Goal: Task Accomplishment & Management: Manage account settings

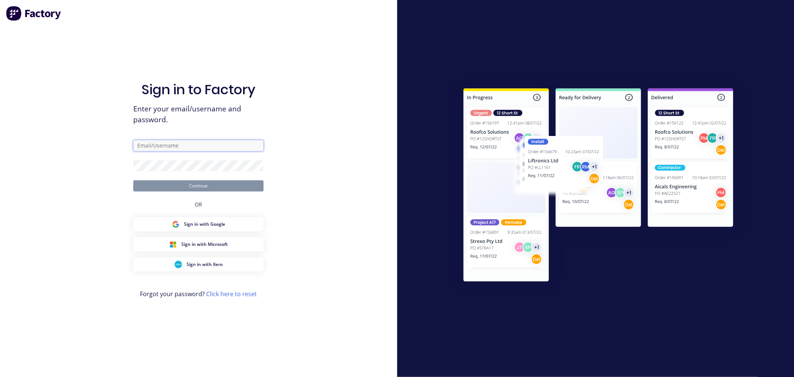
click at [185, 143] on input "text" at bounding box center [198, 145] width 130 height 11
drag, startPoint x: 157, startPoint y: 143, endPoint x: 113, endPoint y: 145, distance: 44.0
click at [118, 145] on div "Sign in to Factory Enter your email/username and password. at Continue OR Sign …" at bounding box center [198, 188] width 397 height 377
type input "cathy@factory.app"
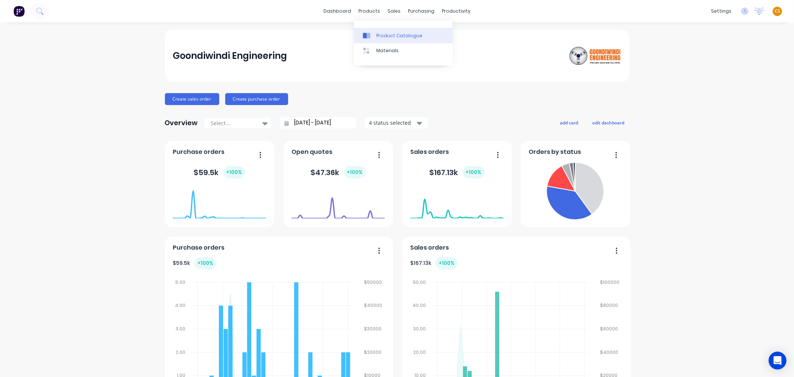
click at [383, 35] on div "Product Catalogue" at bounding box center [399, 35] width 46 height 7
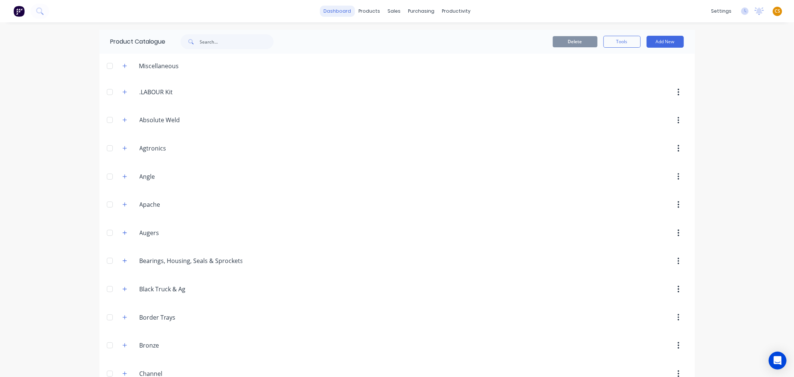
click at [334, 7] on link "dashboard" at bounding box center [337, 11] width 35 height 11
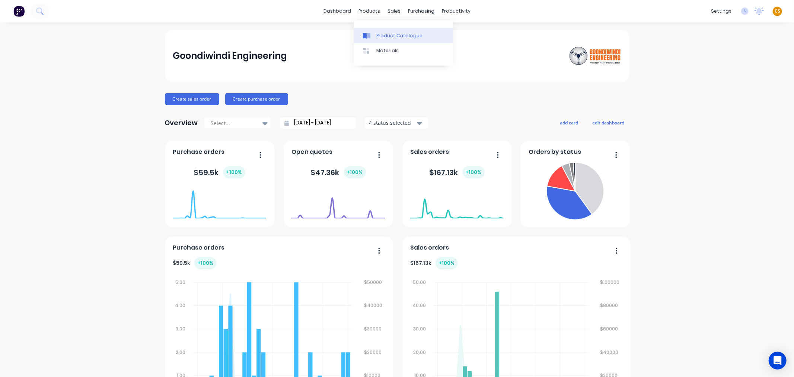
click at [382, 34] on div "Product Catalogue" at bounding box center [399, 35] width 46 height 7
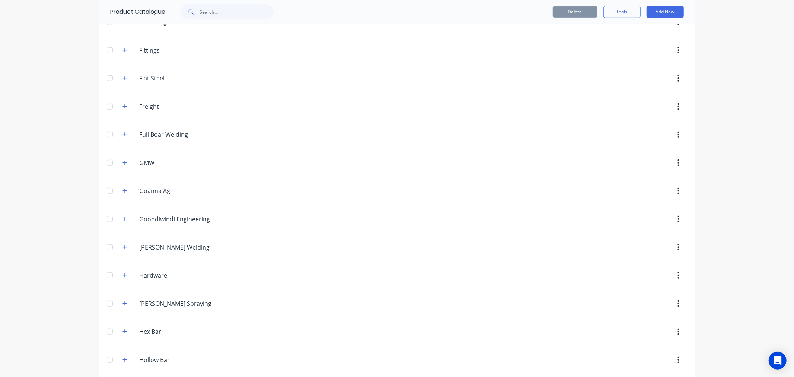
scroll to position [329, 0]
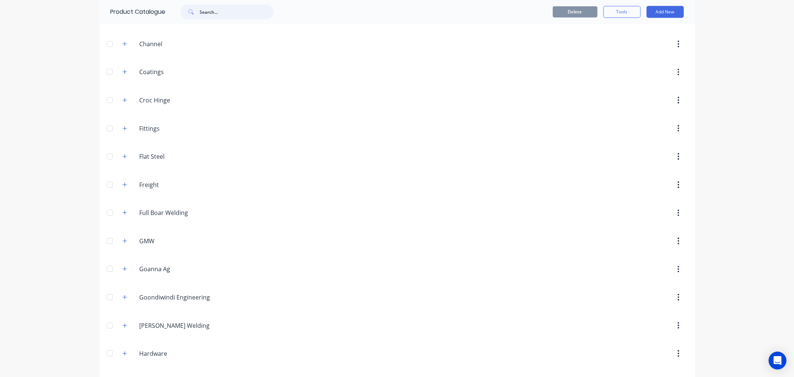
click at [202, 14] on input "text" at bounding box center [237, 11] width 74 height 15
type input "bolt"
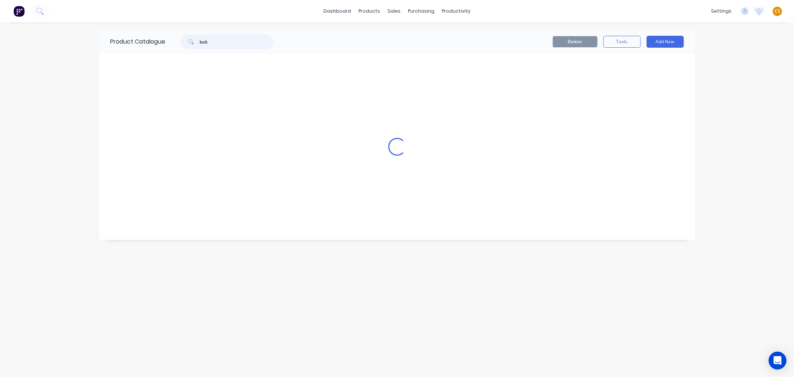
scroll to position [0, 0]
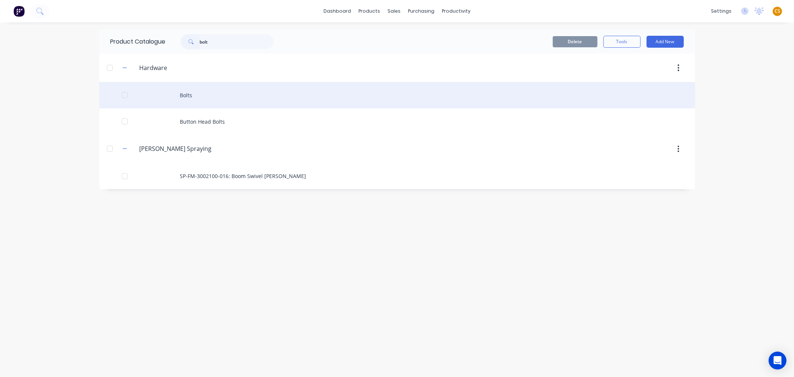
click at [189, 94] on div "Bolts" at bounding box center [397, 95] width 596 height 26
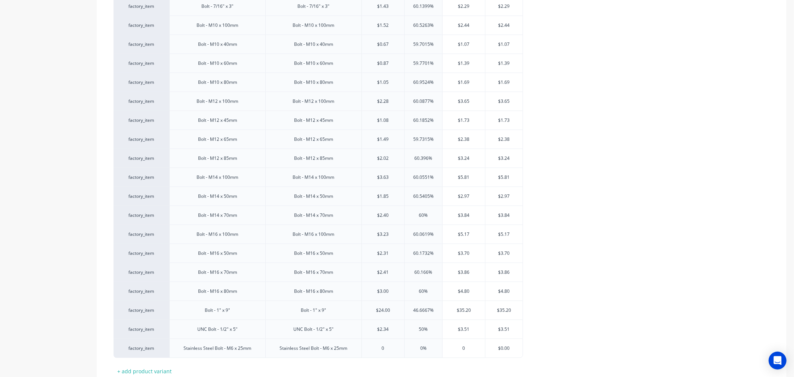
scroll to position [676, 0]
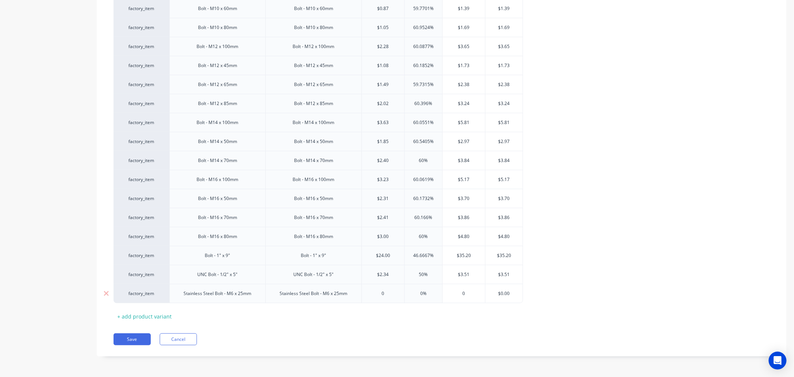
click at [118, 293] on div "factory_item" at bounding box center [142, 293] width 56 height 19
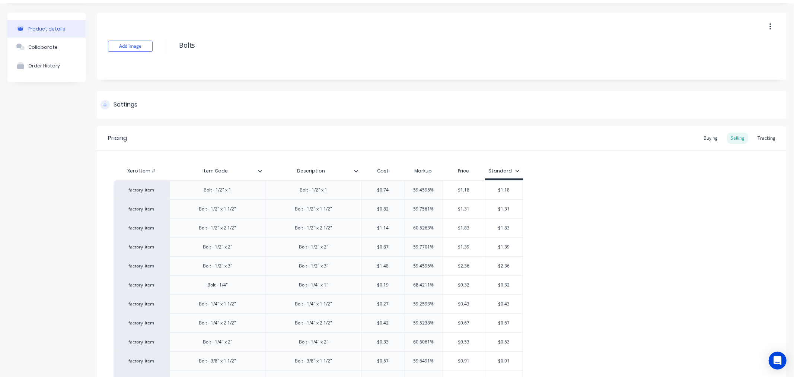
scroll to position [0, 0]
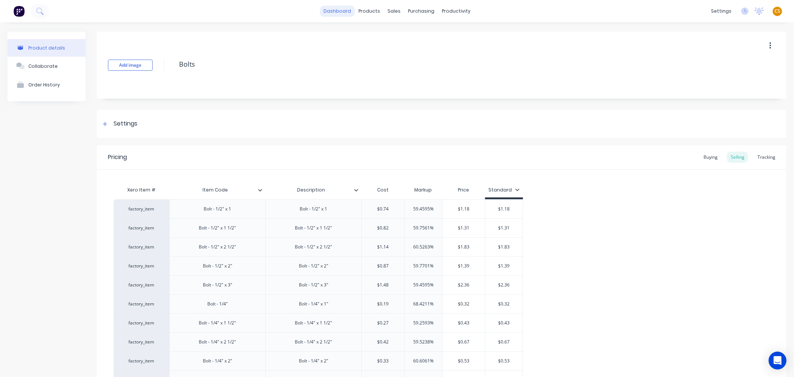
click at [337, 9] on link "dashboard" at bounding box center [337, 11] width 35 height 11
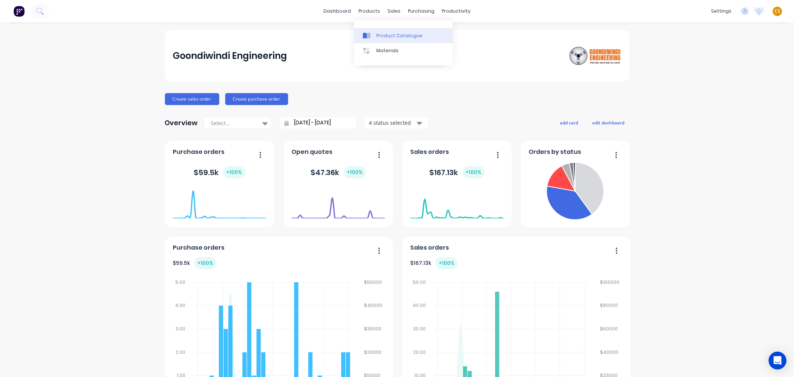
click at [382, 34] on div "Product Catalogue" at bounding box center [399, 35] width 46 height 7
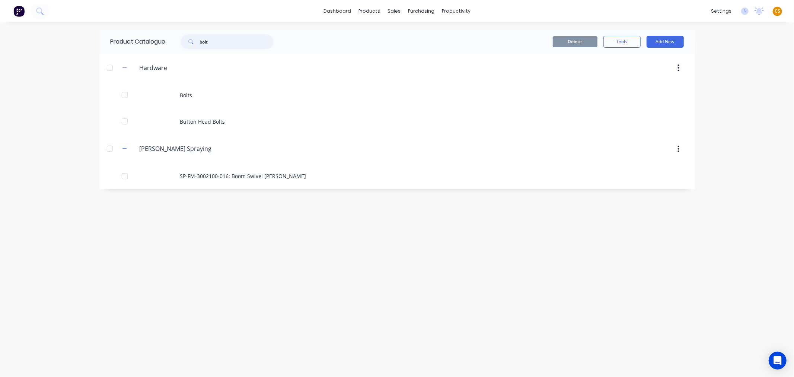
drag, startPoint x: 215, startPoint y: 41, endPoint x: 180, endPoint y: 39, distance: 35.0
click at [180, 39] on div "bolt" at bounding box center [223, 41] width 101 height 15
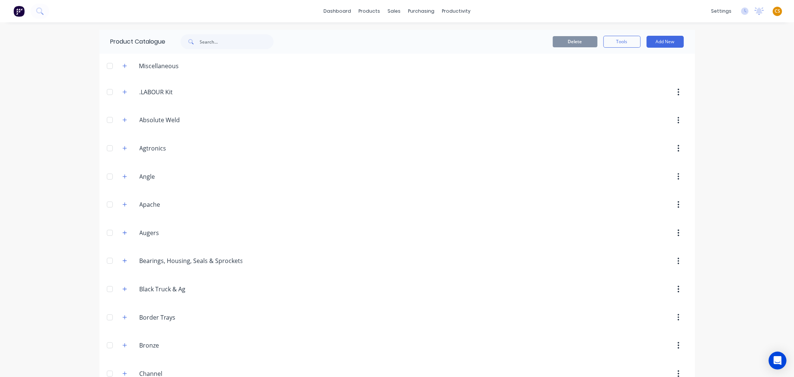
click at [48, 84] on div "dashboard products sales purchasing productivity dashboard products Product Cat…" at bounding box center [397, 188] width 794 height 377
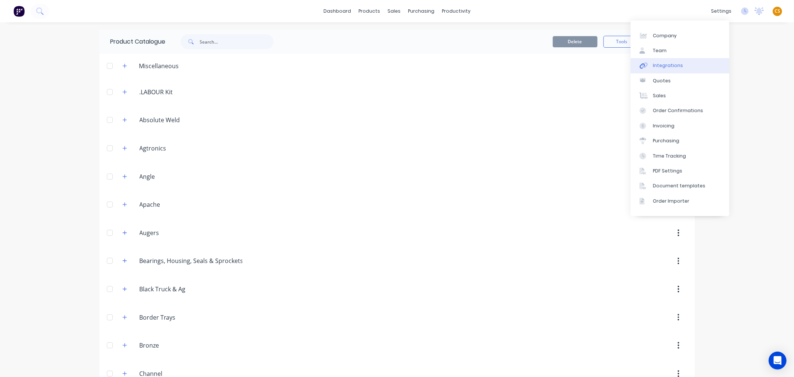
click at [687, 66] on link "Integrations" at bounding box center [680, 65] width 99 height 15
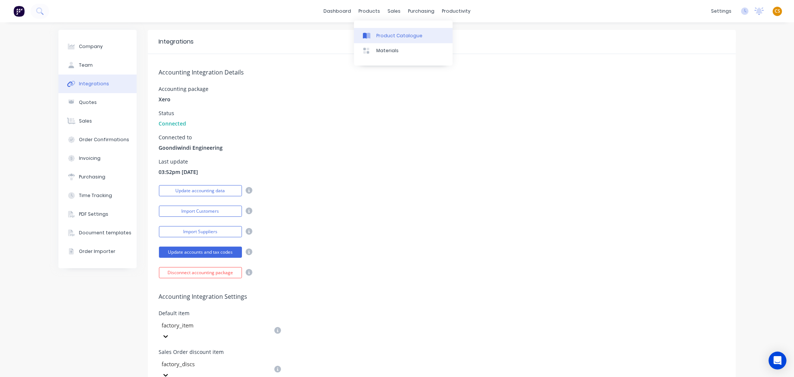
click at [393, 34] on div "Product Catalogue" at bounding box center [399, 35] width 46 height 7
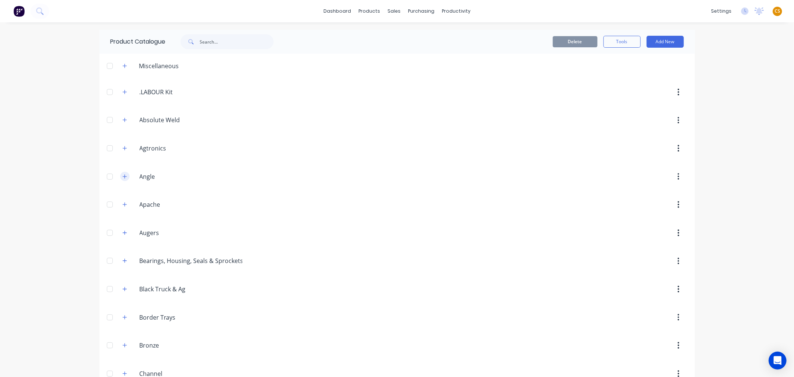
click at [122, 178] on icon "button" at bounding box center [124, 176] width 4 height 5
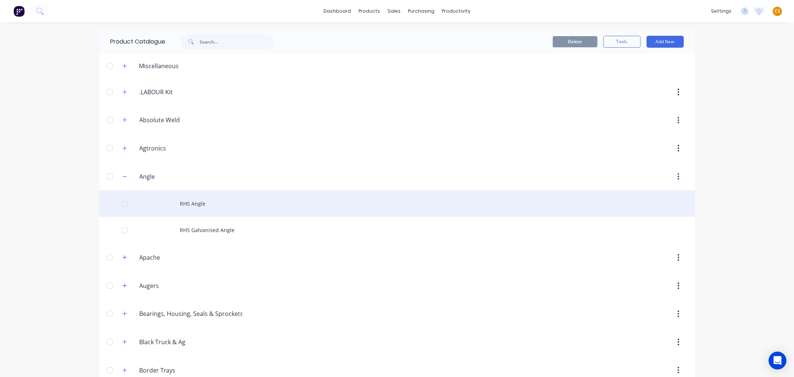
click at [189, 207] on div "RHS Angle" at bounding box center [397, 203] width 596 height 26
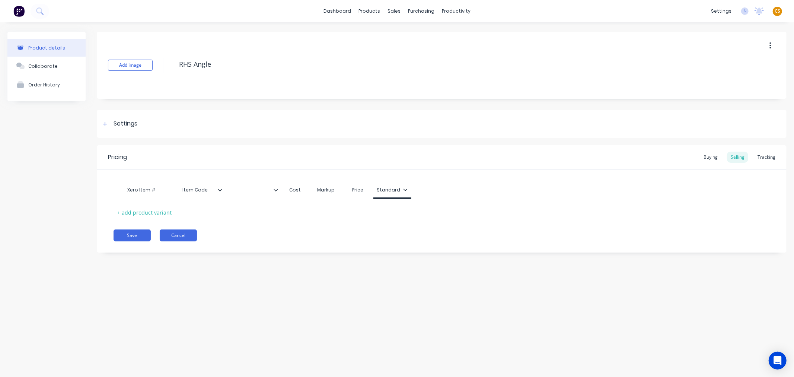
click at [184, 236] on button "Cancel" at bounding box center [178, 235] width 37 height 12
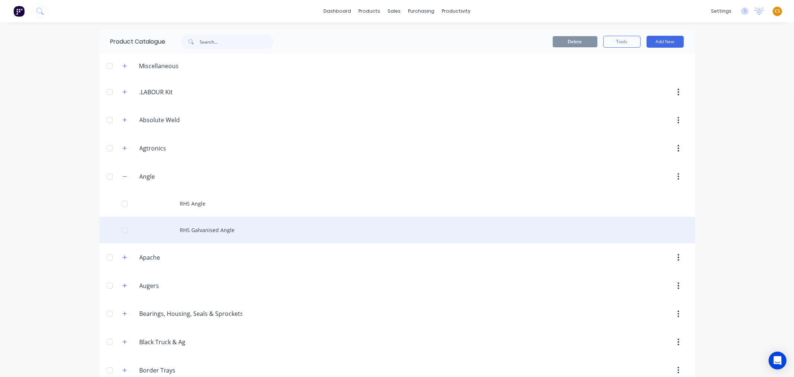
click at [200, 232] on div "RHS Galvanised Angle" at bounding box center [397, 230] width 596 height 26
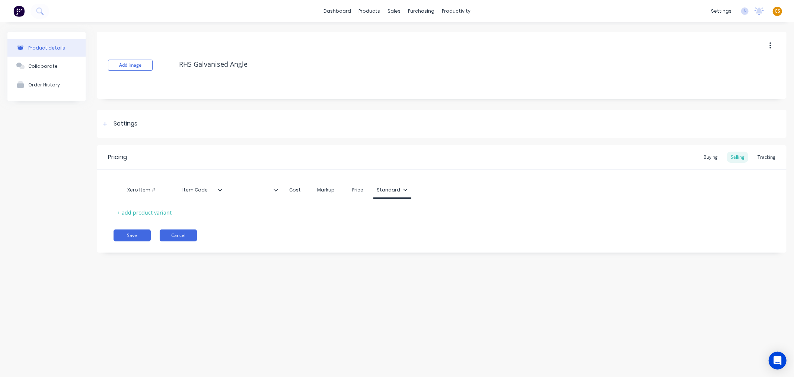
click at [184, 235] on button "Cancel" at bounding box center [178, 235] width 37 height 12
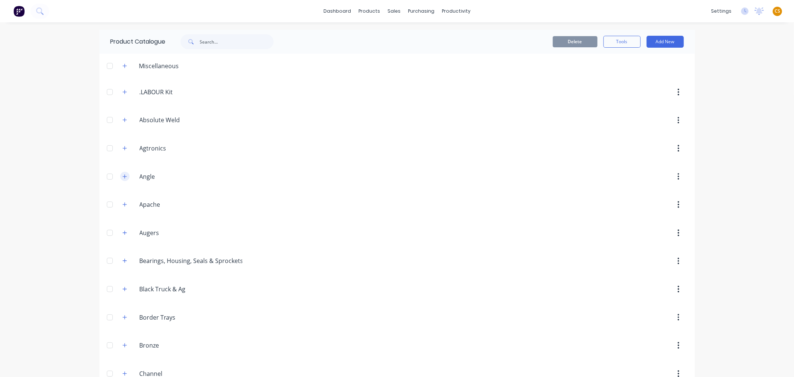
click at [122, 176] on icon "button" at bounding box center [124, 176] width 4 height 4
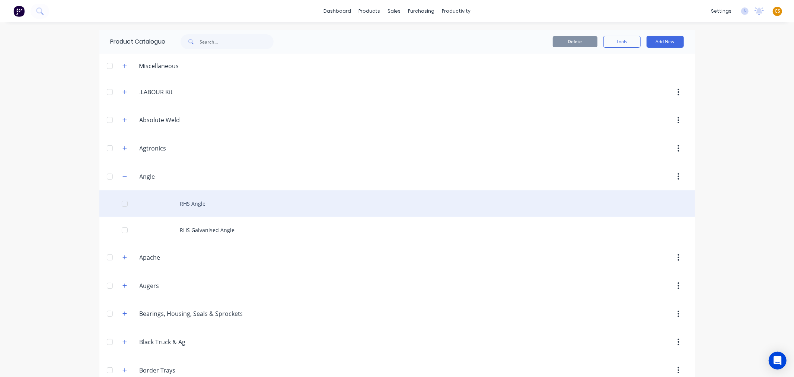
click at [194, 206] on div "RHS Angle" at bounding box center [397, 203] width 596 height 26
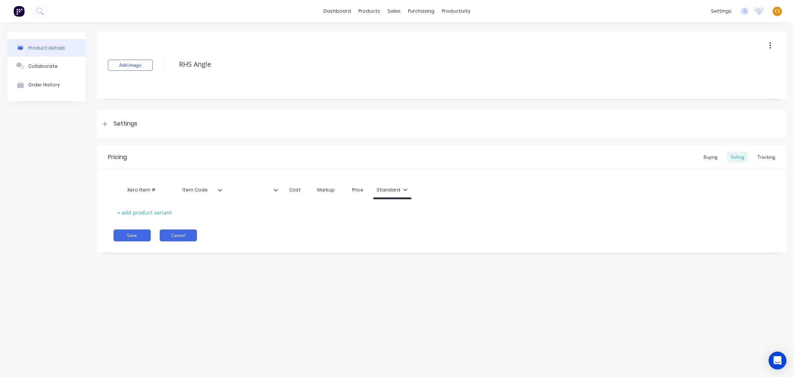
click at [188, 236] on button "Cancel" at bounding box center [178, 235] width 37 height 12
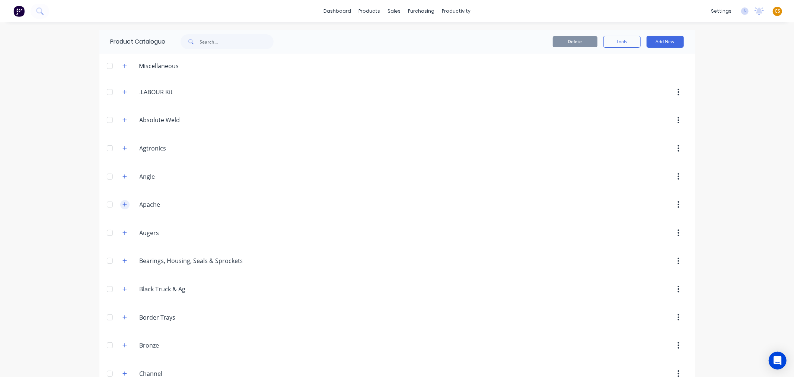
click at [122, 205] on icon "button" at bounding box center [124, 204] width 4 height 5
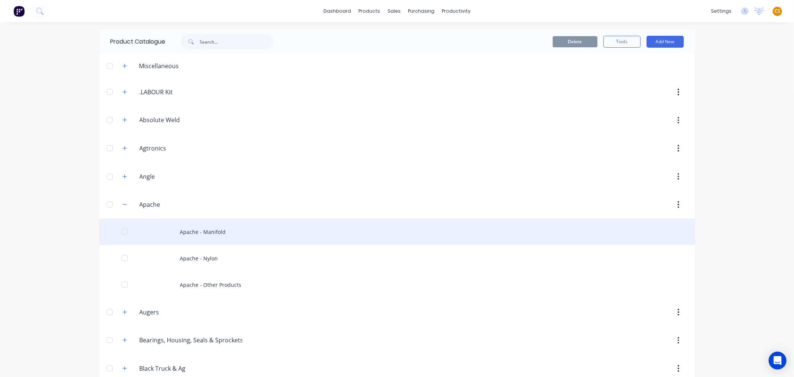
click at [189, 233] on div "Apache - Manifold" at bounding box center [397, 232] width 596 height 26
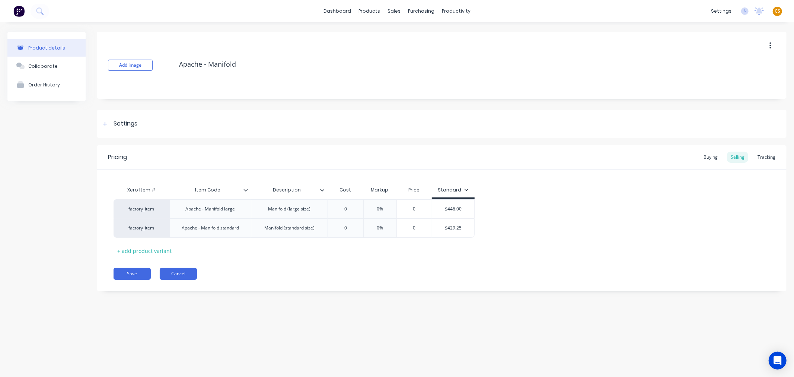
click at [182, 273] on button "Cancel" at bounding box center [178, 274] width 37 height 12
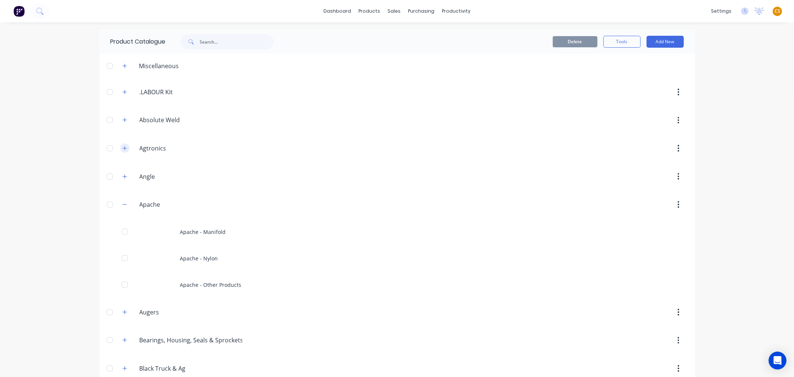
click at [122, 148] on icon "button" at bounding box center [124, 148] width 4 height 5
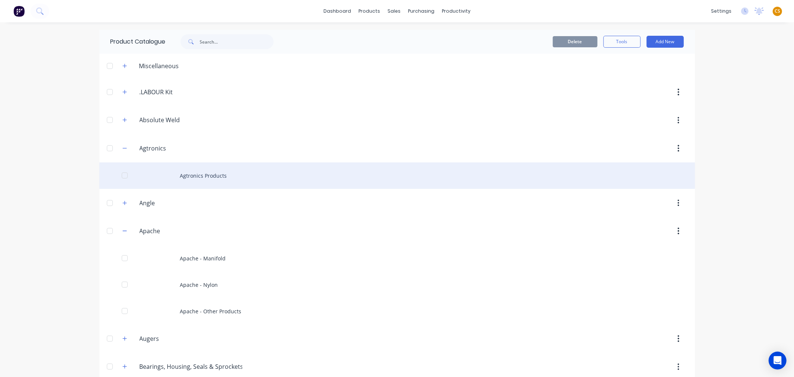
click at [190, 174] on div "Agtronics Products" at bounding box center [397, 175] width 596 height 26
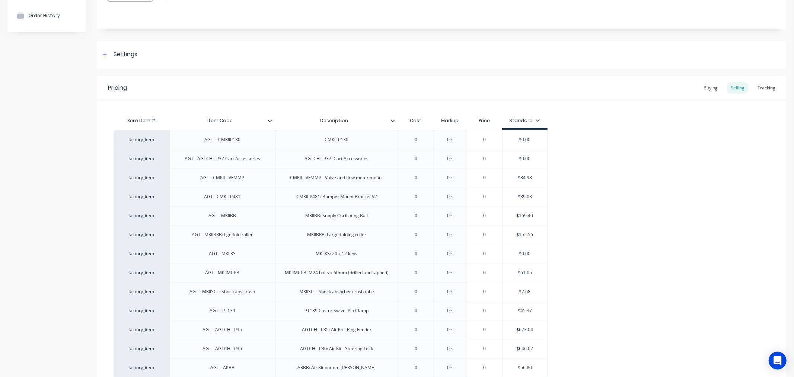
scroll to position [20, 0]
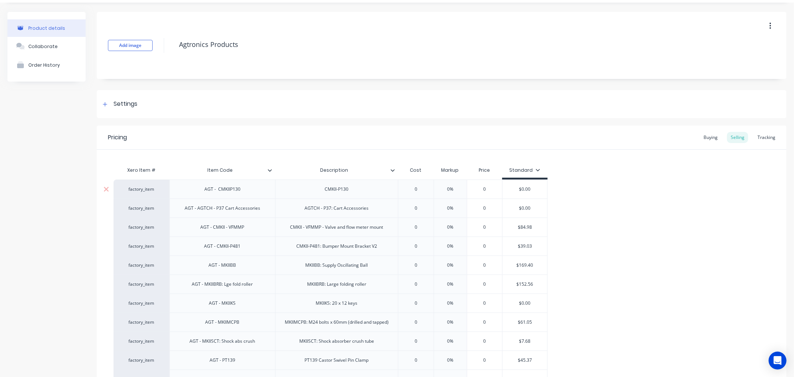
click at [143, 189] on div "factory_item" at bounding box center [141, 189] width 41 height 7
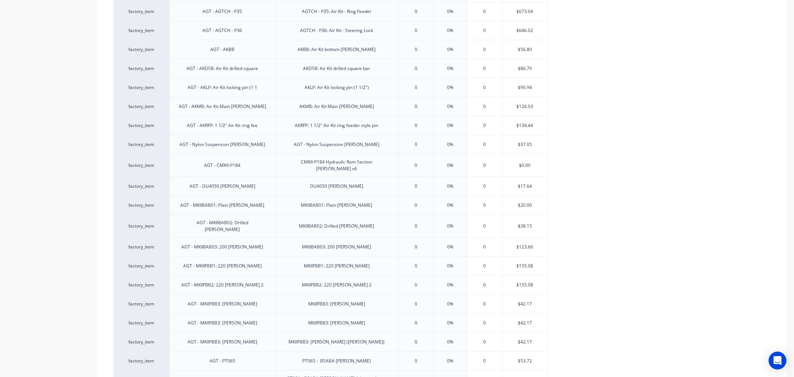
scroll to position [404, 0]
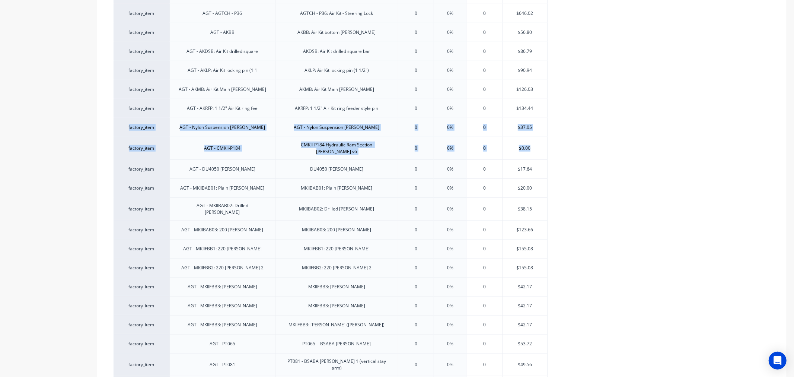
drag, startPoint x: 787, startPoint y: 148, endPoint x: 784, endPoint y: 108, distance: 39.6
click at [784, 108] on div "Product details Collaborate Order History Add image Agtronics Products Settings…" at bounding box center [397, 362] width 794 height 1488
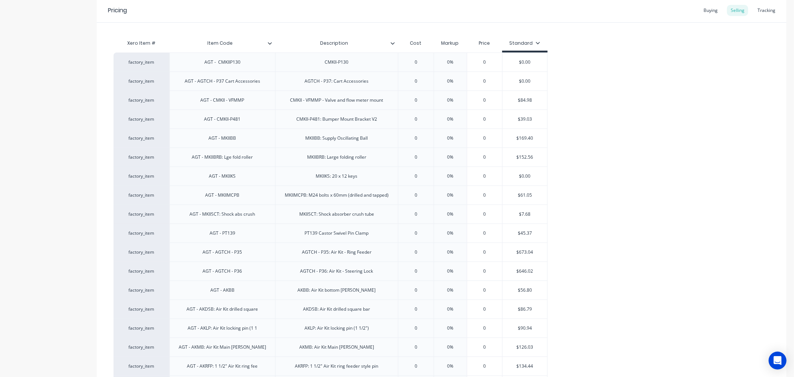
scroll to position [138, 0]
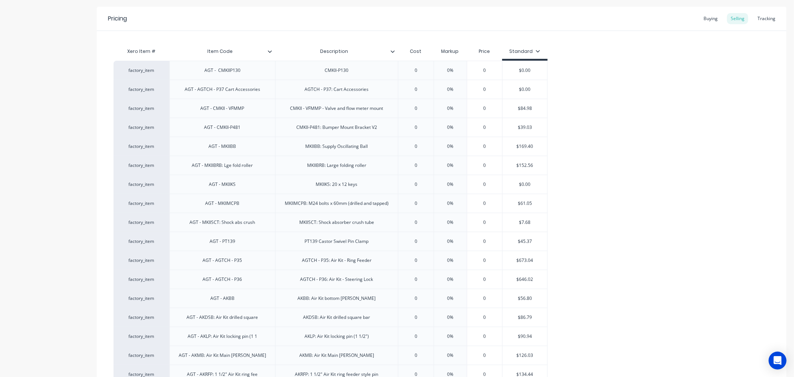
click at [138, 70] on div "factory_item" at bounding box center [141, 70] width 41 height 7
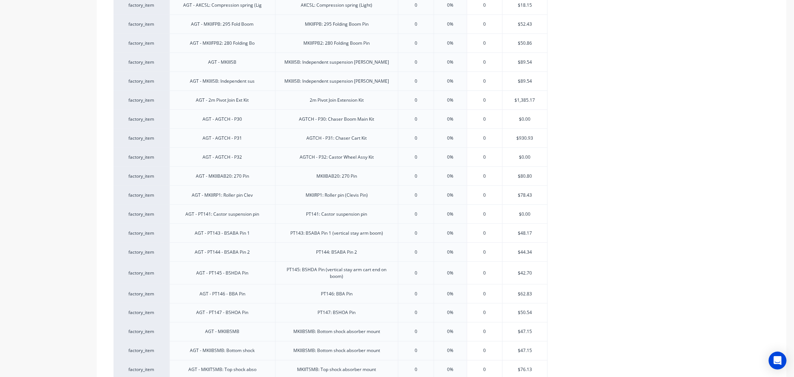
scroll to position [1125, 0]
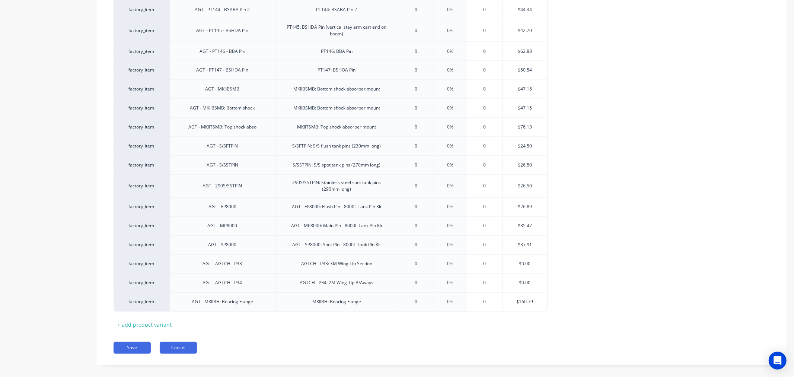
click at [181, 342] on button "Cancel" at bounding box center [178, 348] width 37 height 12
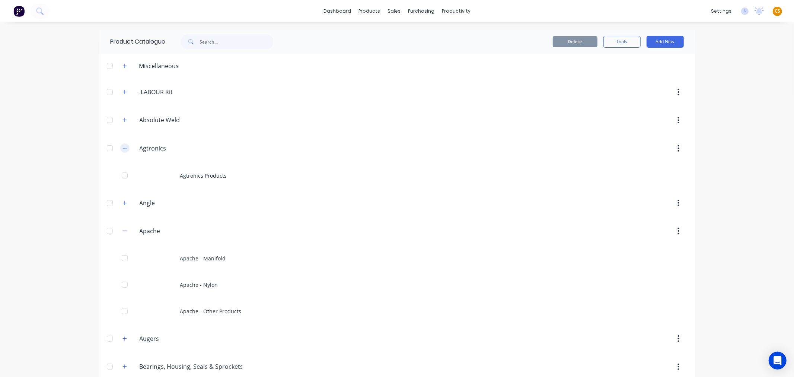
click at [123, 149] on icon "button" at bounding box center [124, 148] width 4 height 5
click at [122, 203] on icon "button" at bounding box center [124, 204] width 4 height 5
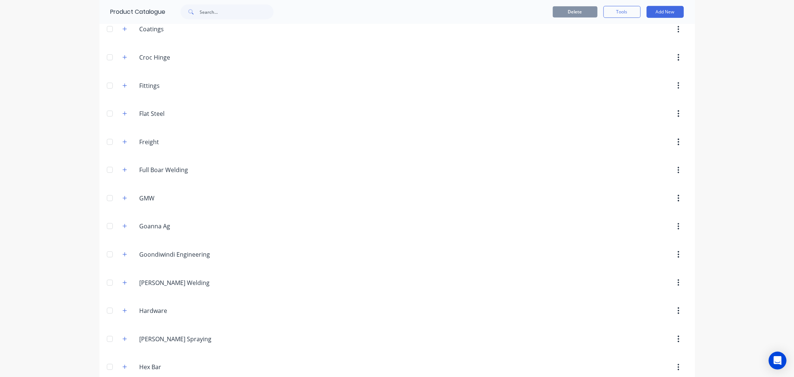
scroll to position [496, 0]
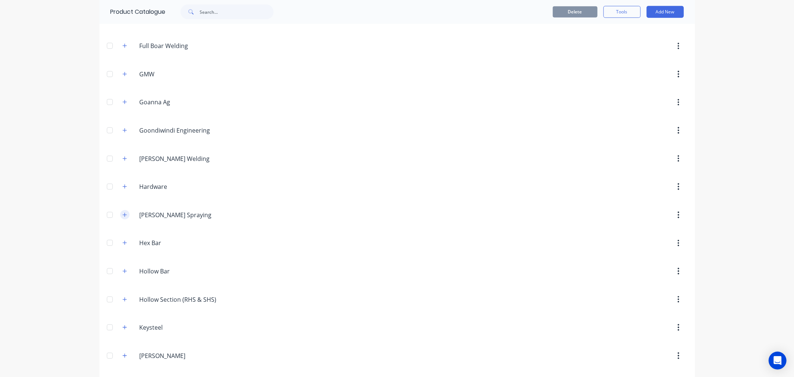
click at [123, 216] on icon "button" at bounding box center [124, 215] width 4 height 4
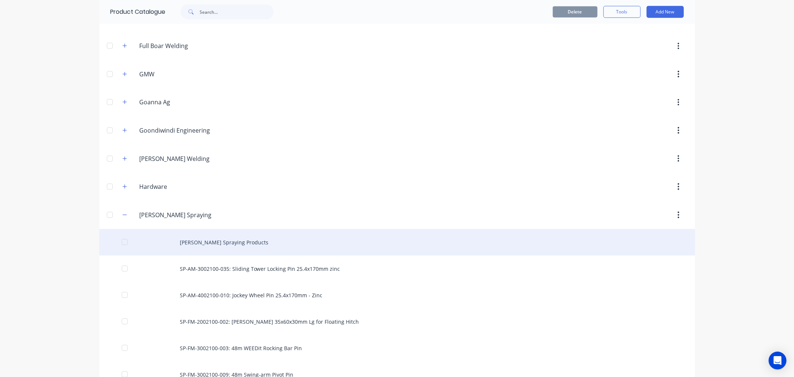
click at [211, 243] on div "Hayes Spraying Products" at bounding box center [397, 242] width 596 height 26
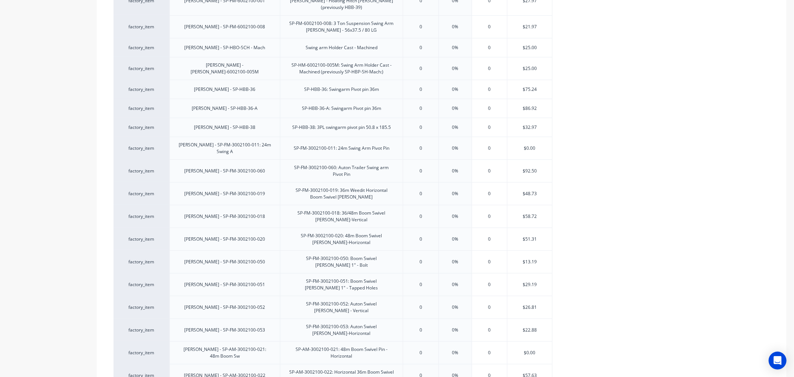
scroll to position [2891, 0]
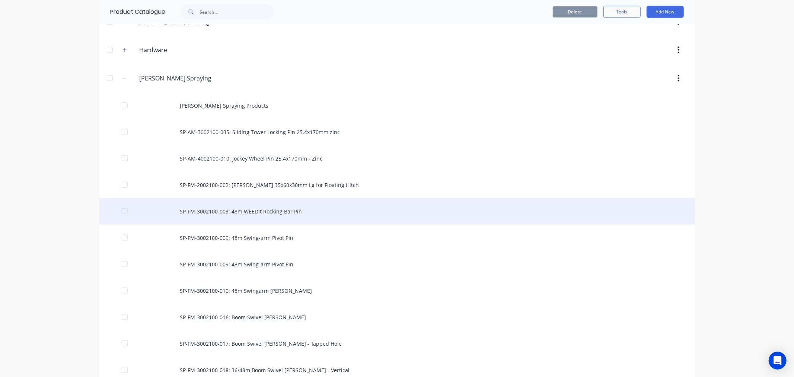
scroll to position [620, 0]
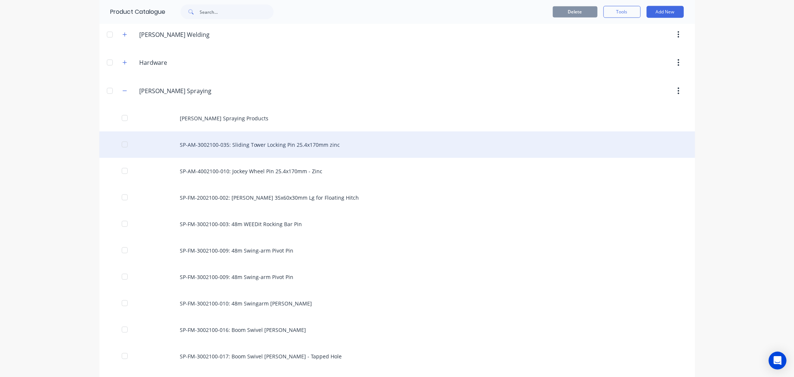
click at [210, 147] on div "SP-AM-3002100-035: Sliding Tower Locking Pin 25.4x170mm zinc" at bounding box center [397, 144] width 596 height 26
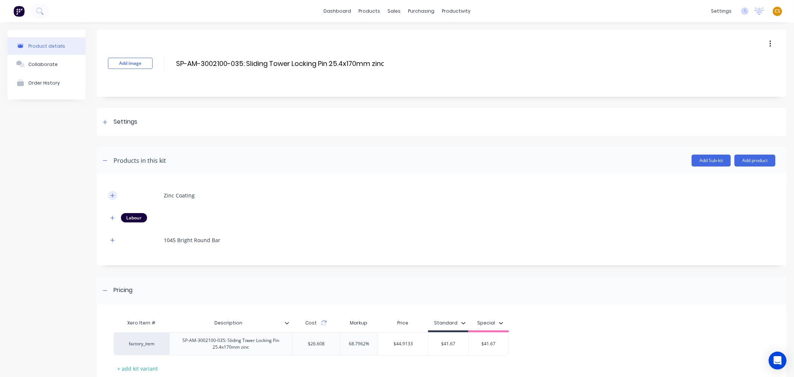
click at [112, 195] on icon "button" at bounding box center [113, 195] width 4 height 4
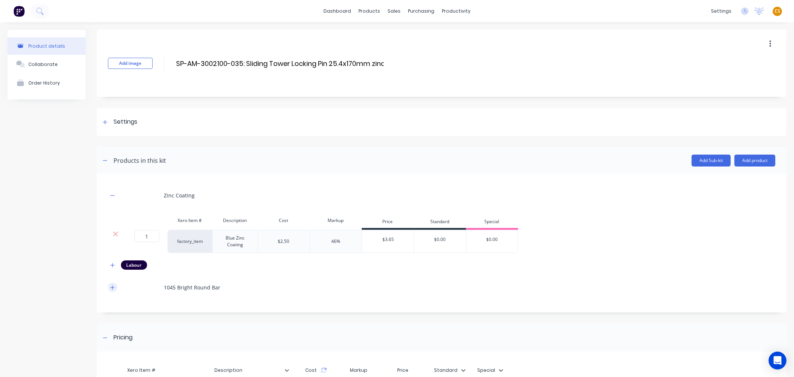
click at [113, 287] on icon "button" at bounding box center [113, 287] width 4 height 4
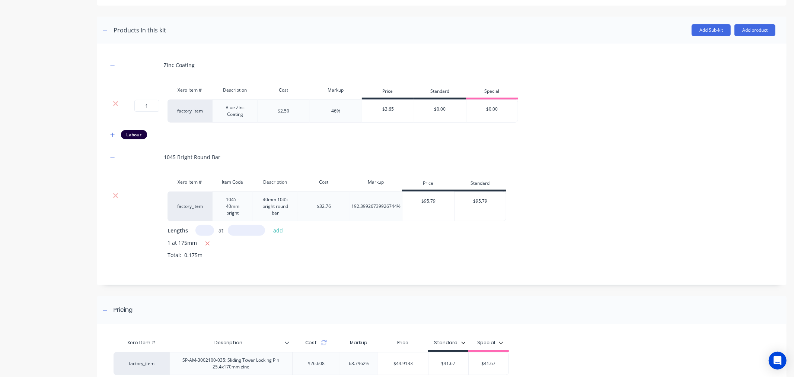
scroll to position [200, 0]
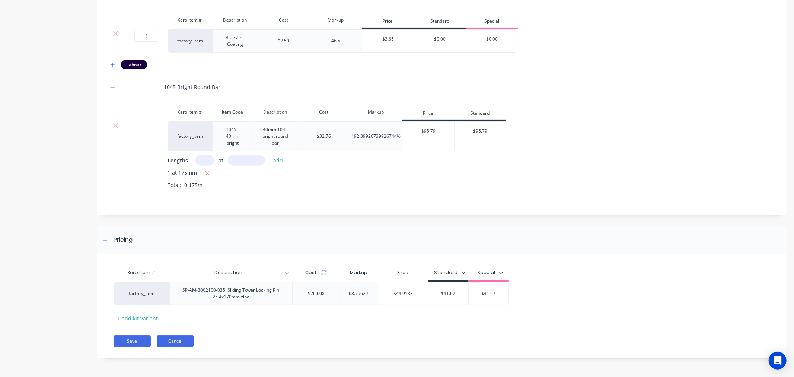
click at [181, 342] on button "Cancel" at bounding box center [175, 341] width 37 height 12
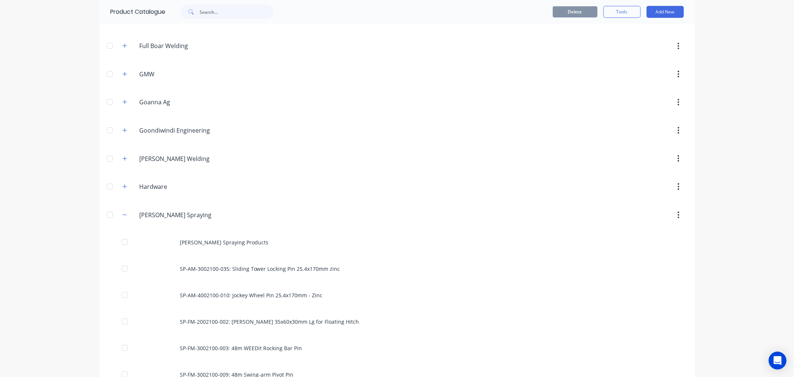
scroll to position [620, 0]
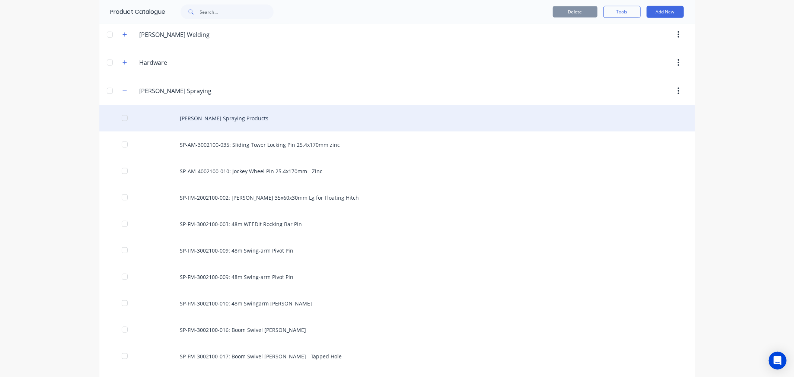
click at [224, 119] on div "Hayes Spraying Products" at bounding box center [397, 118] width 596 height 26
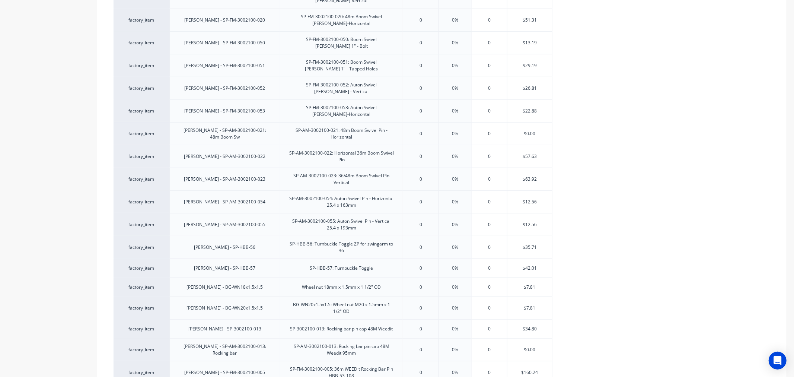
scroll to position [2891, 0]
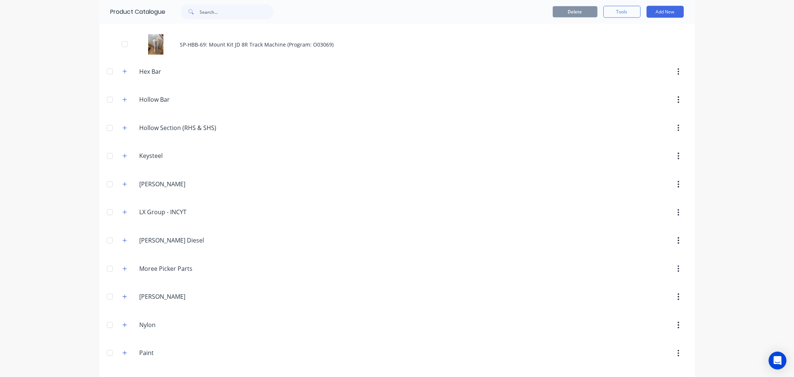
scroll to position [869, 0]
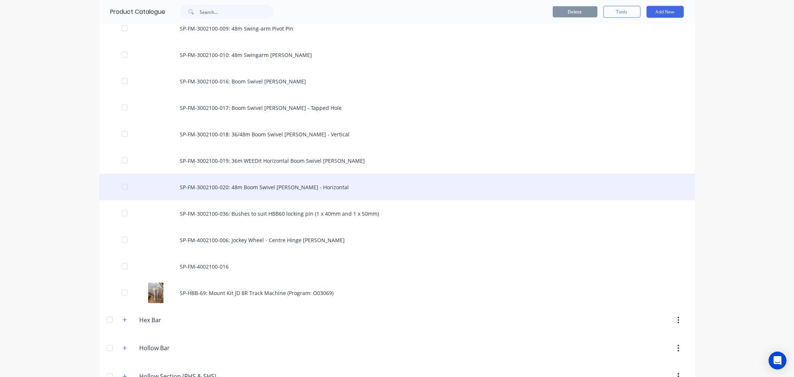
click at [199, 184] on div "SP-FM-3002100-020: 48m Boom Swivel Bush - Horizontal" at bounding box center [397, 187] width 596 height 26
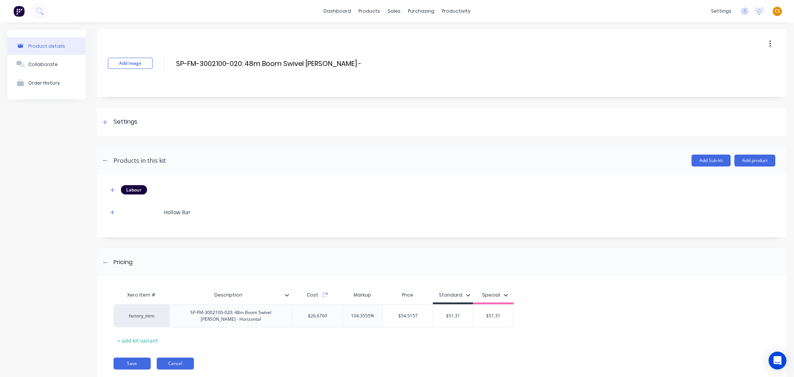
click at [168, 363] on button "Cancel" at bounding box center [175, 363] width 37 height 12
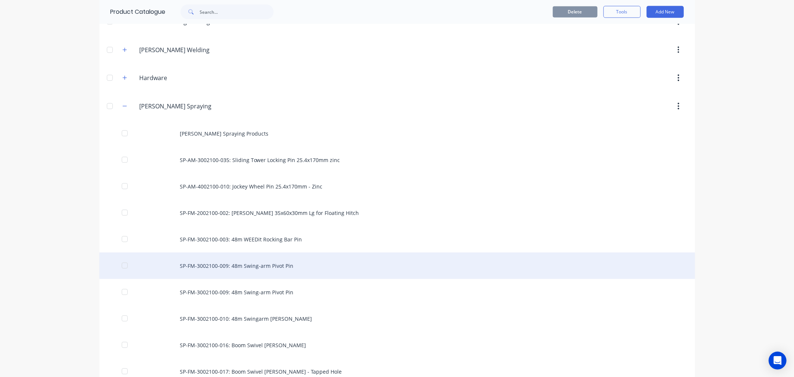
scroll to position [620, 0]
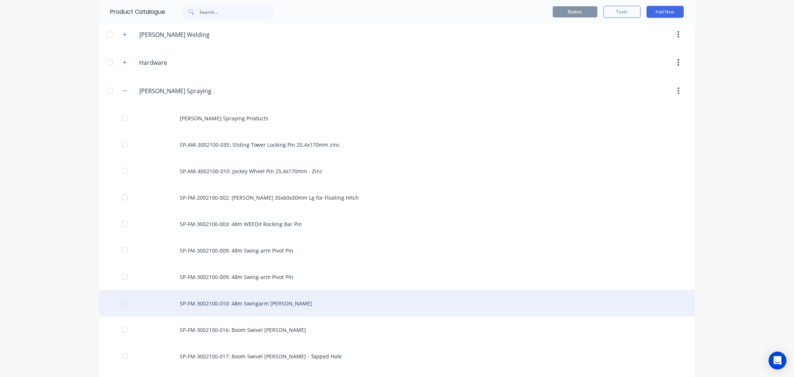
click at [224, 298] on div "SP-FM-3002100-010: 48m Swingarm Bush" at bounding box center [397, 303] width 596 height 26
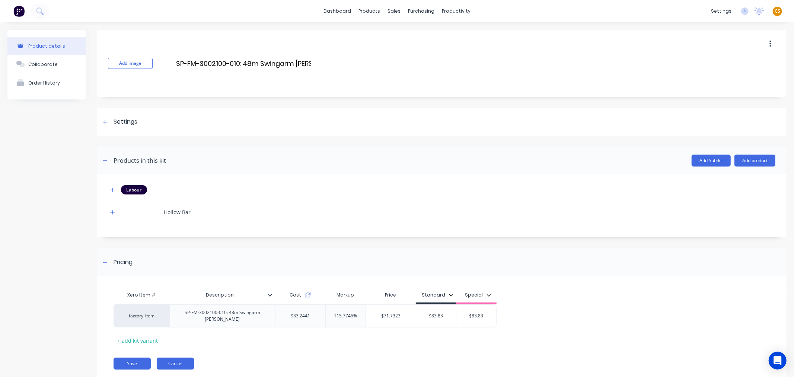
click at [165, 362] on button "Cancel" at bounding box center [175, 363] width 37 height 12
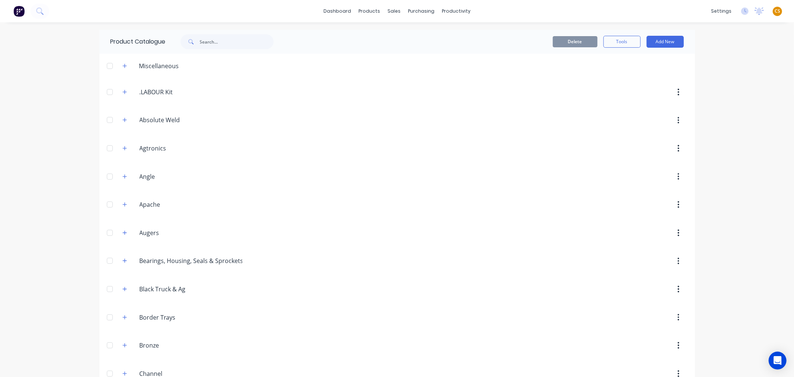
click at [64, 249] on div "dashboard products sales purchasing productivity dashboard products Product Cat…" at bounding box center [397, 188] width 794 height 377
click at [122, 233] on icon "button" at bounding box center [124, 232] width 4 height 5
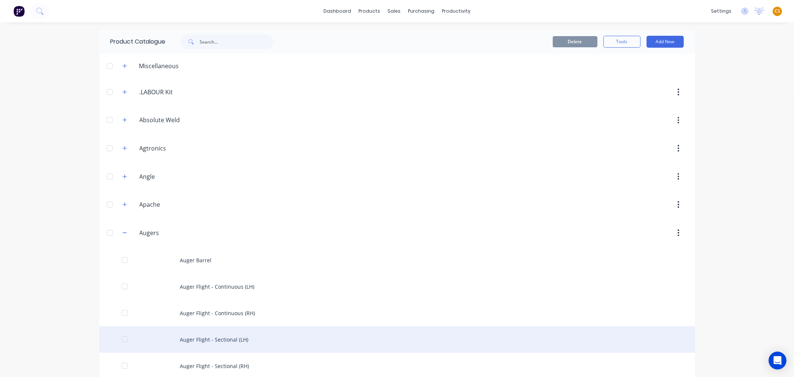
click at [200, 336] on div "Auger Flight - Sectional (LH)" at bounding box center [397, 339] width 596 height 26
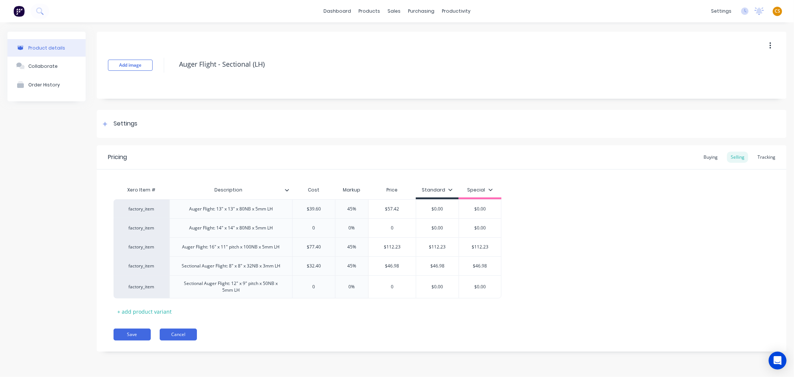
click at [187, 335] on button "Cancel" at bounding box center [178, 334] width 37 height 12
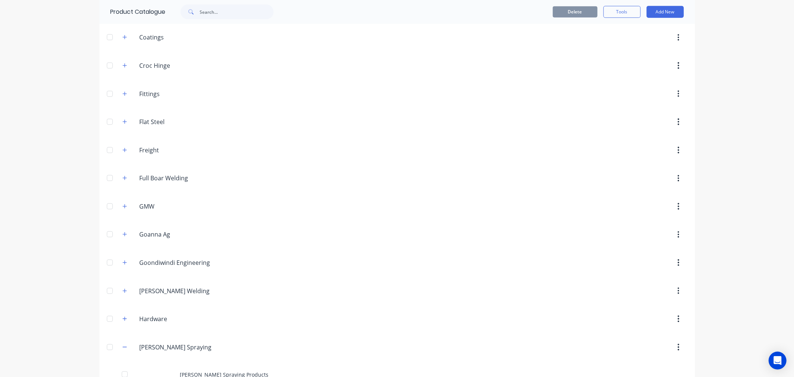
scroll to position [124, 0]
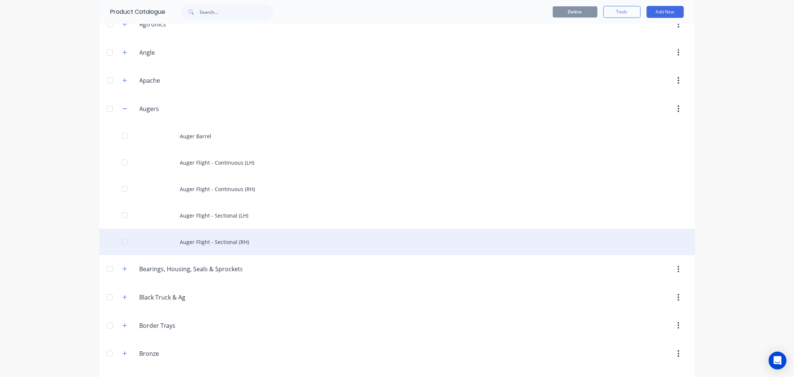
click at [207, 243] on div "Auger Flight - Sectional (RH)" at bounding box center [397, 242] width 596 height 26
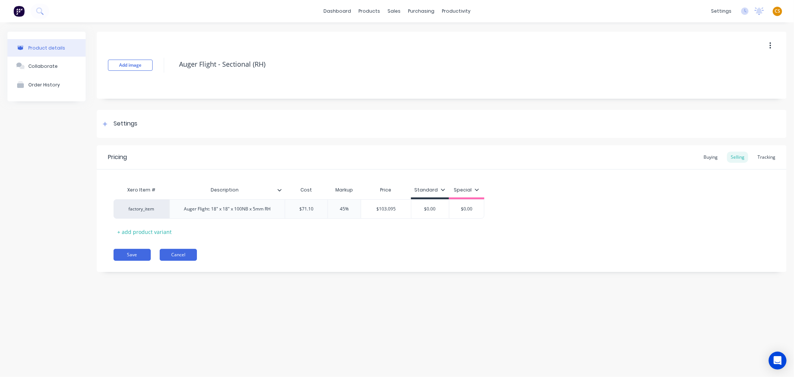
click at [181, 254] on button "Cancel" at bounding box center [178, 255] width 37 height 12
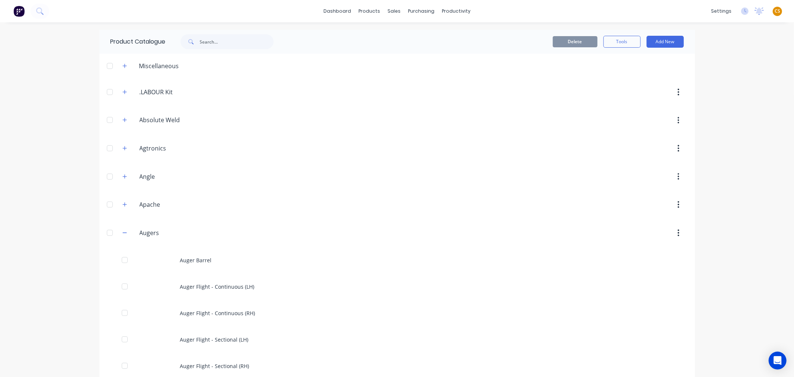
click at [58, 283] on div "dashboard products sales purchasing productivity dashboard products Product Cat…" at bounding box center [397, 188] width 794 height 377
click at [123, 233] on icon "button" at bounding box center [124, 232] width 4 height 5
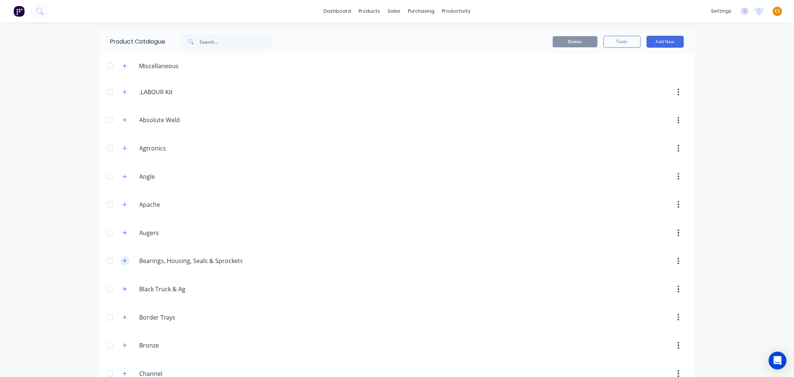
click at [123, 261] on icon "button" at bounding box center [124, 260] width 4 height 5
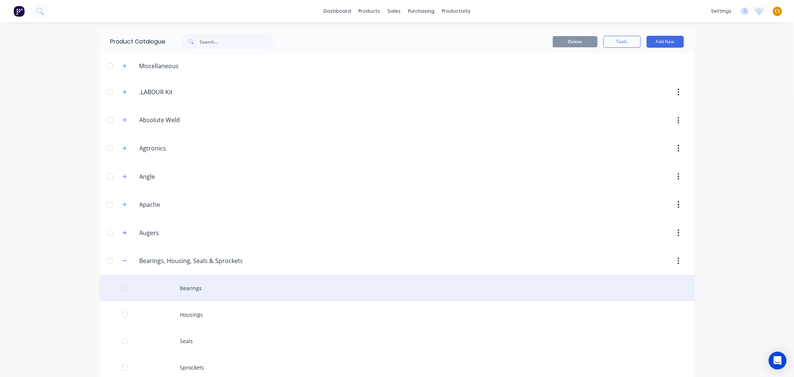
click at [203, 293] on div "Bearings" at bounding box center [397, 288] width 596 height 26
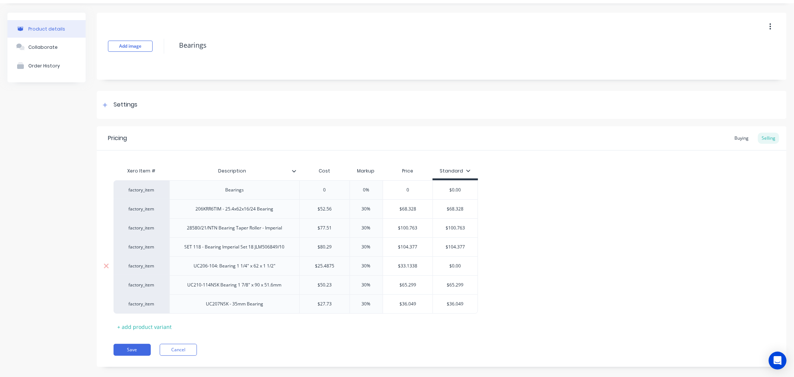
scroll to position [30, 0]
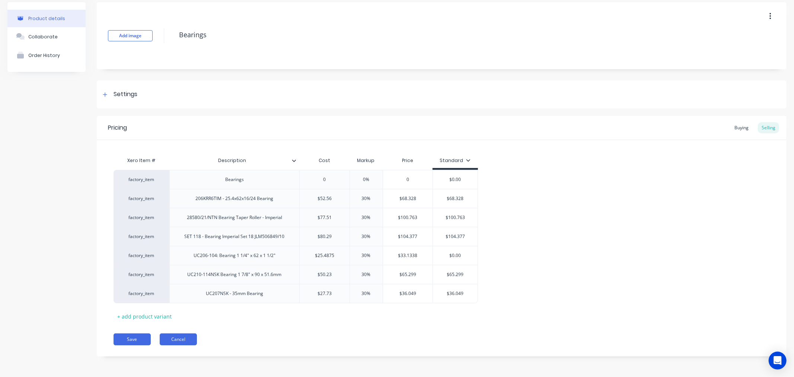
click at [173, 340] on button "Cancel" at bounding box center [178, 339] width 37 height 12
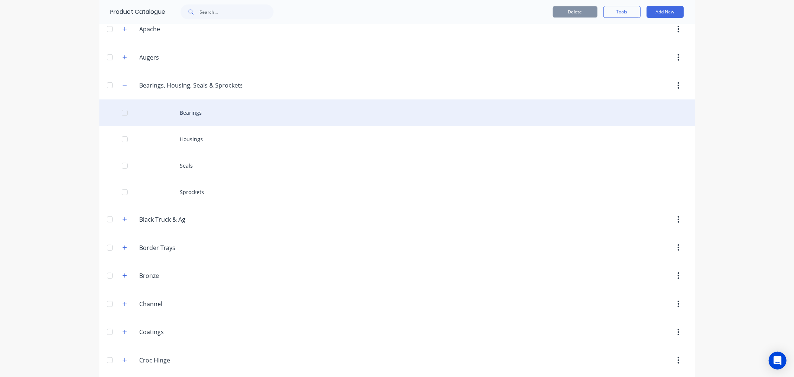
scroll to position [124, 0]
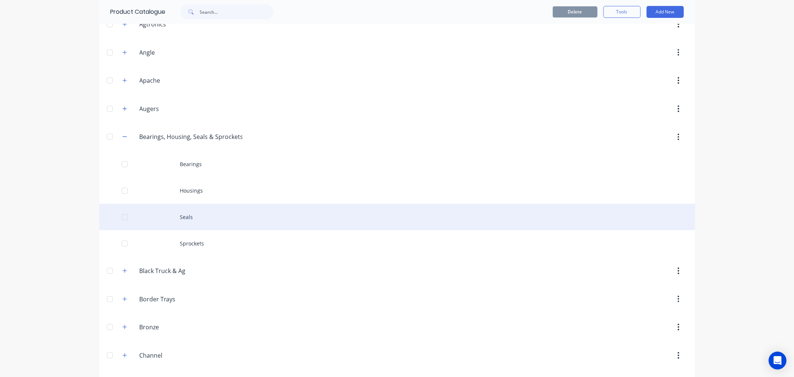
click at [192, 219] on div "Seals" at bounding box center [397, 217] width 596 height 26
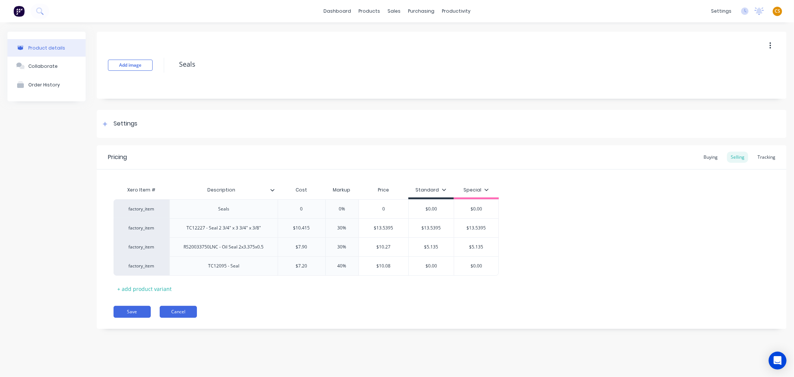
click at [183, 313] on button "Cancel" at bounding box center [178, 312] width 37 height 12
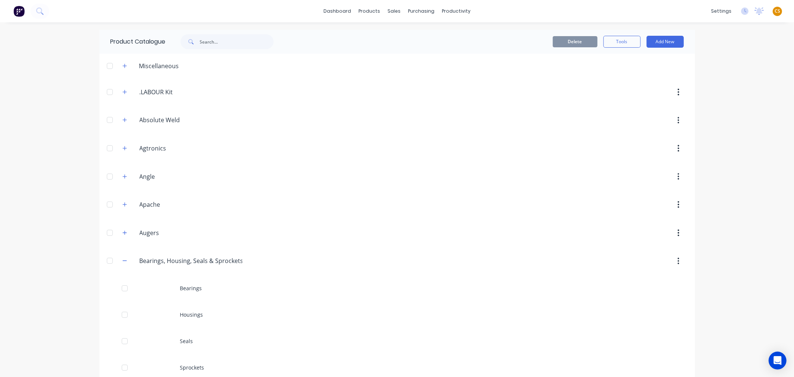
scroll to position [124, 0]
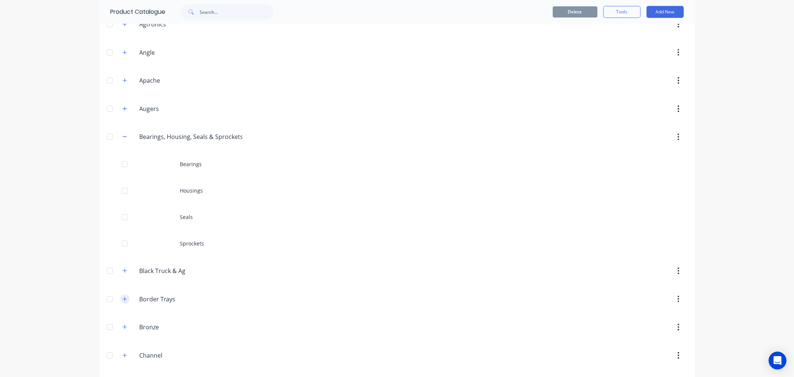
click at [122, 301] on icon "button" at bounding box center [124, 298] width 4 height 5
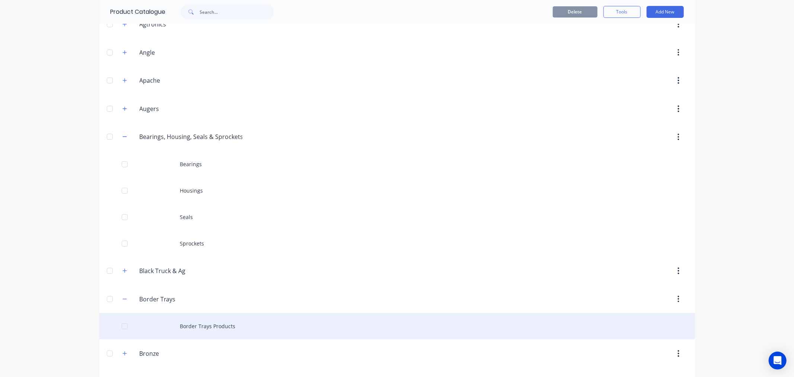
click at [210, 326] on div "Border Trays Products" at bounding box center [397, 326] width 596 height 26
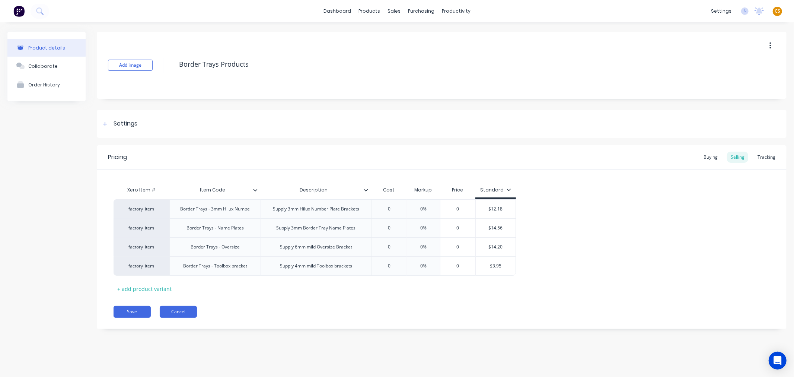
click at [184, 313] on button "Cancel" at bounding box center [178, 312] width 37 height 12
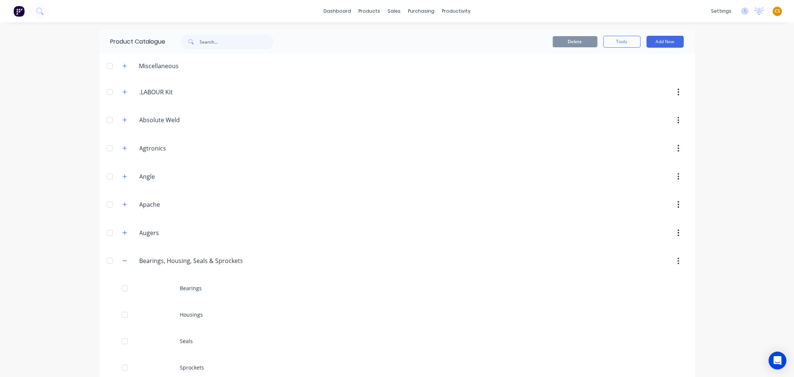
scroll to position [248, 0]
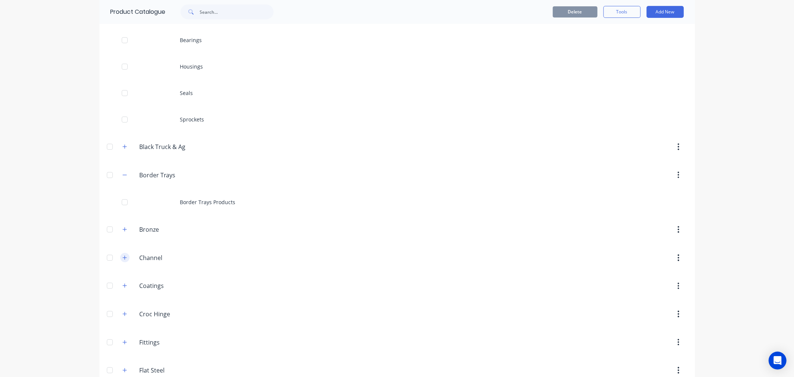
click at [123, 255] on icon "button" at bounding box center [124, 257] width 4 height 5
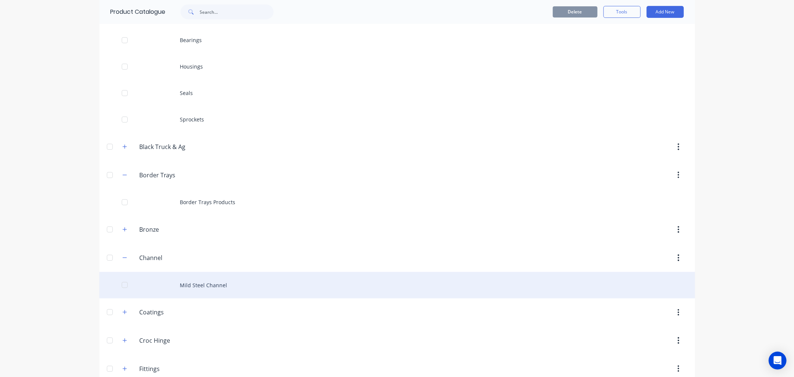
click at [187, 283] on div "Mild Steel Channel" at bounding box center [397, 285] width 596 height 26
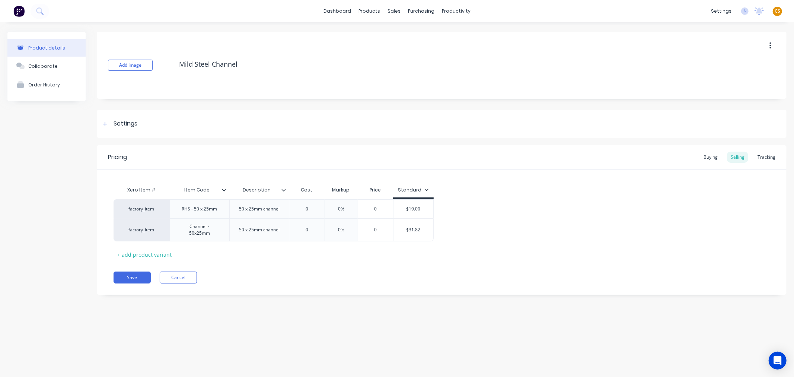
type textarea "x"
click at [177, 277] on button "Cancel" at bounding box center [178, 277] width 37 height 12
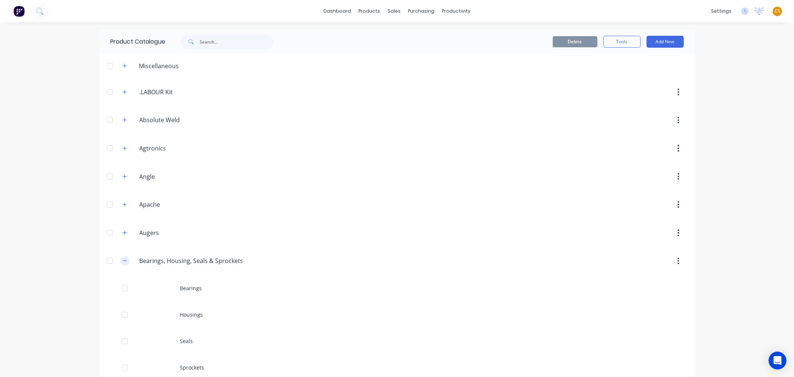
click at [122, 262] on icon "button" at bounding box center [124, 260] width 4 height 5
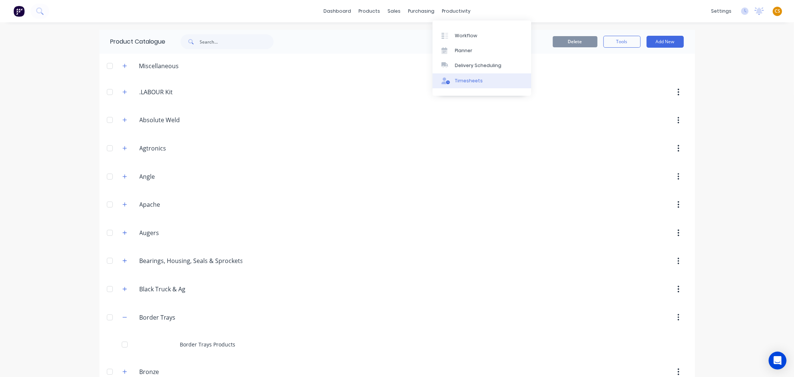
click at [460, 77] on div "Timesheets" at bounding box center [469, 80] width 28 height 7
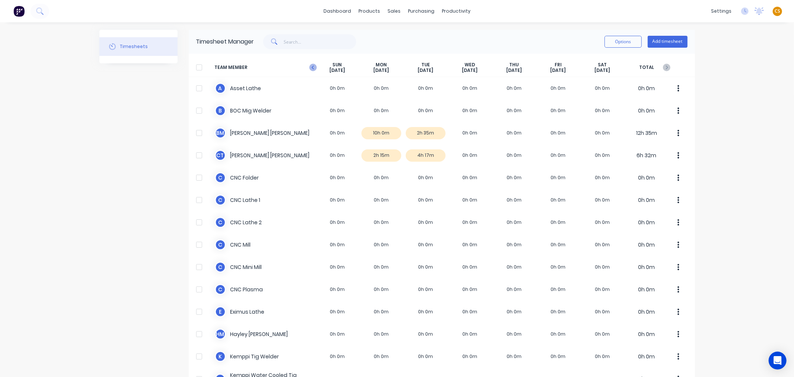
click at [309, 69] on icon "button" at bounding box center [312, 67] width 7 height 7
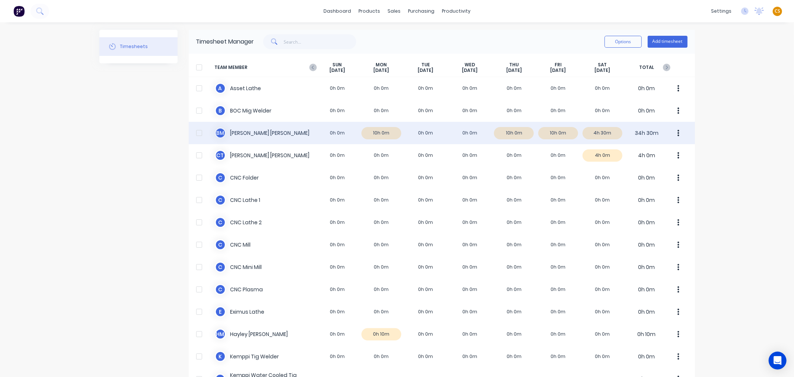
click at [509, 134] on div "B M Brendan McCormick 0h 0m 10h 0m 0h 0m 0h 0m 10h 0m 10h 0m 4h 30m 34h 30m" at bounding box center [442, 133] width 506 height 22
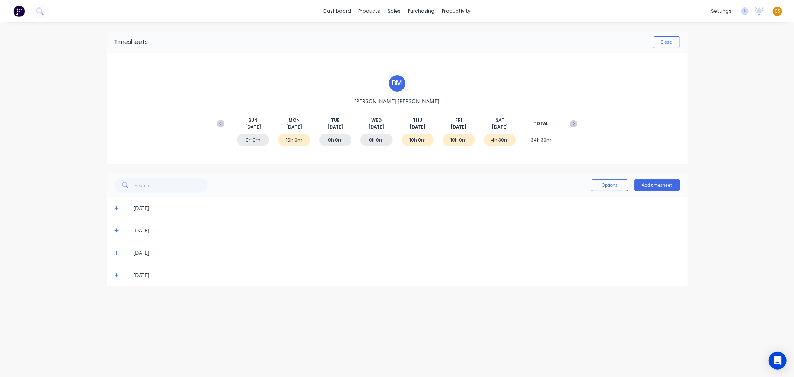
click at [116, 208] on icon at bounding box center [116, 207] width 5 height 5
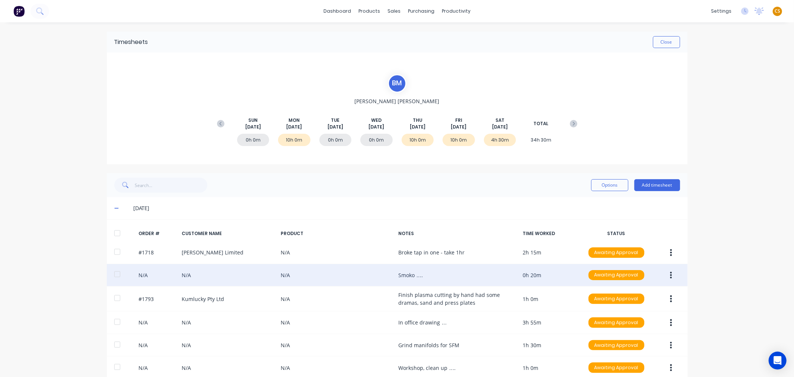
scroll to position [102, 0]
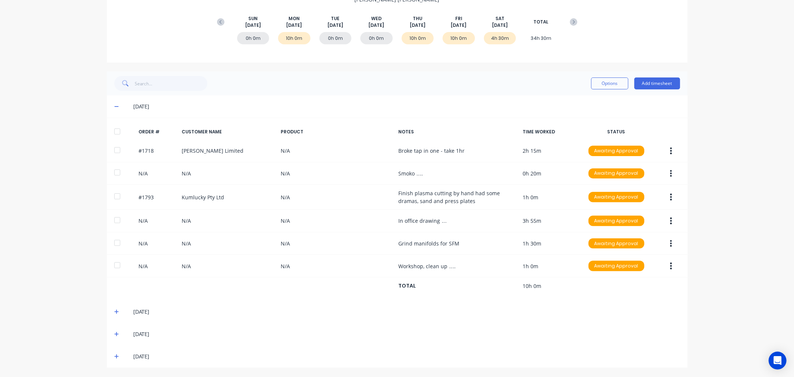
click at [114, 312] on icon at bounding box center [116, 311] width 5 height 5
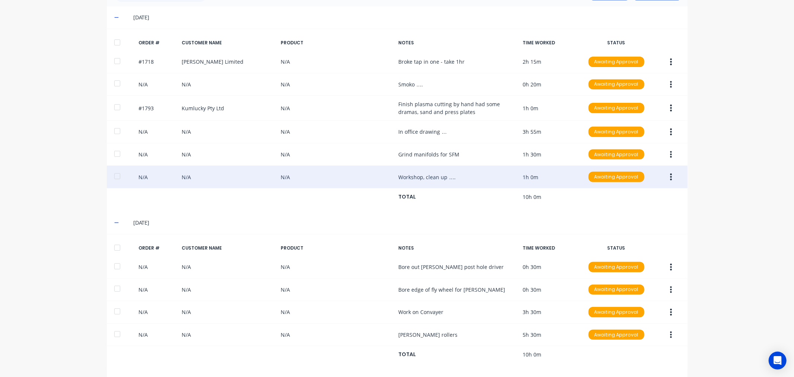
scroll to position [238, 0]
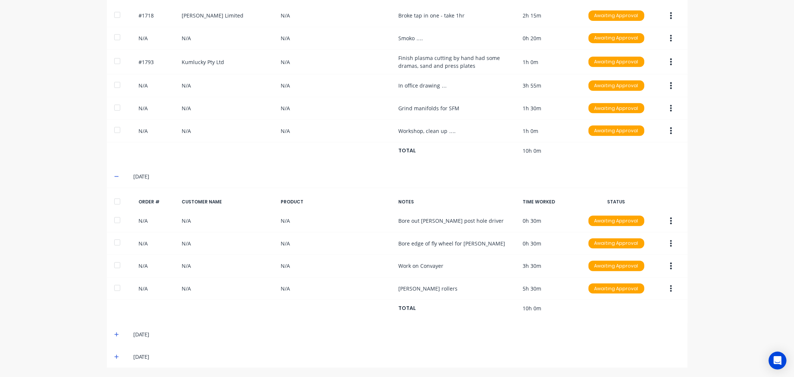
click at [114, 333] on icon at bounding box center [116, 334] width 4 height 4
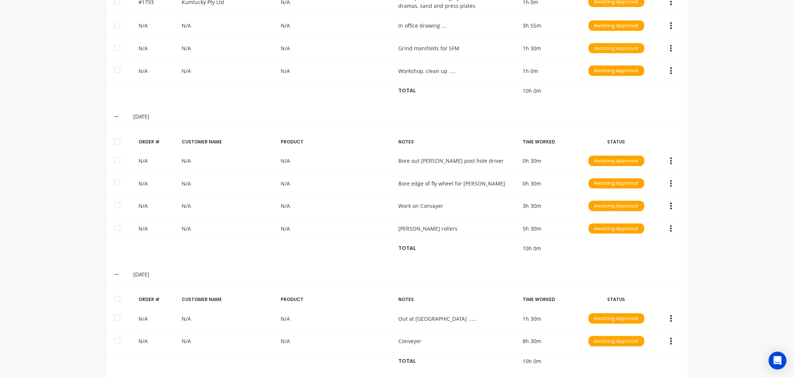
scroll to position [328, 0]
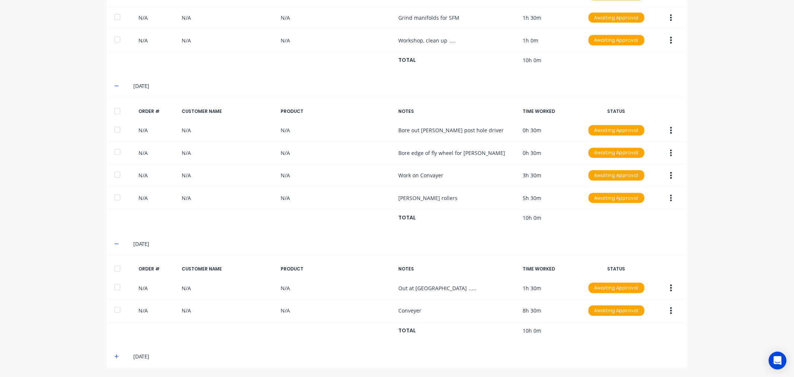
click at [114, 357] on icon at bounding box center [116, 356] width 5 height 5
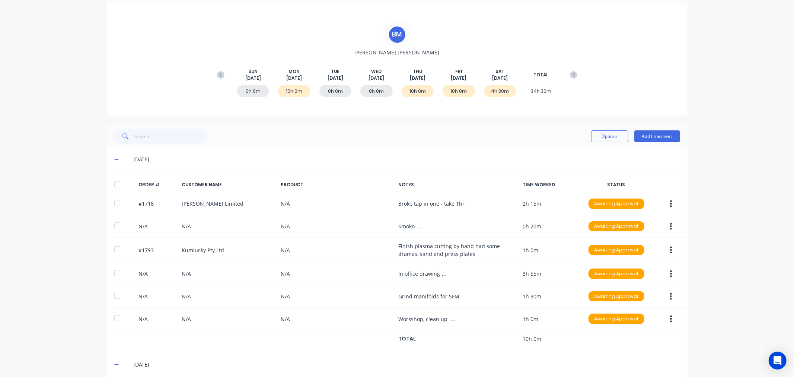
scroll to position [0, 0]
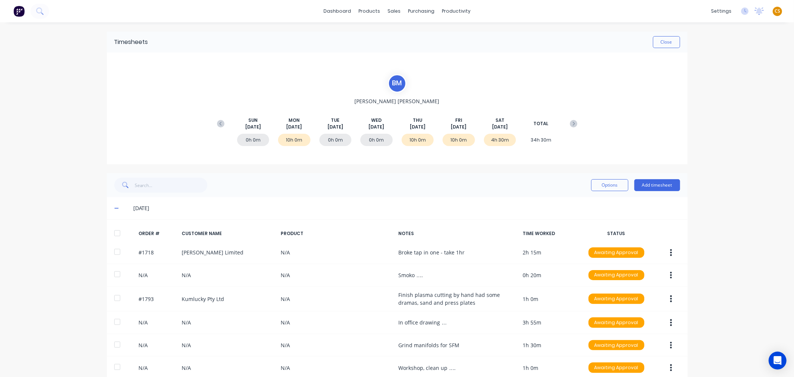
click at [715, 64] on div "dashboard products sales purchasing productivity dashboard products Product Cat…" at bounding box center [397, 188] width 794 height 377
click at [661, 45] on button "Close" at bounding box center [666, 42] width 27 height 12
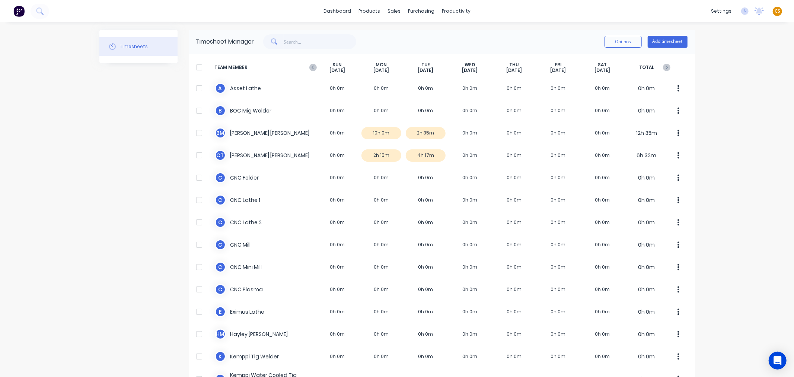
click at [199, 39] on div "Timesheet Manager" at bounding box center [225, 41] width 58 height 9
drag, startPoint x: 199, startPoint y: 39, endPoint x: 232, endPoint y: 40, distance: 33.5
click at [232, 40] on div "Timesheet Manager" at bounding box center [225, 41] width 58 height 9
click at [413, 39] on div "Options Add timesheet" at bounding box center [470, 41] width 433 height 15
click at [672, 42] on button "Add timesheet" at bounding box center [668, 42] width 40 height 12
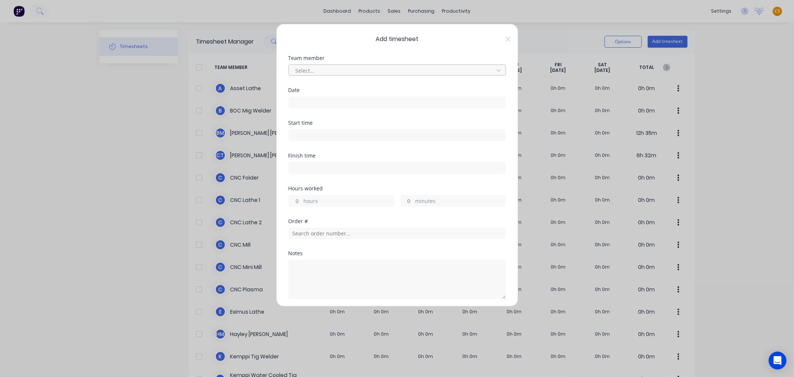
click at [373, 70] on div at bounding box center [392, 70] width 195 height 9
click at [280, 136] on div "Add timesheet Team member Select... Date Start time Finish time Hours worked ho…" at bounding box center [397, 165] width 242 height 283
click at [319, 234] on input "text" at bounding box center [397, 232] width 217 height 11
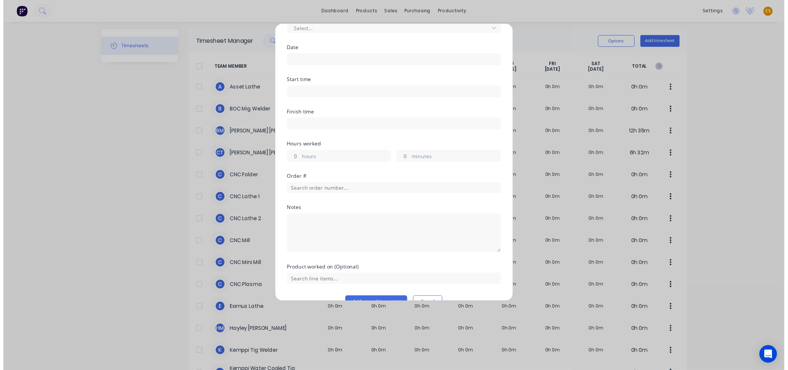
scroll to position [60, 0]
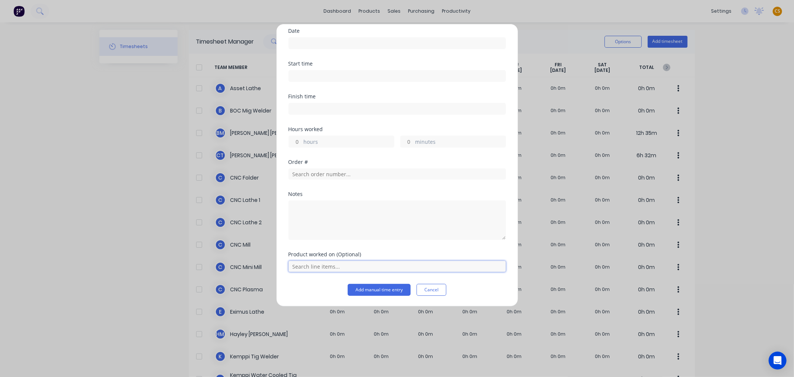
click at [294, 265] on input "text" at bounding box center [397, 266] width 217 height 11
click at [286, 283] on div "Add timesheet Team member Select... Date Start time Finish time Hours worked ho…" at bounding box center [397, 165] width 242 height 283
click at [426, 291] on button "Cancel" at bounding box center [432, 290] width 30 height 12
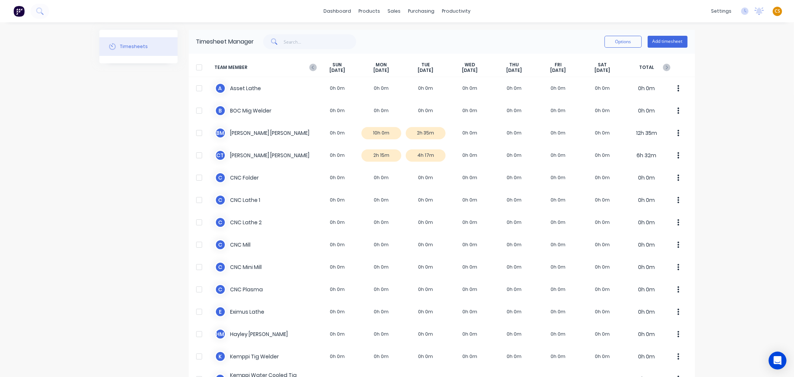
click at [496, 11] on div "dashboard products sales purchasing productivity dashboard products Product Cat…" at bounding box center [397, 11] width 794 height 22
click at [459, 35] on div "Workflow" at bounding box center [466, 35] width 22 height 7
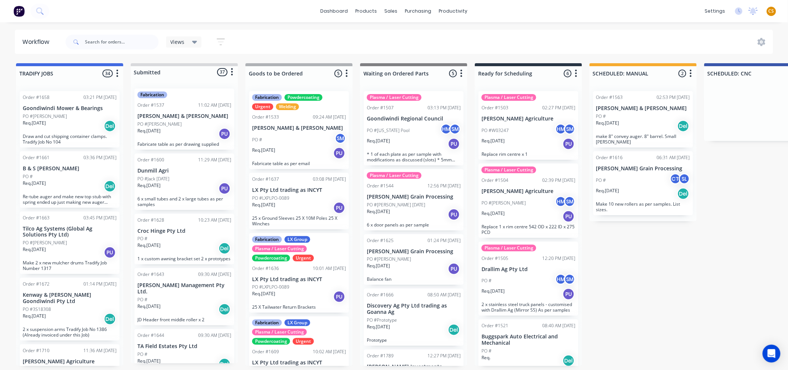
click at [298, 148] on div "Req. 21/07/25 PU" at bounding box center [299, 153] width 94 height 13
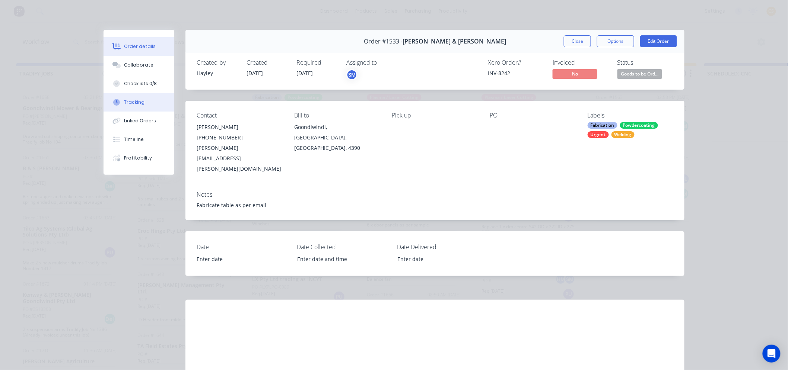
click at [137, 102] on div "Tracking" at bounding box center [134, 102] width 20 height 7
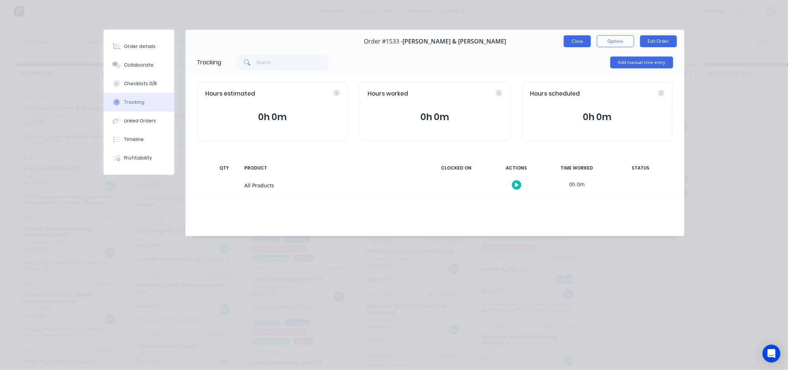
click at [577, 42] on button "Close" at bounding box center [577, 41] width 27 height 12
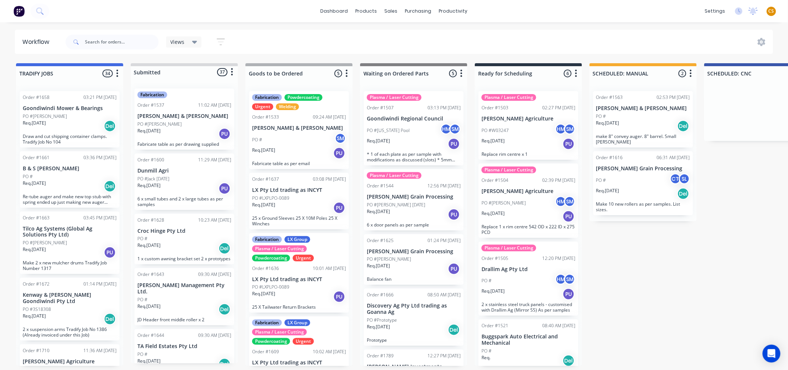
click at [313, 291] on div "Req. 11/08/25 PU" at bounding box center [299, 297] width 94 height 13
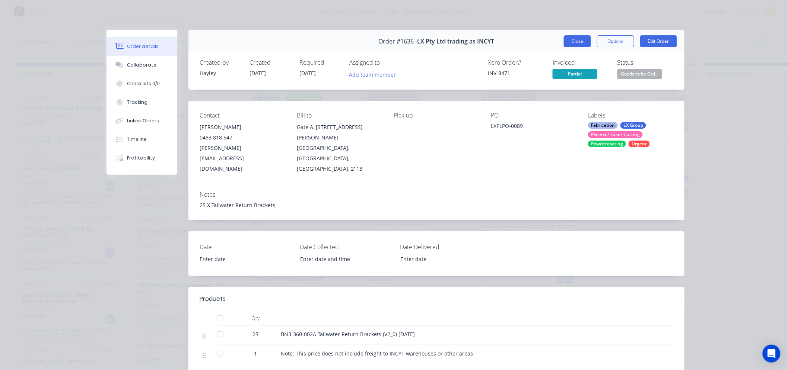
click at [571, 43] on button "Close" at bounding box center [577, 41] width 27 height 12
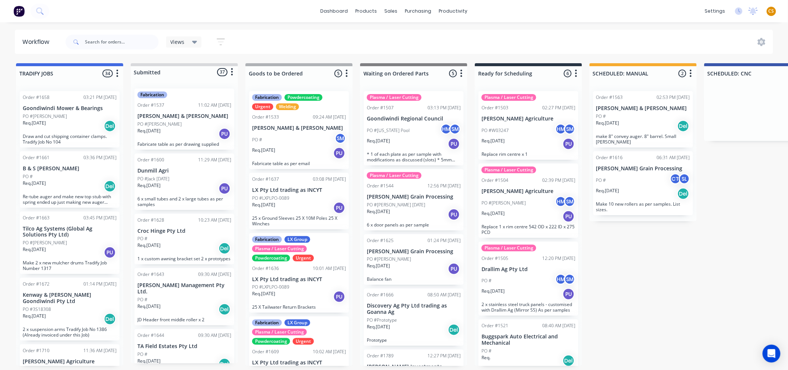
click at [185, 245] on div "Req. 08/08/25 Del" at bounding box center [184, 248] width 94 height 13
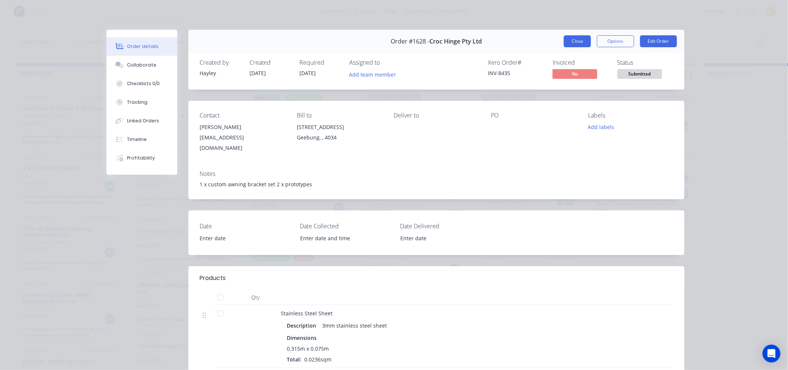
click at [570, 38] on button "Close" at bounding box center [577, 41] width 27 height 12
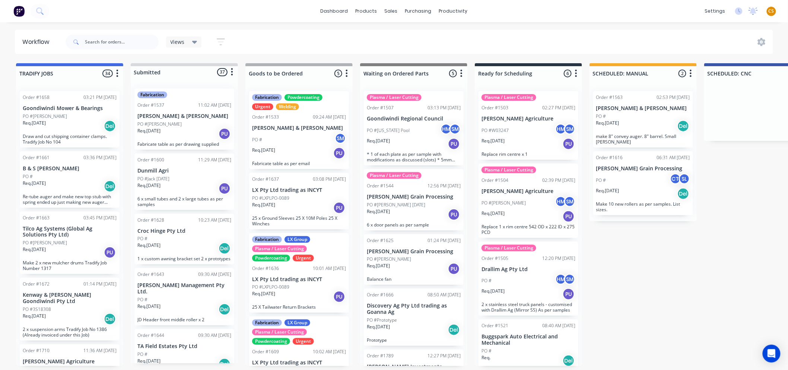
click at [187, 185] on div "Req. 05/08/25 PU" at bounding box center [184, 188] width 94 height 13
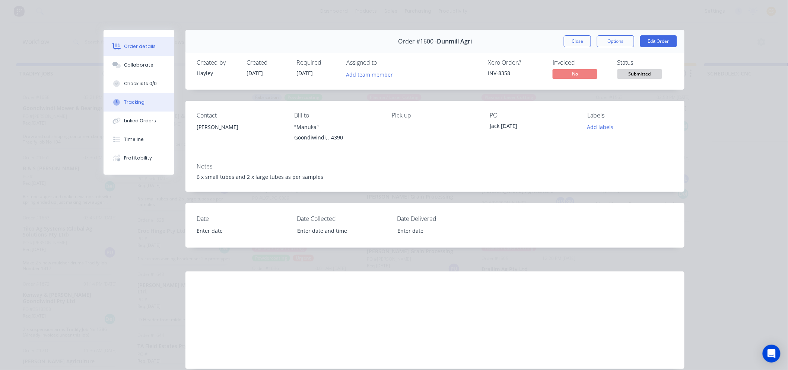
click at [133, 101] on div "Tracking" at bounding box center [134, 102] width 20 height 7
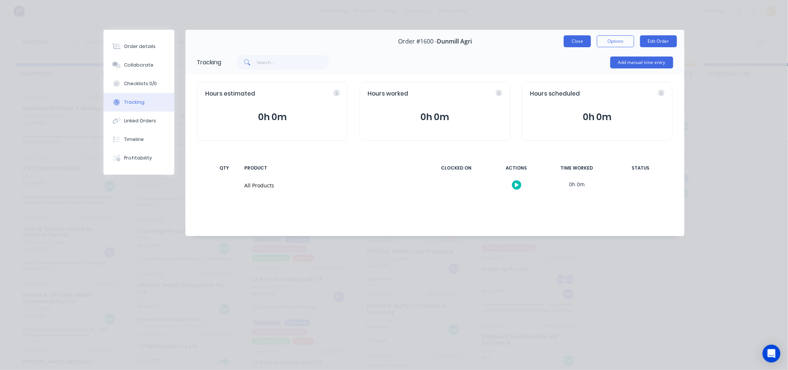
click at [572, 42] on button "Close" at bounding box center [577, 41] width 27 height 12
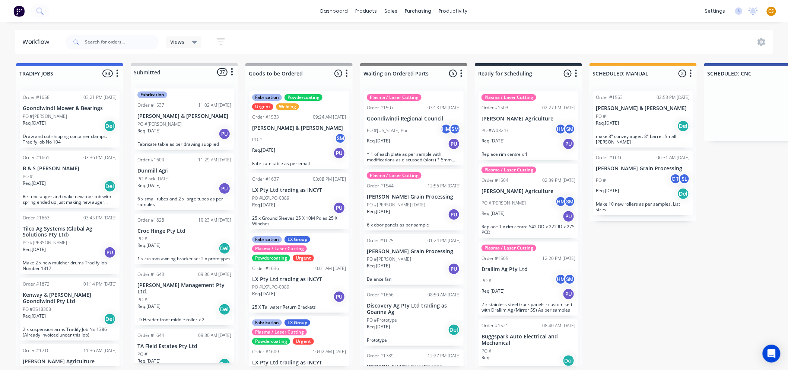
click at [76, 311] on div "PO #3S18308" at bounding box center [70, 309] width 94 height 7
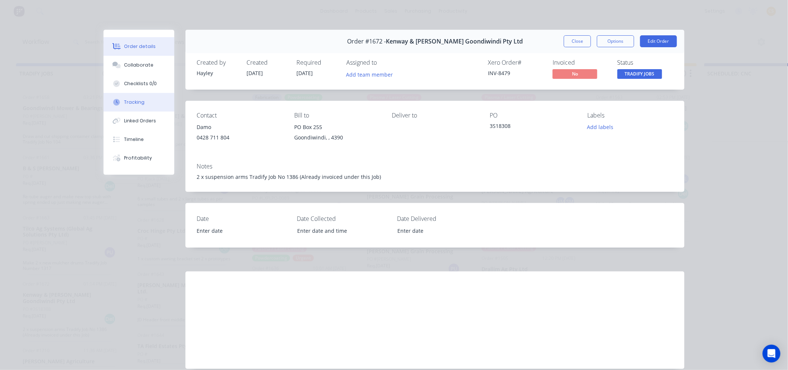
click at [138, 99] on div "Tracking" at bounding box center [134, 102] width 20 height 7
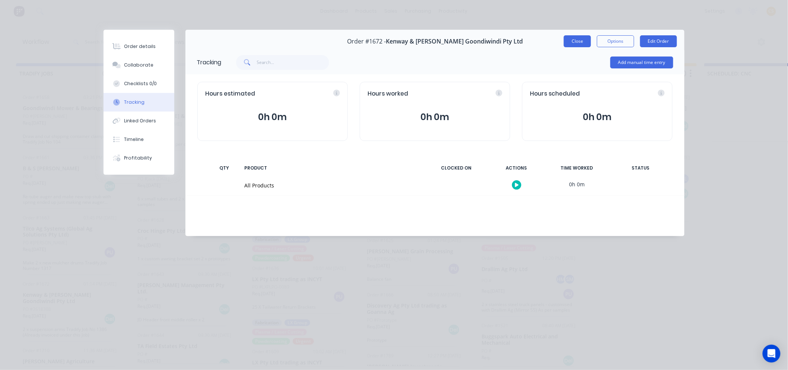
click at [574, 42] on button "Close" at bounding box center [577, 41] width 27 height 12
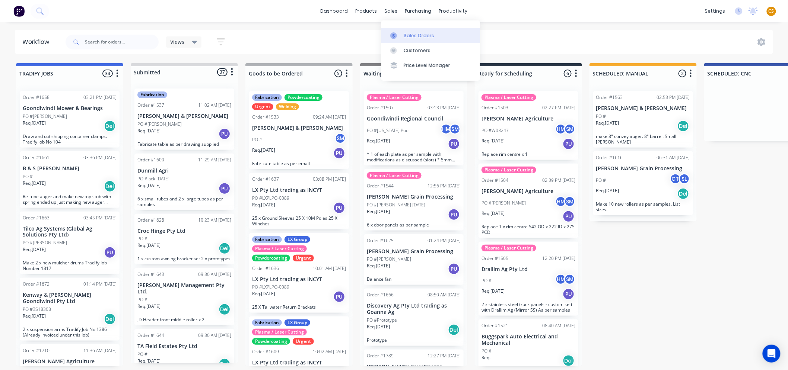
click at [412, 35] on div "Sales Orders" at bounding box center [419, 35] width 31 height 7
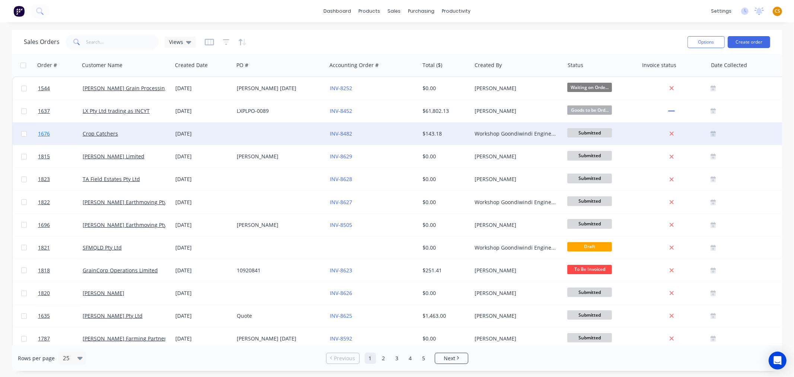
click at [55, 134] on link "1676" at bounding box center [60, 133] width 45 height 22
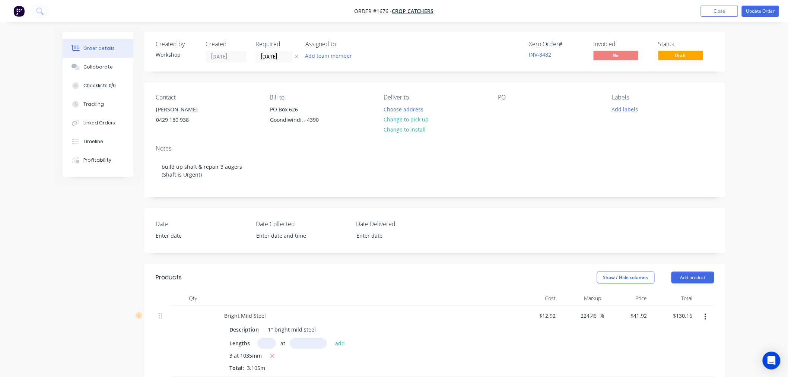
scroll to position [124, 0]
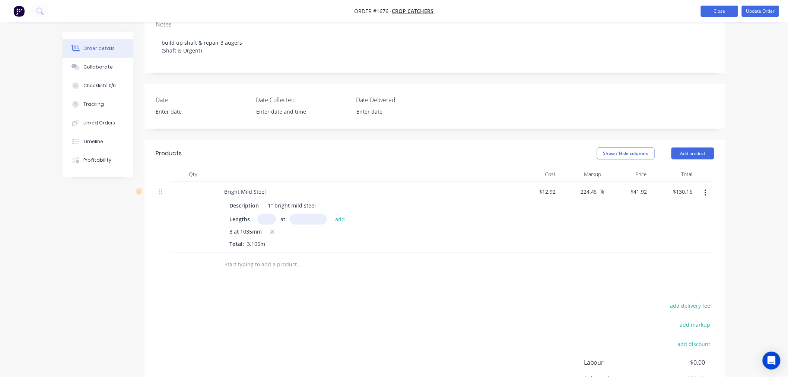
click at [724, 13] on button "Close" at bounding box center [719, 11] width 37 height 11
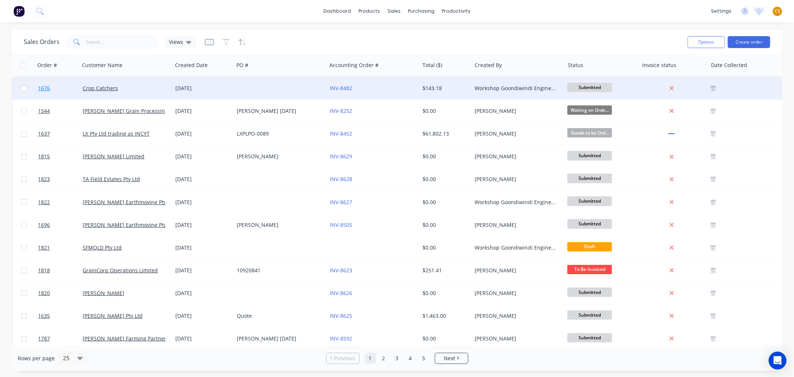
click at [57, 91] on link "1676" at bounding box center [60, 88] width 45 height 22
click at [60, 90] on link "1676" at bounding box center [60, 88] width 45 height 22
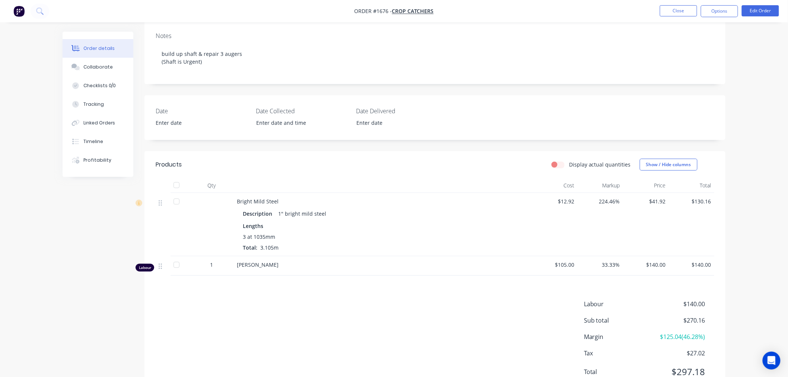
scroll to position [124, 0]
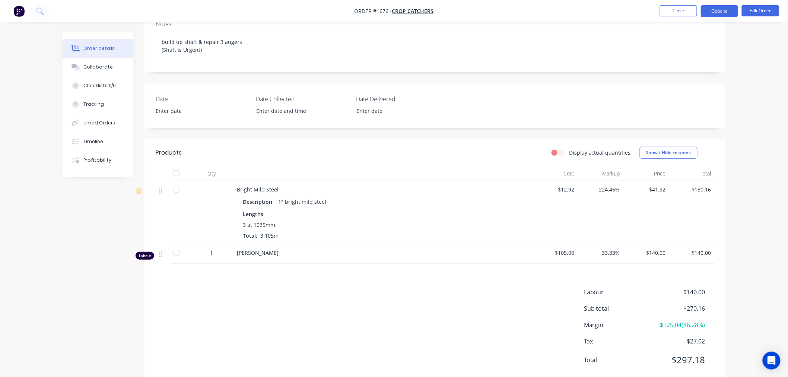
click at [727, 9] on button "Options" at bounding box center [719, 11] width 37 height 12
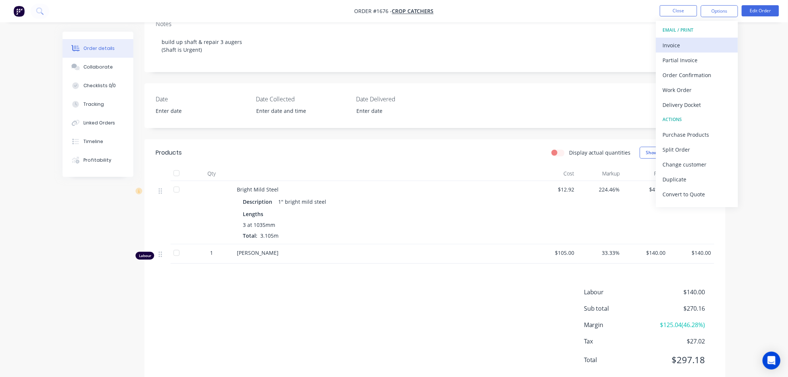
click at [705, 43] on div "Invoice" at bounding box center [697, 45] width 68 height 11
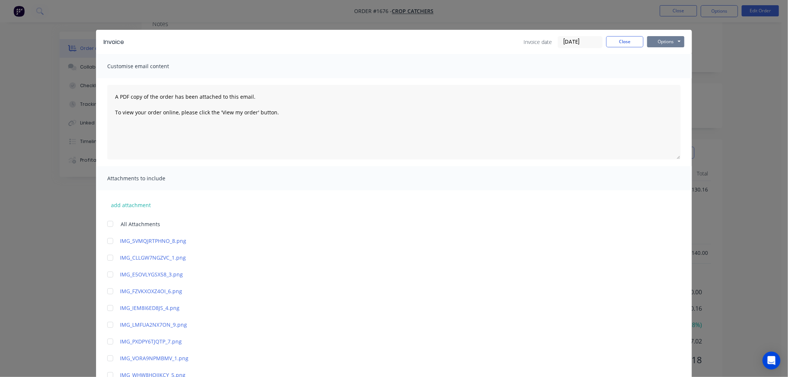
click at [654, 40] on button "Options" at bounding box center [665, 41] width 37 height 11
click at [664, 54] on button "Preview" at bounding box center [671, 55] width 48 height 12
click at [625, 44] on button "Close" at bounding box center [624, 41] width 37 height 11
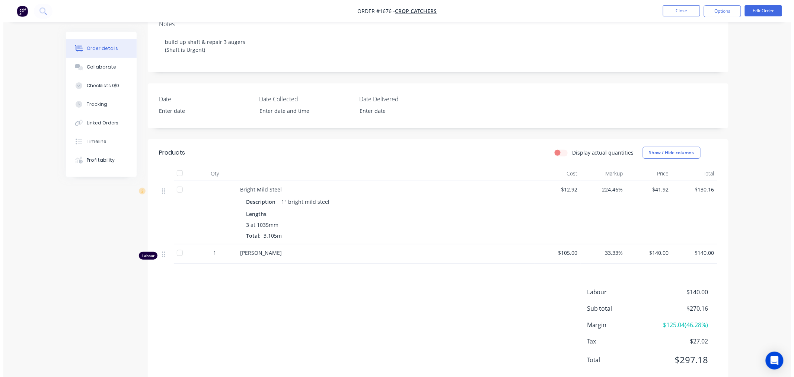
scroll to position [0, 0]
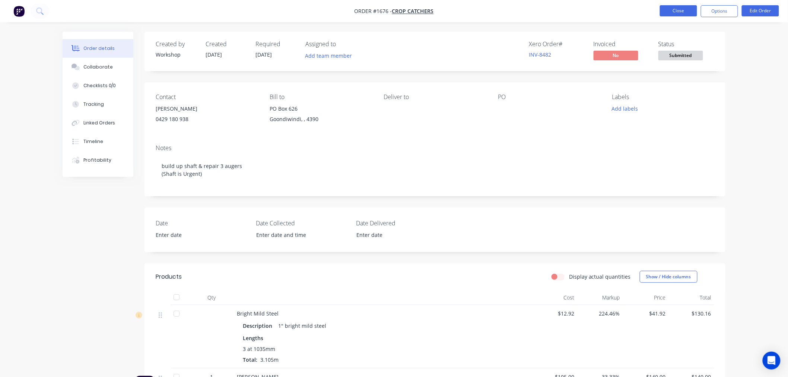
click at [679, 10] on button "Close" at bounding box center [678, 10] width 37 height 11
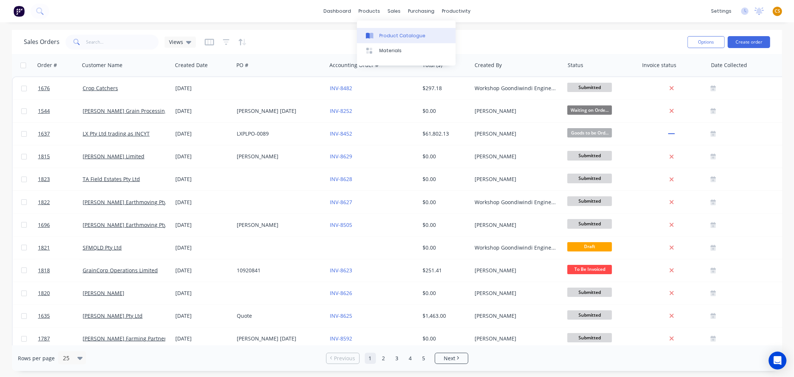
click at [395, 34] on div "Product Catalogue" at bounding box center [402, 35] width 46 height 7
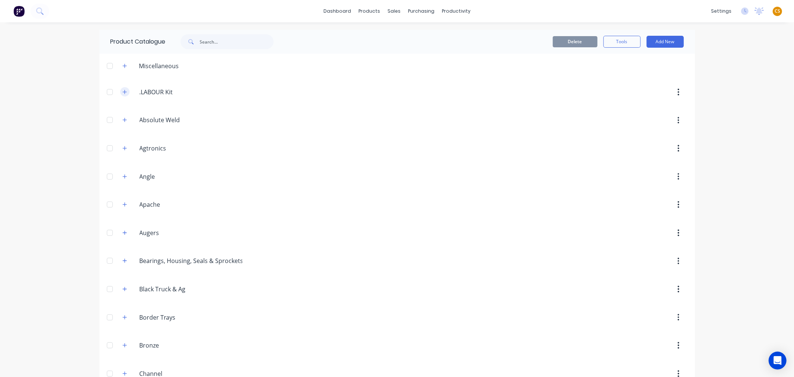
click at [122, 92] on icon "button" at bounding box center [124, 91] width 4 height 5
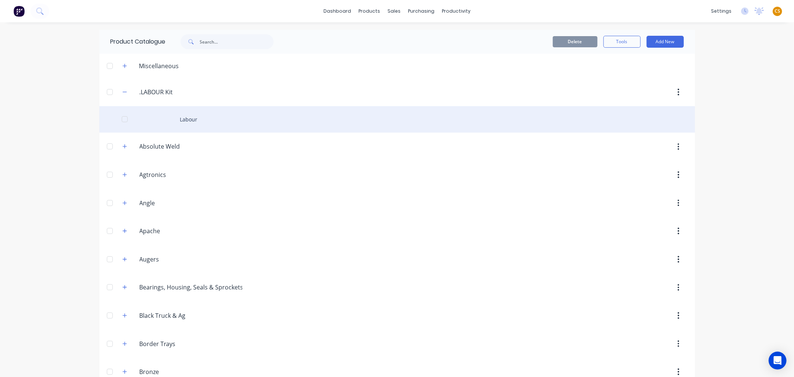
click at [187, 118] on div "Labour" at bounding box center [397, 119] width 596 height 26
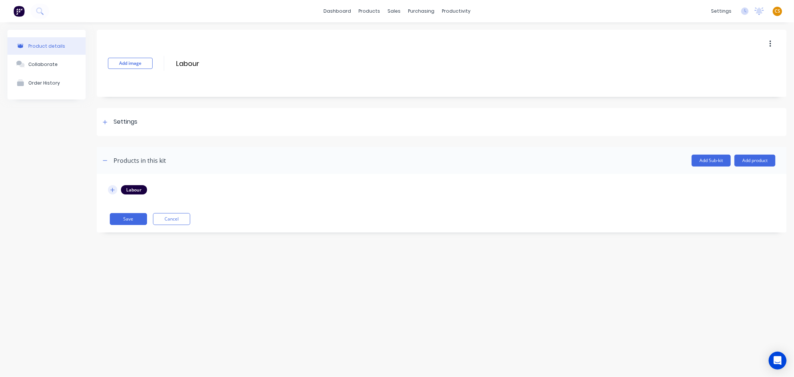
click at [114, 189] on icon "button" at bounding box center [112, 189] width 4 height 5
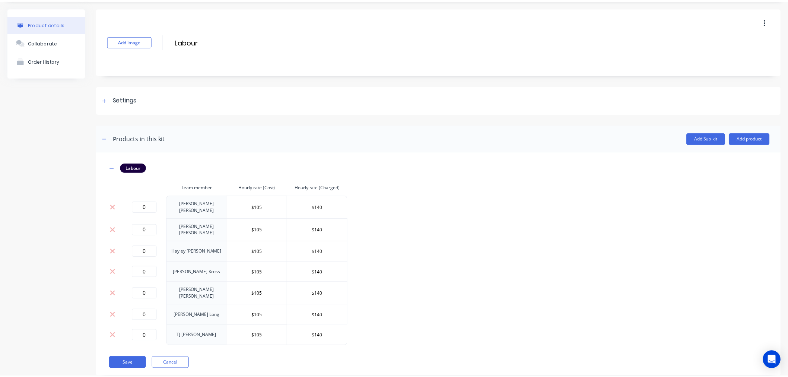
scroll to position [34, 0]
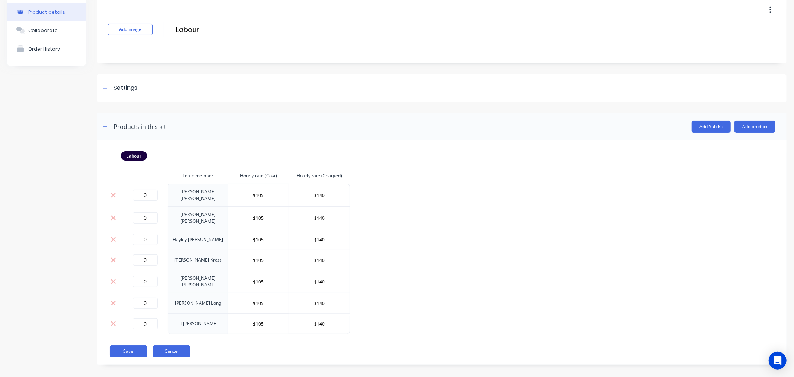
click at [166, 345] on button "Cancel" at bounding box center [171, 351] width 37 height 12
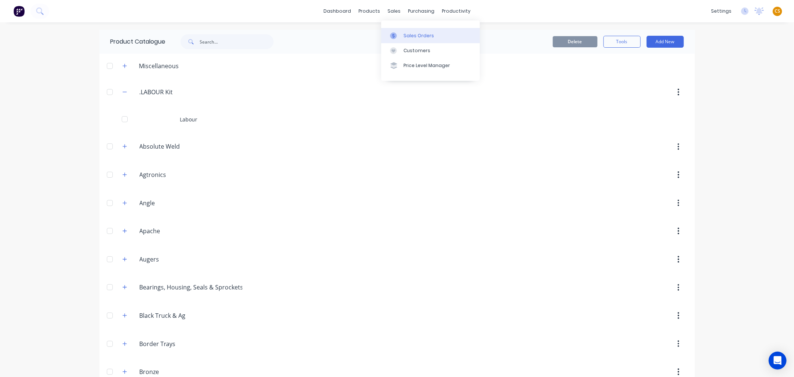
click at [422, 35] on div "Sales Orders" at bounding box center [419, 35] width 31 height 7
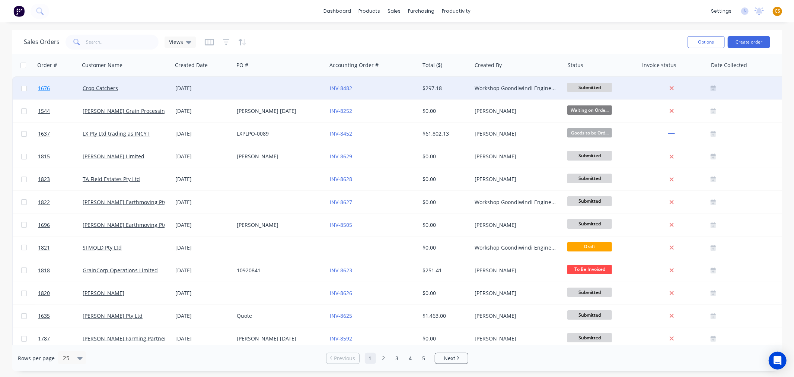
click at [56, 89] on link "1676" at bounding box center [60, 88] width 45 height 22
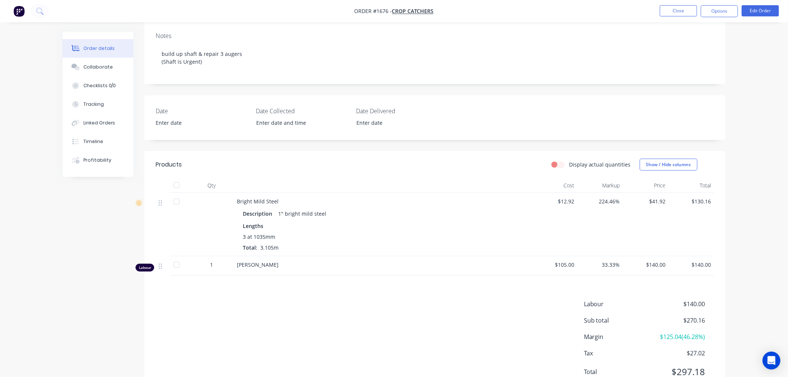
scroll to position [124, 0]
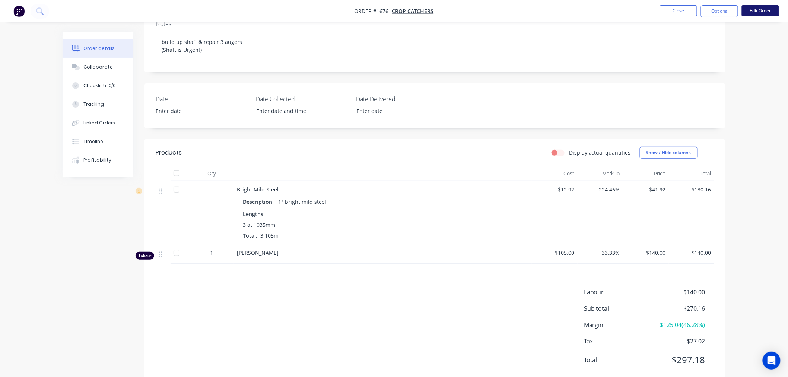
click at [752, 12] on button "Edit Order" at bounding box center [760, 10] width 37 height 11
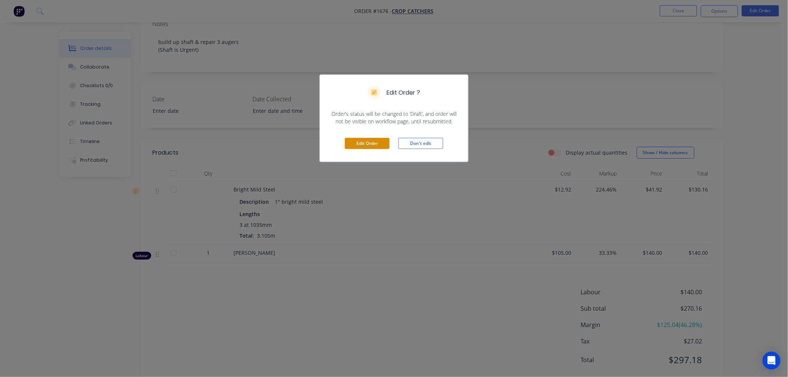
click at [364, 147] on button "Edit Order" at bounding box center [367, 143] width 45 height 11
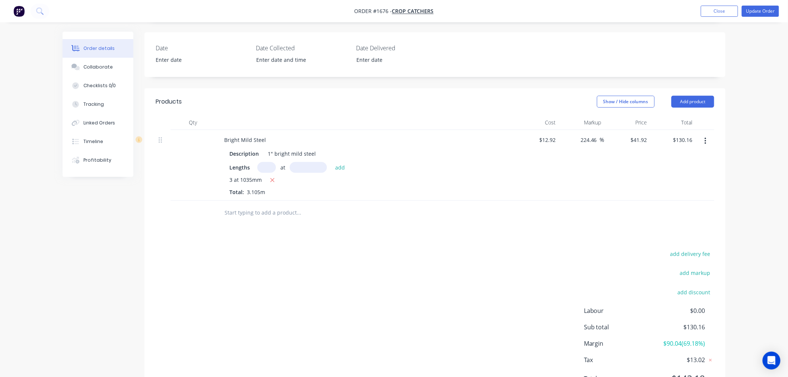
scroll to position [214, 0]
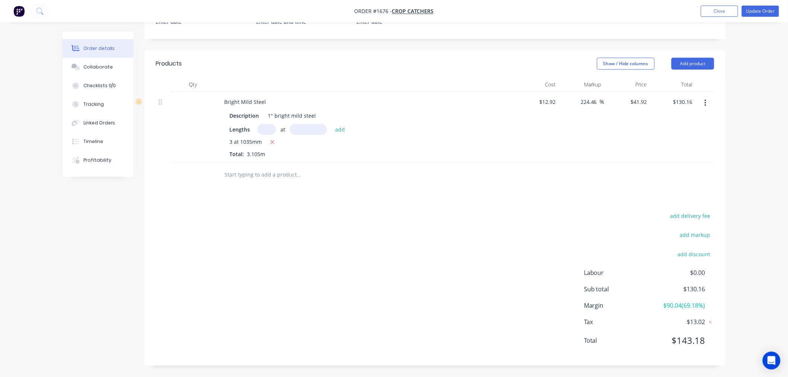
click at [241, 176] on input "text" at bounding box center [298, 174] width 149 height 15
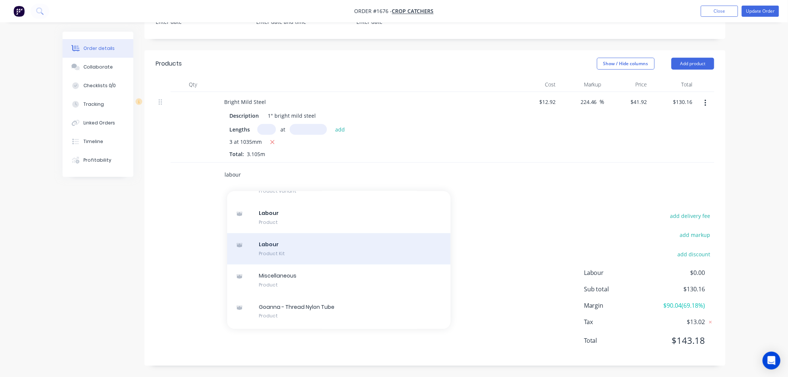
type input "labour"
click at [295, 249] on div "Labour Product Kit" at bounding box center [338, 248] width 223 height 31
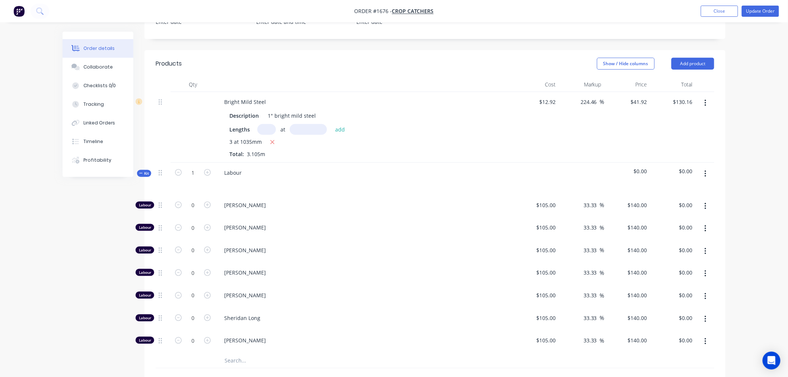
click at [144, 175] on span "Kit" at bounding box center [144, 173] width 10 height 6
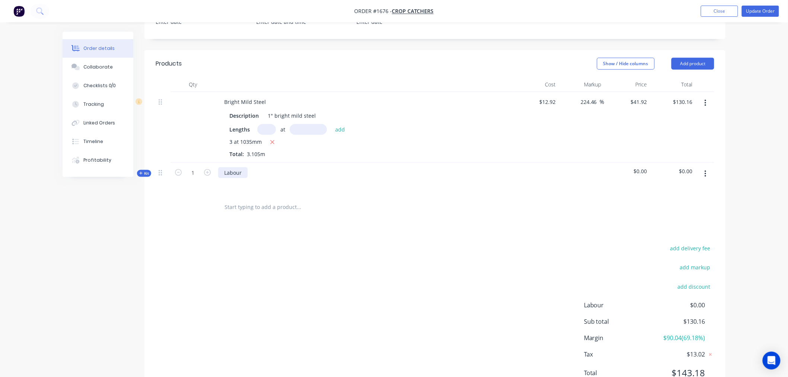
click at [229, 169] on div "Labour" at bounding box center [232, 172] width 29 height 11
click at [144, 173] on span "Kit" at bounding box center [144, 173] width 10 height 6
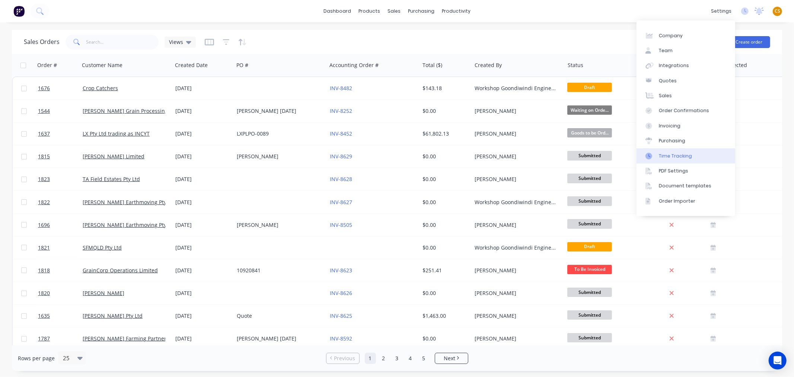
click at [692, 156] on link "Time Tracking" at bounding box center [686, 155] width 99 height 15
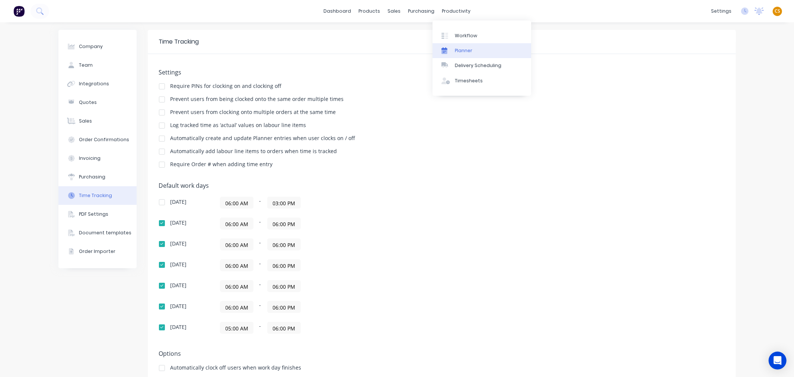
click at [463, 53] on div "Planner" at bounding box center [463, 50] width 17 height 7
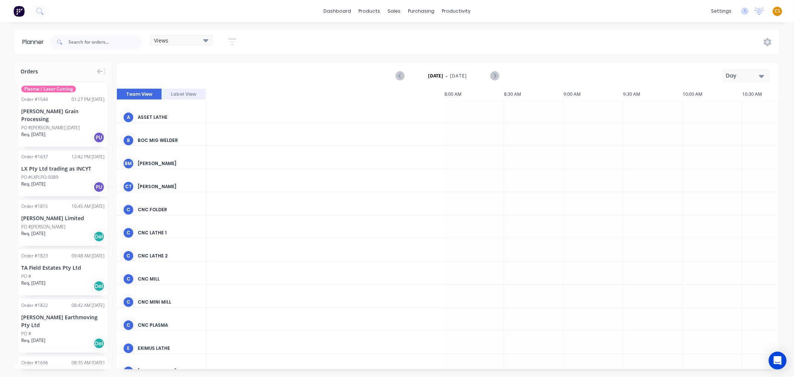
scroll to position [0, 741]
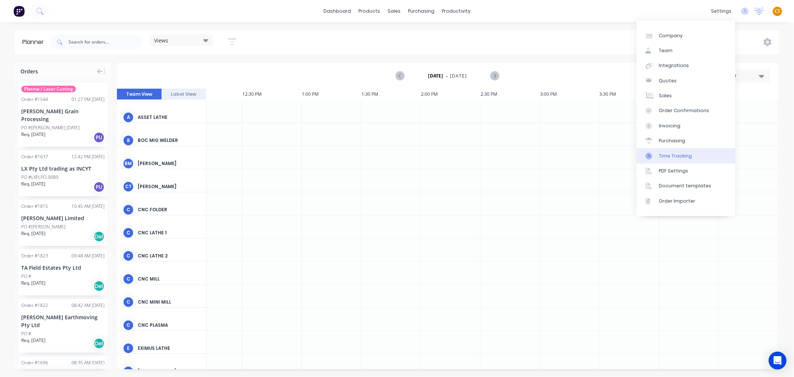
click at [701, 153] on link "Time Tracking" at bounding box center [686, 155] width 99 height 15
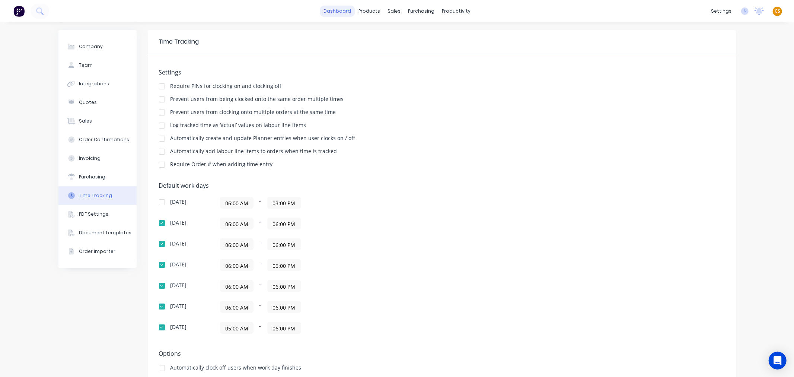
click at [335, 12] on link "dashboard" at bounding box center [337, 11] width 35 height 11
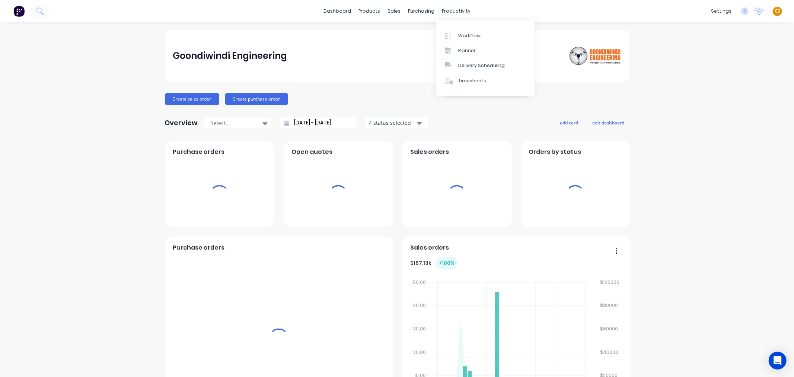
click at [775, 12] on span "CS" at bounding box center [778, 11] width 6 height 7
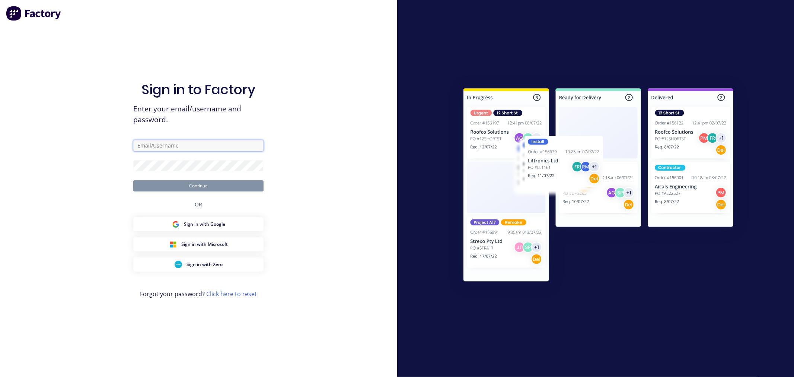
click at [176, 146] on input "text" at bounding box center [198, 145] width 130 height 11
type input "[PERSON_NAME][EMAIL_ADDRESS][DOMAIN_NAME]"
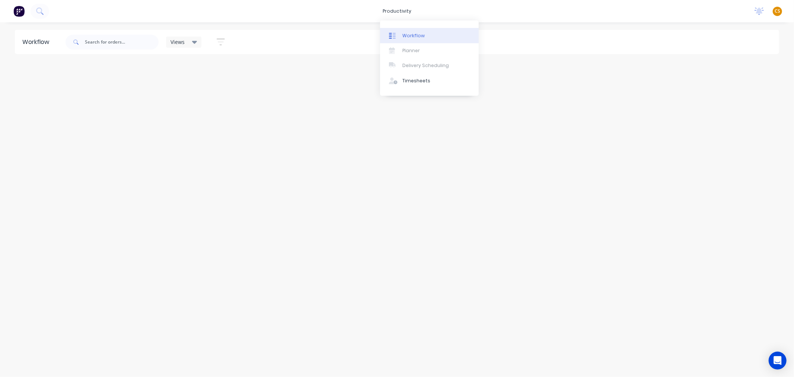
click at [409, 34] on div "Workflow" at bounding box center [413, 35] width 22 height 7
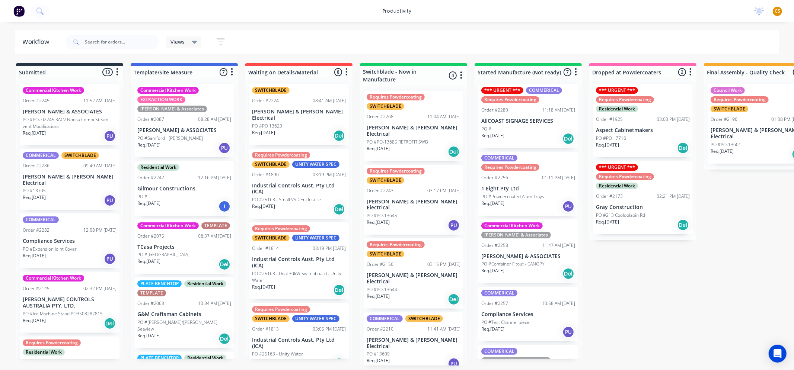
click at [303, 130] on div "Req. [DATE] Del" at bounding box center [299, 136] width 94 height 13
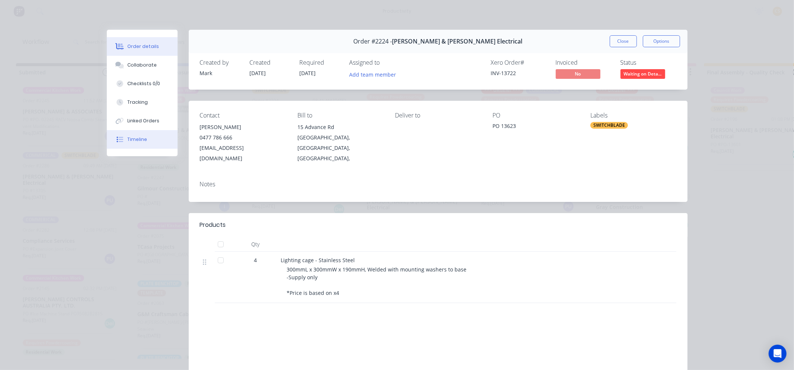
click at [136, 138] on div "Timeline" at bounding box center [137, 139] width 20 height 7
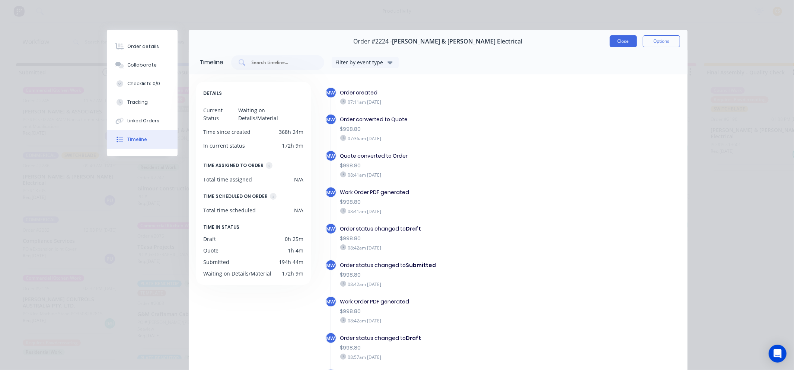
click at [616, 42] on button "Close" at bounding box center [623, 41] width 27 height 12
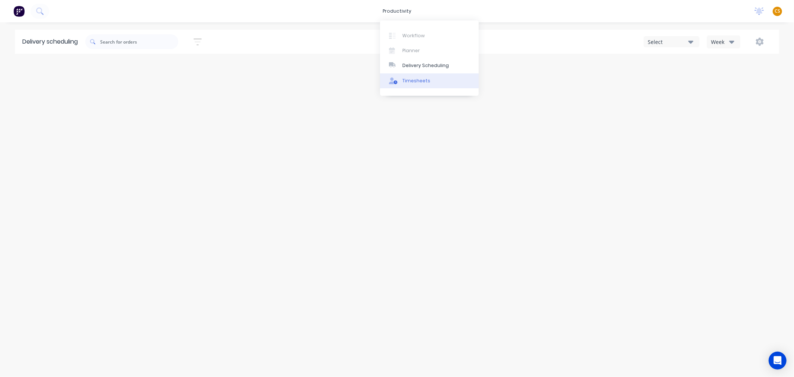
click at [411, 81] on div "Timesheets" at bounding box center [416, 80] width 28 height 7
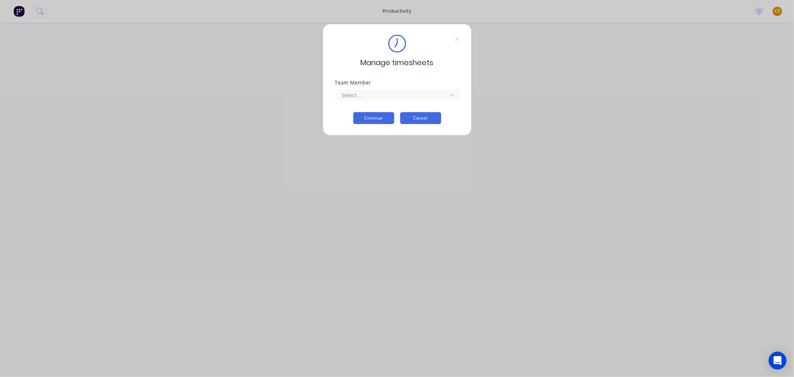
click at [409, 118] on button "Cancel" at bounding box center [420, 118] width 41 height 12
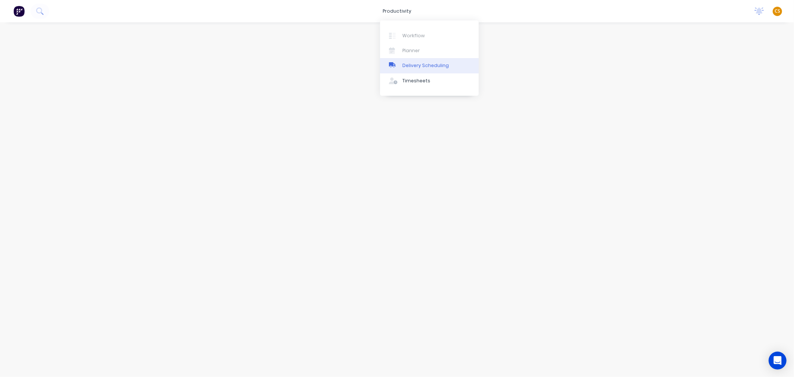
click at [419, 65] on div "Delivery Scheduling" at bounding box center [425, 65] width 47 height 7
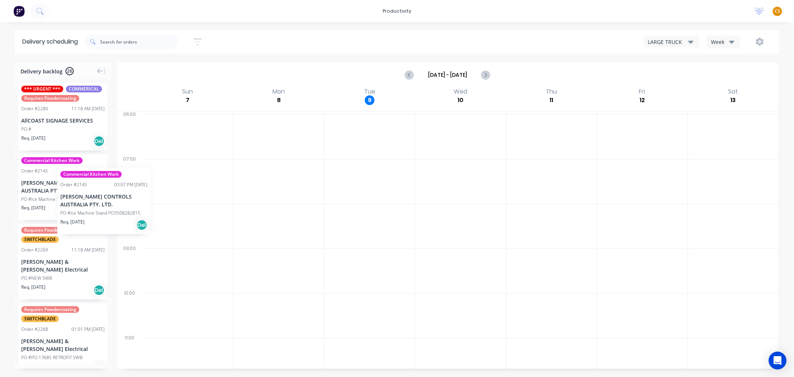
drag, startPoint x: 80, startPoint y: 185, endPoint x: 57, endPoint y: 162, distance: 32.4
click at [65, 177] on div "Commercial Kitchen Work Order # 2145 03:07 PM 04/09/25 JOHNSON CONTROLS AUSTRAL…" at bounding box center [62, 187] width 89 height 66
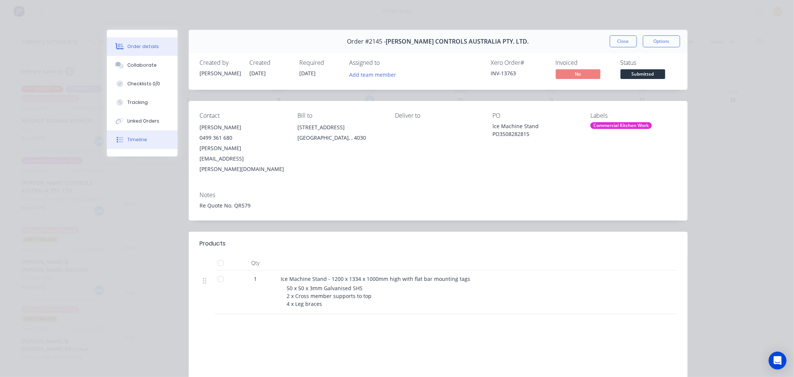
click at [148, 139] on button "Timeline" at bounding box center [142, 139] width 71 height 19
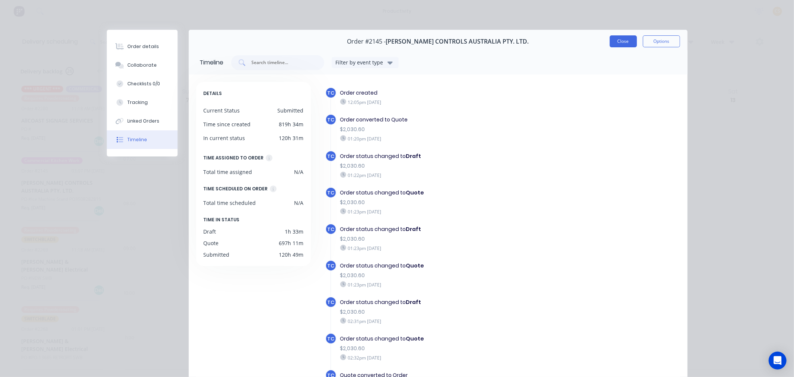
click at [619, 42] on button "Close" at bounding box center [623, 41] width 27 height 12
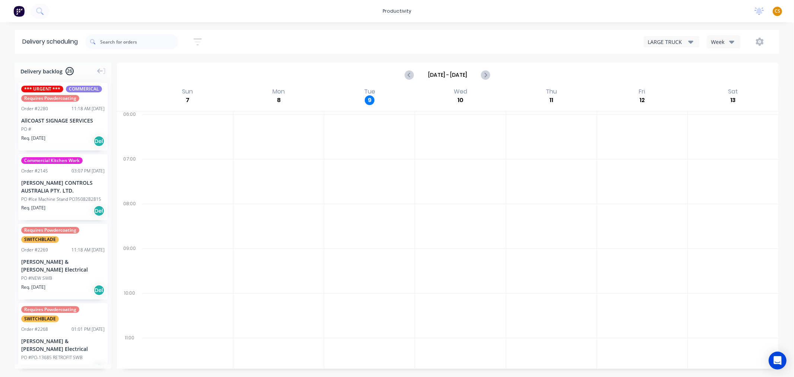
click at [777, 12] on span "CS" at bounding box center [778, 11] width 6 height 7
drag, startPoint x: 716, startPoint y: 92, endPoint x: 643, endPoint y: 58, distance: 80.1
click at [716, 92] on div "Sign out" at bounding box center [714, 93] width 20 height 7
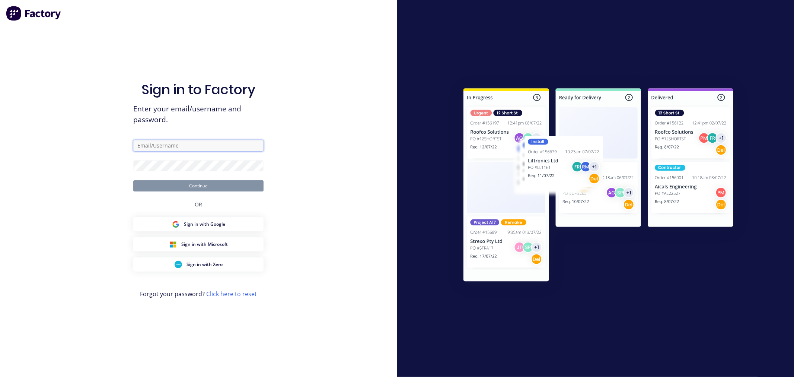
click at [140, 145] on input "text" at bounding box center [198, 145] width 130 height 11
type input "[PERSON_NAME][EMAIL_ADDRESS][DOMAIN_NAME]"
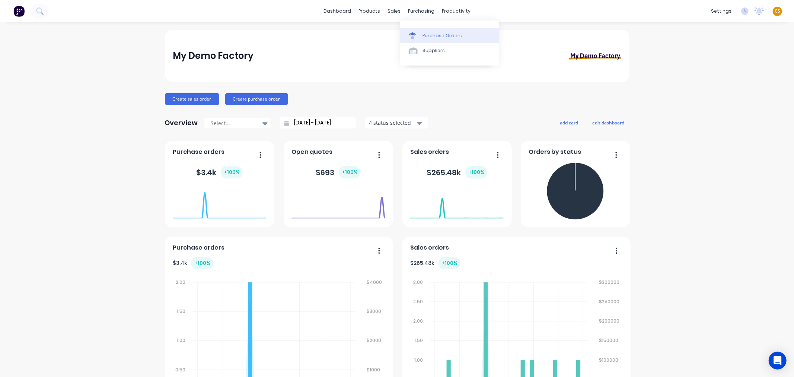
click at [437, 34] on div "Purchase Orders" at bounding box center [442, 35] width 39 height 7
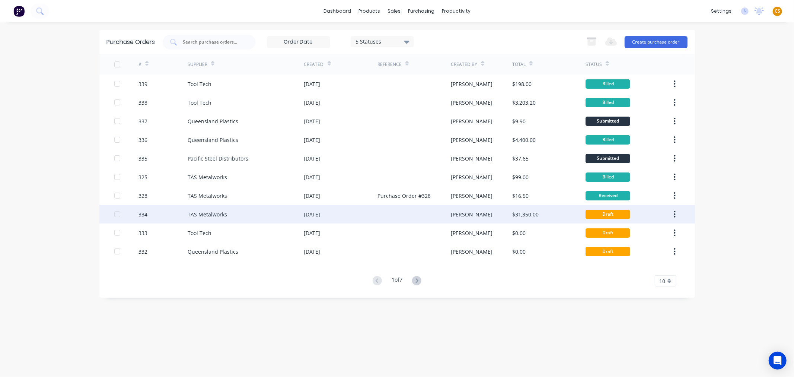
click at [261, 214] on div "TAS Metalworks" at bounding box center [246, 214] width 117 height 19
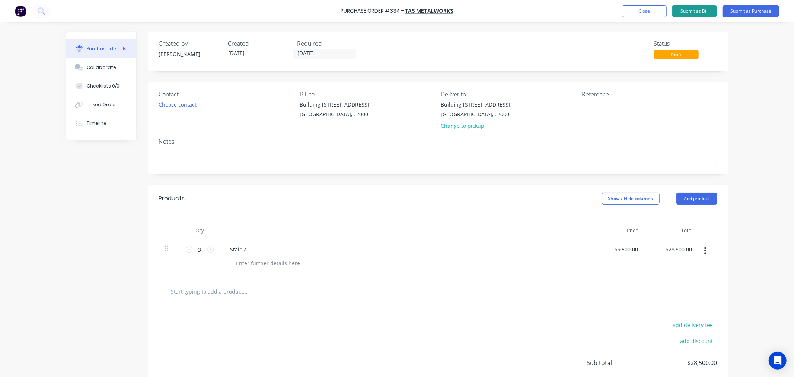
click at [682, 12] on button "Submit as Bill" at bounding box center [694, 11] width 45 height 12
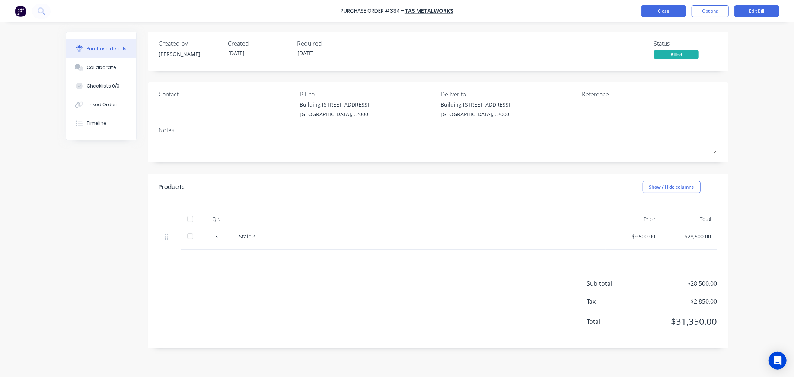
click at [655, 10] on button "Close" at bounding box center [663, 11] width 45 height 12
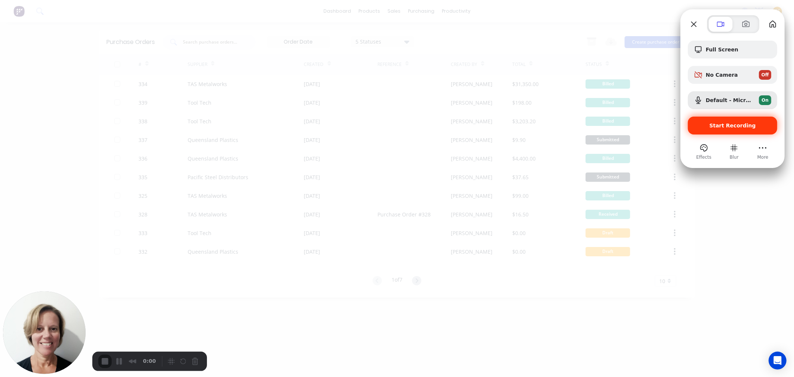
click at [720, 123] on span "Start Recording" at bounding box center [733, 125] width 47 height 6
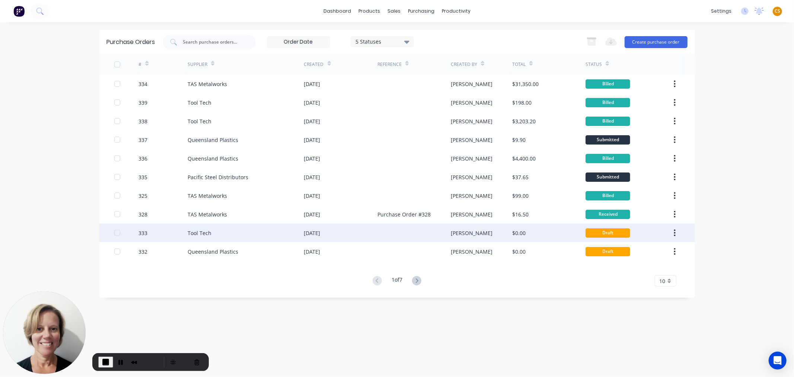
click at [365, 233] on div "[DATE]" at bounding box center [340, 232] width 73 height 19
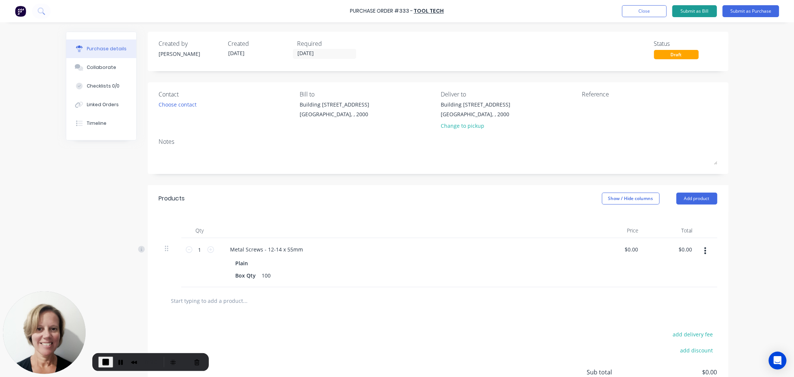
click at [698, 9] on button "Submit as Bill" at bounding box center [694, 11] width 45 height 12
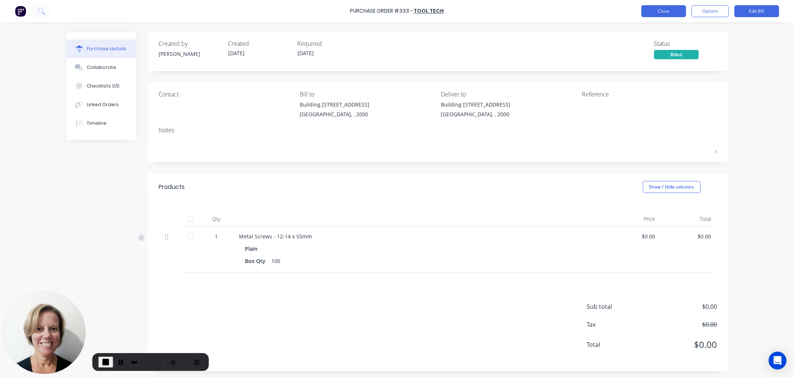
click at [671, 10] on button "Close" at bounding box center [663, 11] width 45 height 12
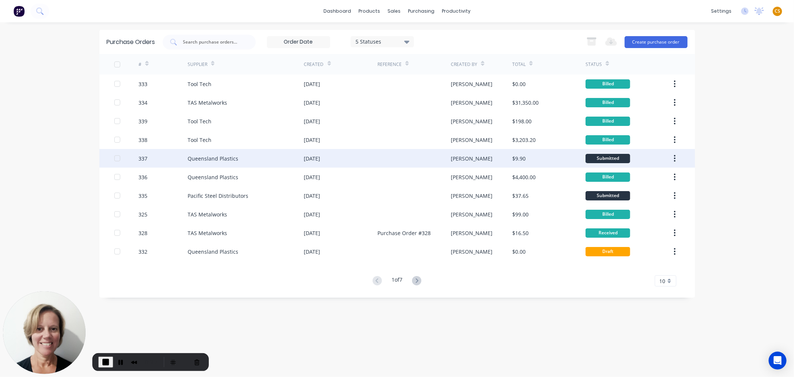
click at [541, 162] on div "$9.90" at bounding box center [548, 158] width 73 height 19
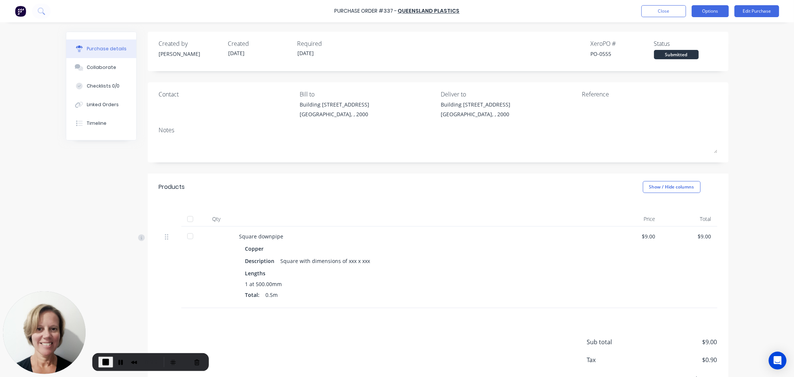
click at [700, 10] on button "Options" at bounding box center [710, 11] width 37 height 12
click at [687, 47] on div "Convert to Bill" at bounding box center [693, 45] width 57 height 11
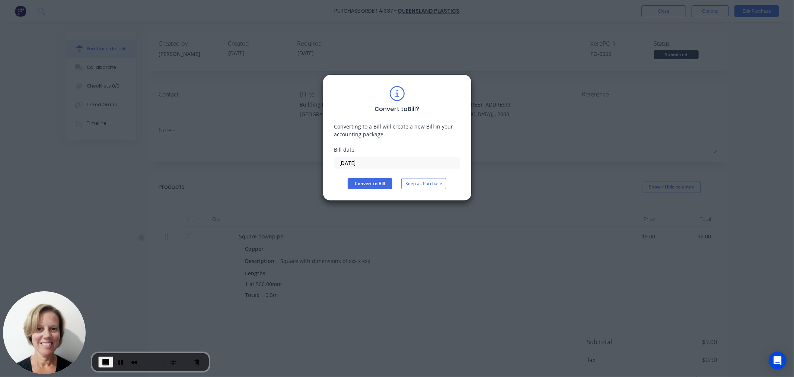
click at [337, 148] on div "Bill date" at bounding box center [397, 150] width 126 height 8
drag, startPoint x: 337, startPoint y: 148, endPoint x: 358, endPoint y: 147, distance: 21.6
click at [358, 147] on div "Bill date" at bounding box center [397, 150] width 126 height 8
click at [424, 183] on button "Keep as Purchase" at bounding box center [423, 183] width 45 height 11
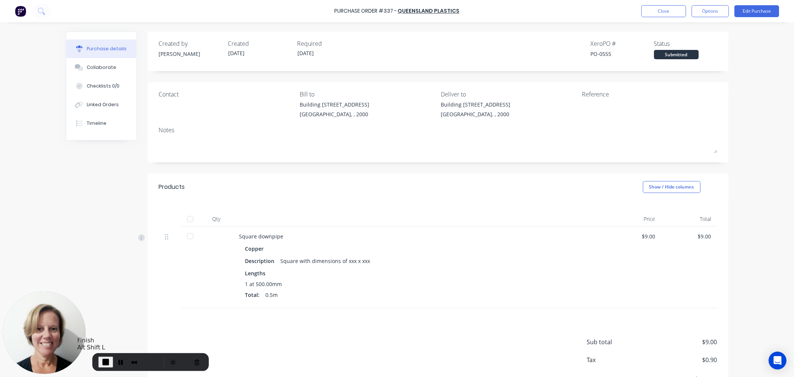
click at [106, 358] on span "End Recording" at bounding box center [105, 361] width 9 height 9
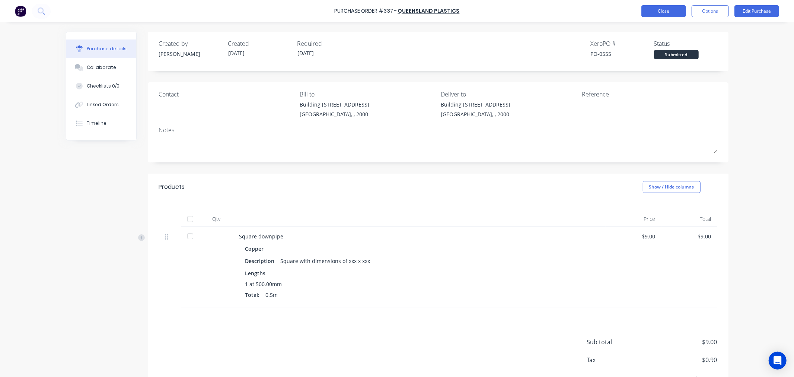
click at [663, 12] on button "Close" at bounding box center [663, 11] width 45 height 12
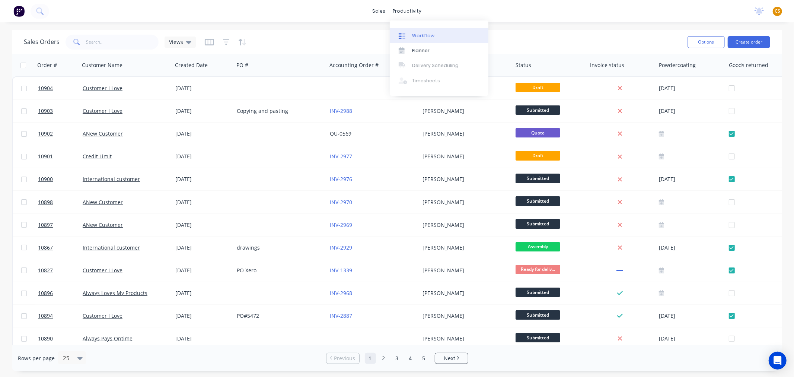
click at [425, 37] on div "Workflow" at bounding box center [423, 35] width 22 height 7
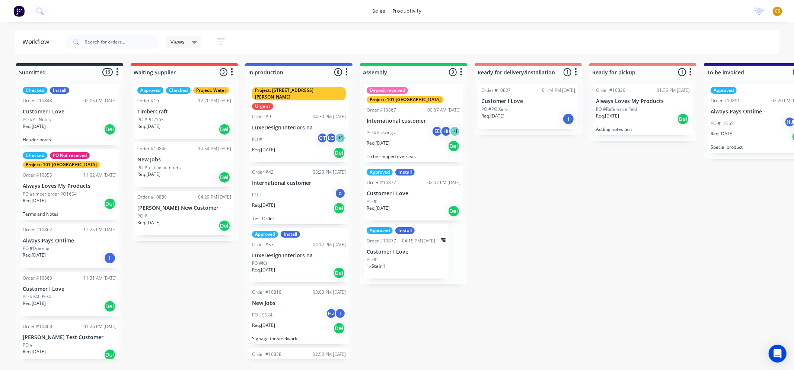
click at [187, 172] on div "Req. [DATE] Del" at bounding box center [184, 177] width 94 height 13
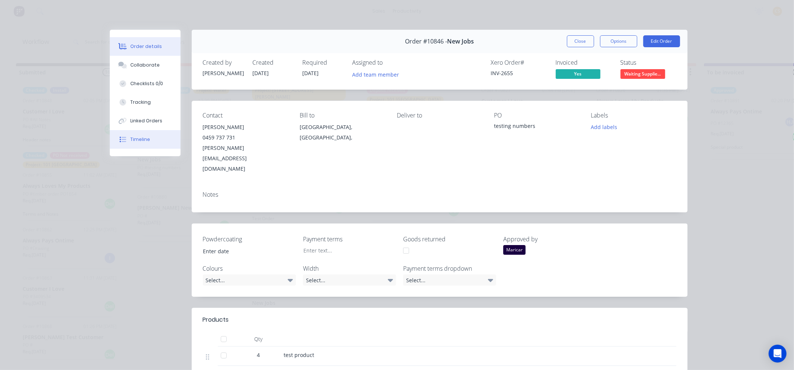
click at [140, 139] on div "Timeline" at bounding box center [140, 139] width 20 height 7
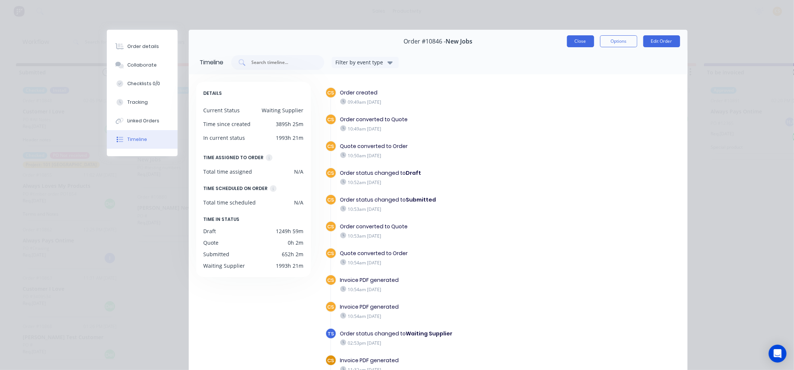
click at [576, 43] on button "Close" at bounding box center [580, 41] width 27 height 12
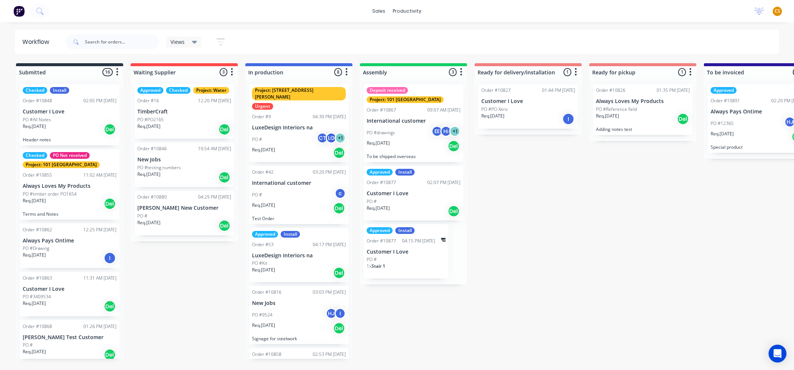
click at [71, 205] on div "Req. 07/11/24 Del" at bounding box center [70, 204] width 94 height 13
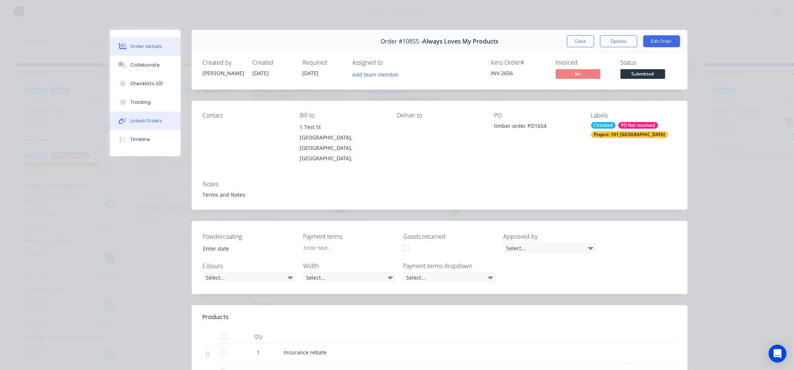
click at [144, 115] on button "Linked Orders" at bounding box center [145, 121] width 71 height 19
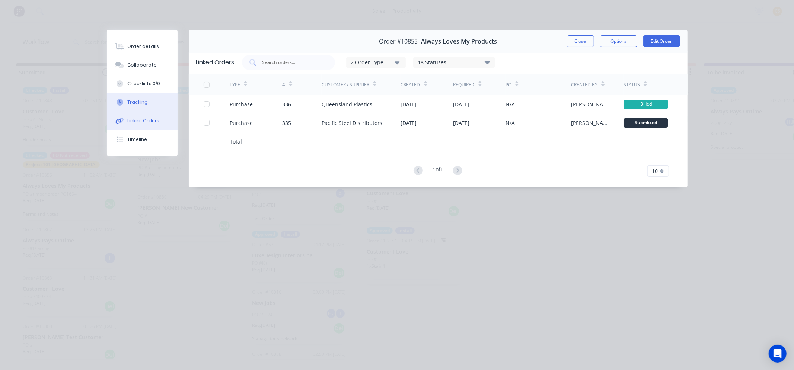
click at [140, 101] on div "Tracking" at bounding box center [137, 102] width 20 height 7
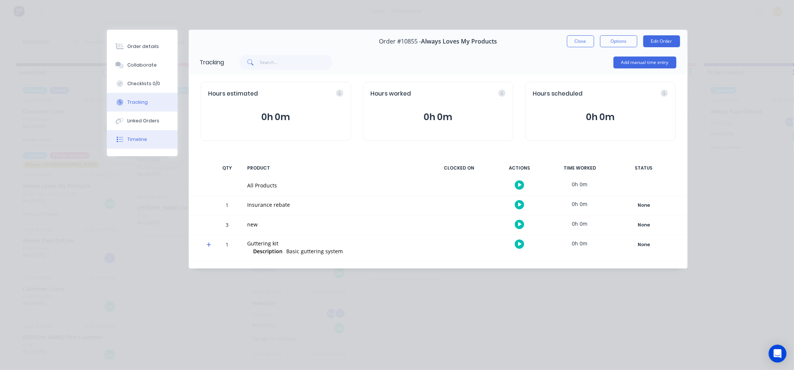
click at [138, 136] on button "Timeline" at bounding box center [142, 139] width 71 height 19
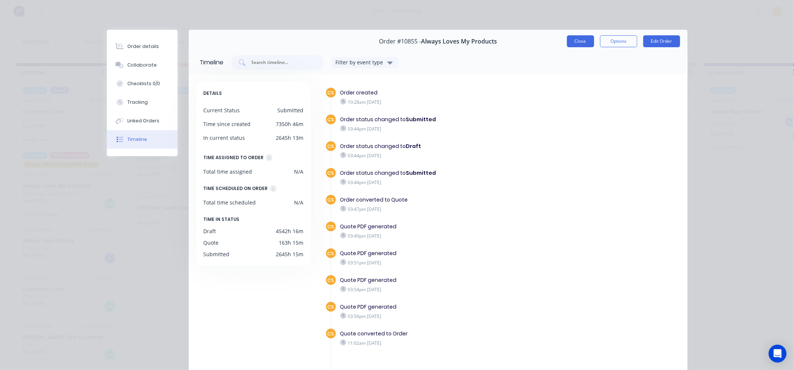
click at [577, 42] on button "Close" at bounding box center [580, 41] width 27 height 12
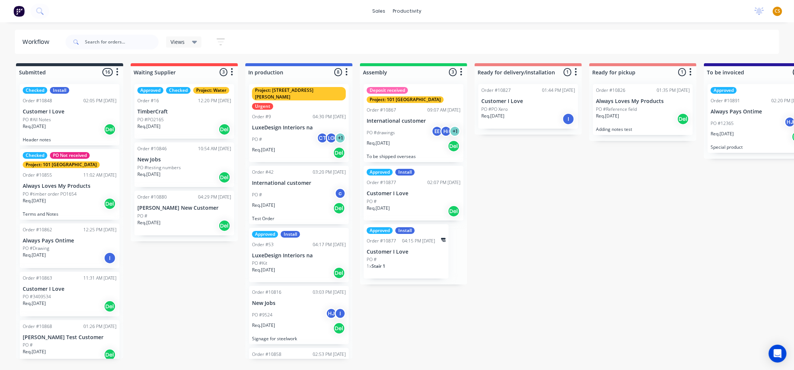
click at [300, 322] on div "Req. 20/06/24 Del" at bounding box center [299, 328] width 94 height 13
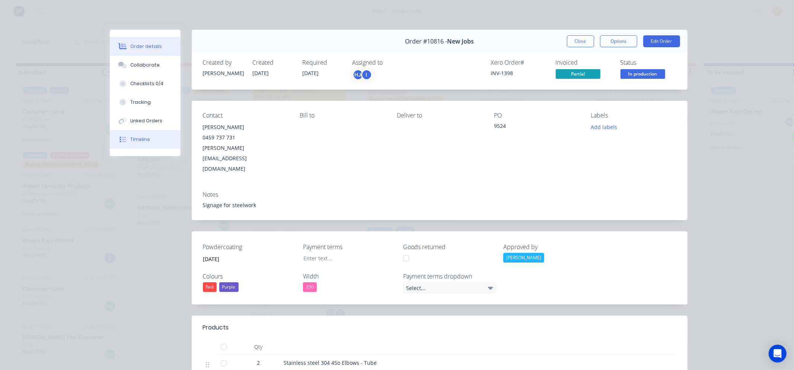
click at [140, 138] on div "Timeline" at bounding box center [140, 139] width 20 height 7
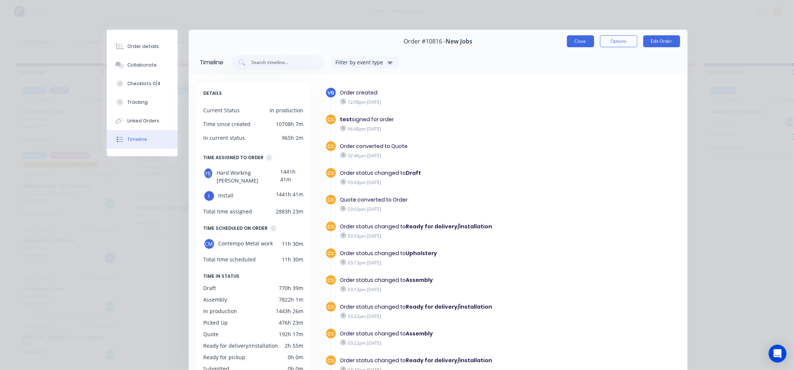
click at [572, 43] on button "Close" at bounding box center [580, 41] width 27 height 12
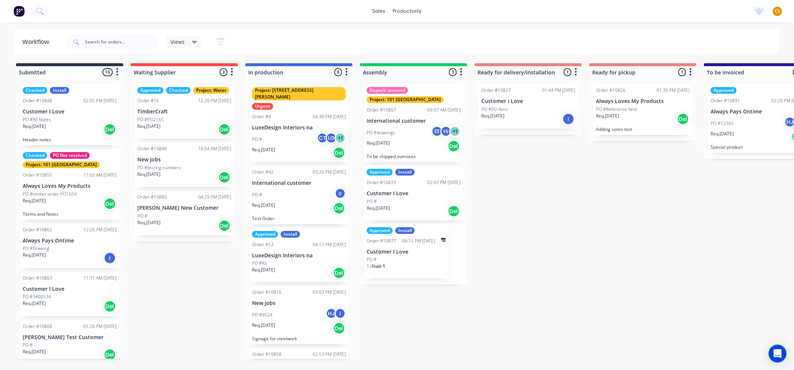
click at [776, 11] on span "CS" at bounding box center [778, 11] width 6 height 7
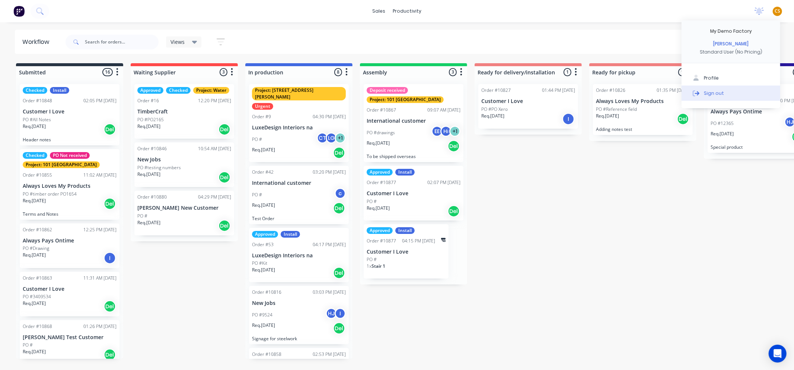
click at [724, 92] on button "Sign out" at bounding box center [731, 93] width 99 height 15
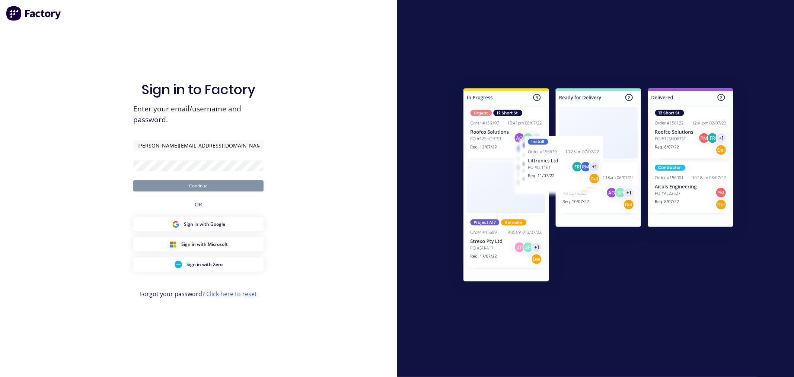
type input "[PERSON_NAME][EMAIL_ADDRESS][DOMAIN_NAME]"
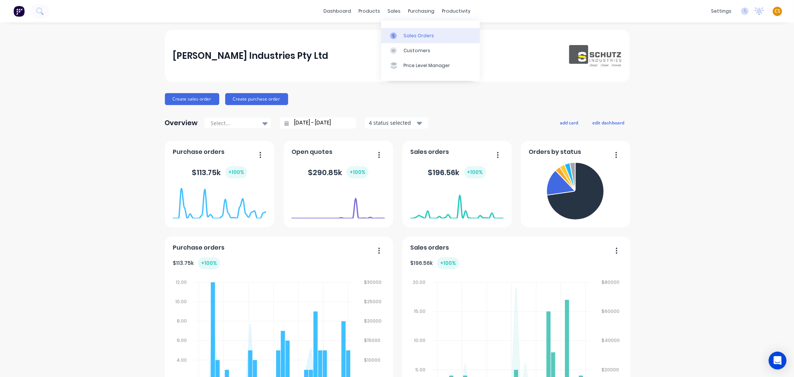
click at [412, 38] on div "Sales Orders" at bounding box center [419, 35] width 31 height 7
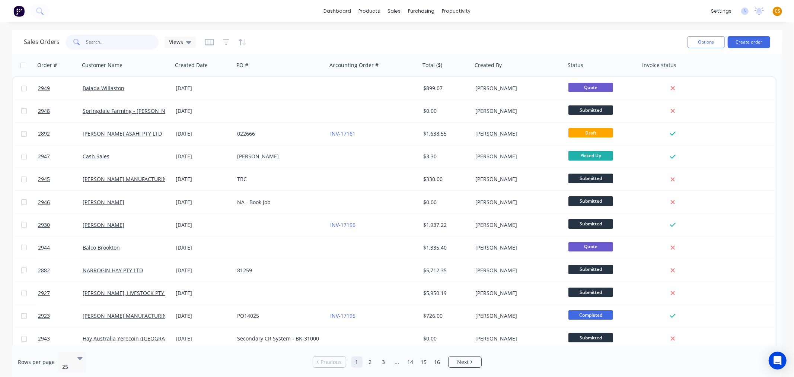
click at [102, 40] on input "text" at bounding box center [122, 42] width 73 height 15
type input "2892"
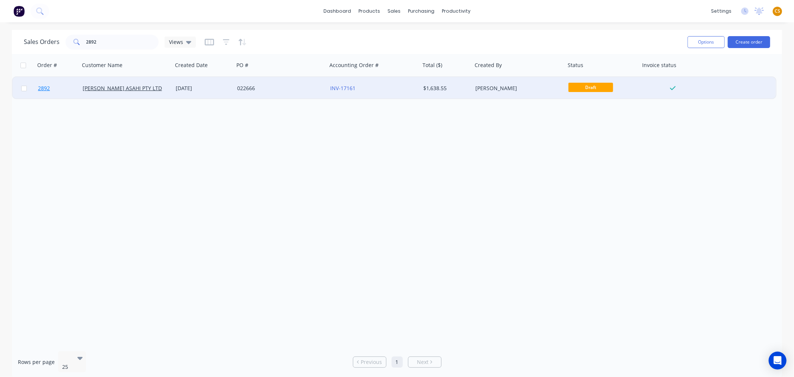
click at [55, 87] on link "2892" at bounding box center [60, 88] width 45 height 22
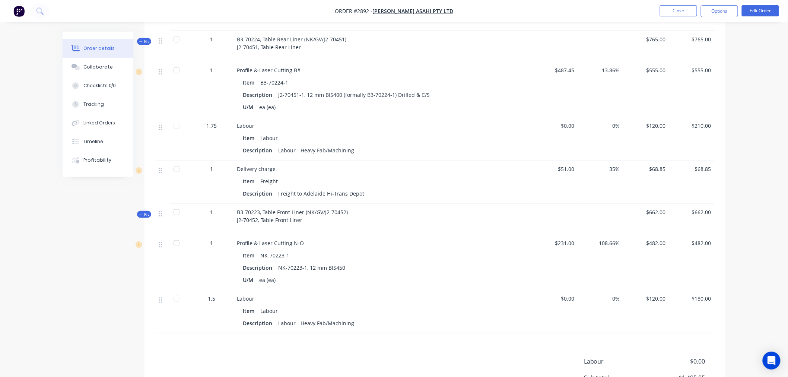
scroll to position [307, 0]
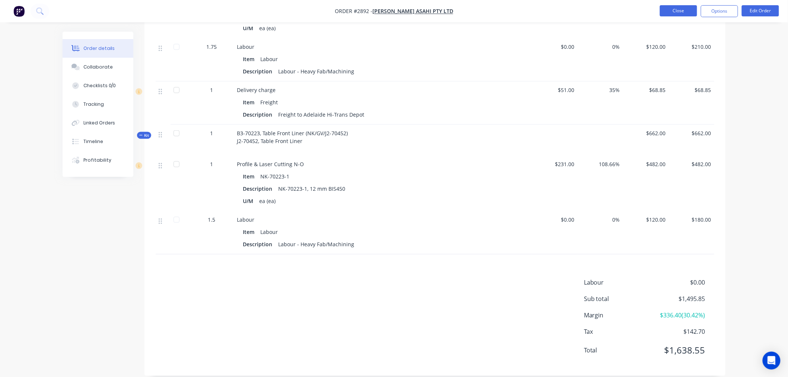
click at [672, 10] on button "Close" at bounding box center [678, 10] width 37 height 11
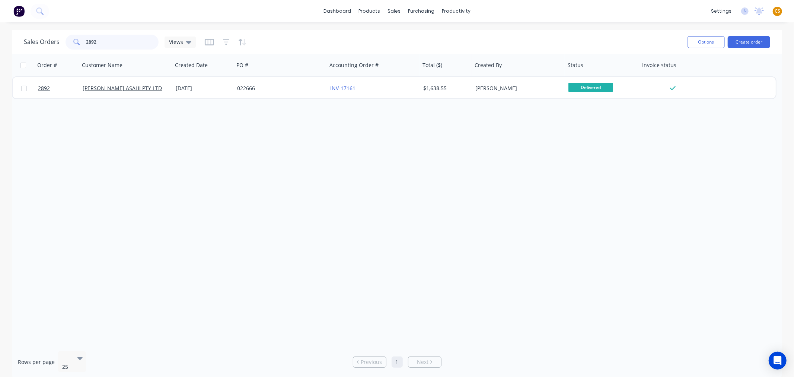
drag, startPoint x: 99, startPoint y: 40, endPoint x: 54, endPoint y: 42, distance: 45.1
click at [54, 42] on div "Sales Orders 2892 Views" at bounding box center [110, 42] width 172 height 15
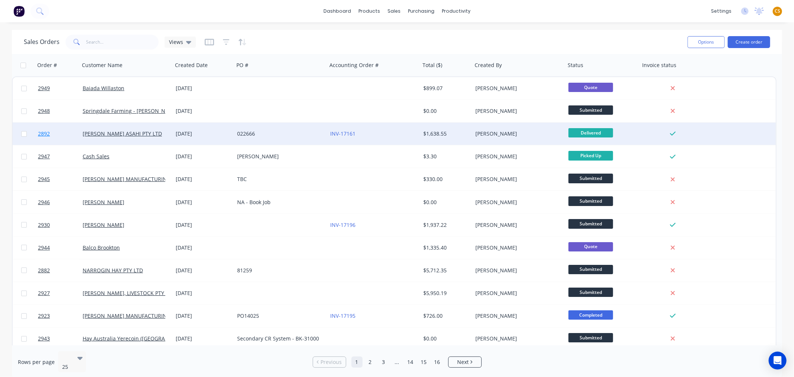
click at [57, 136] on link "2892" at bounding box center [60, 133] width 45 height 22
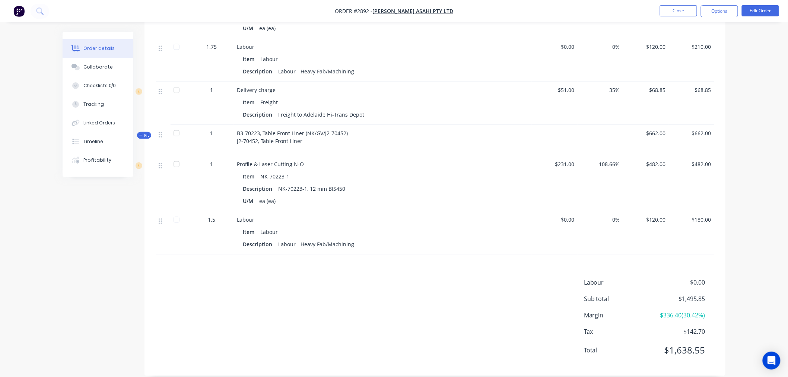
scroll to position [183, 0]
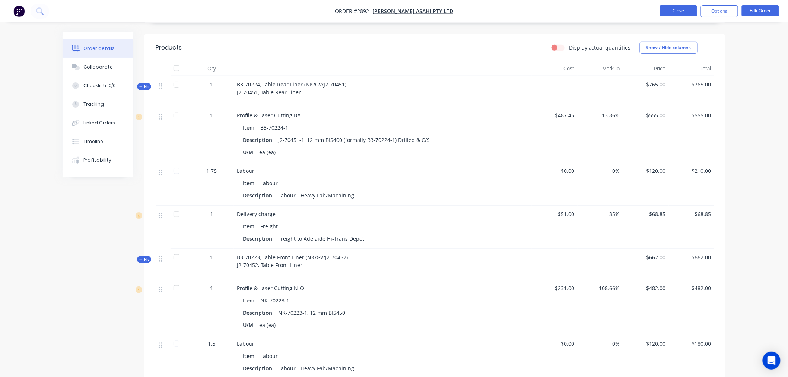
click at [667, 9] on button "Close" at bounding box center [678, 10] width 37 height 11
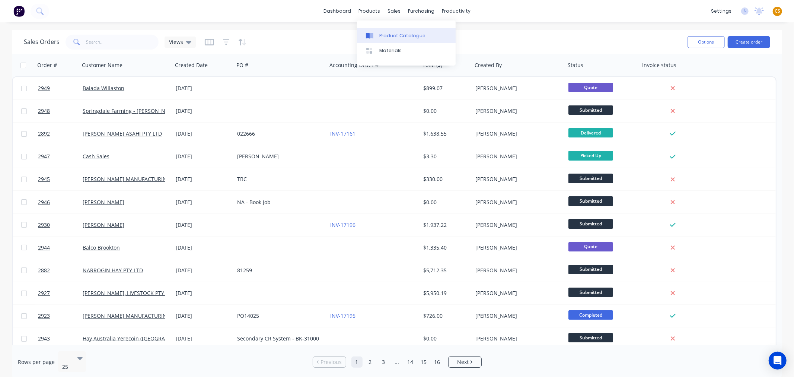
click at [385, 34] on div "Product Catalogue" at bounding box center [402, 35] width 46 height 7
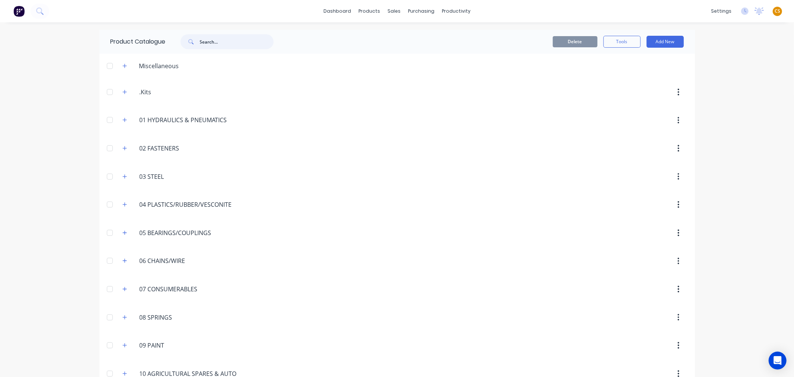
click at [208, 45] on input "text" at bounding box center [237, 41] width 74 height 15
type input "delivery"
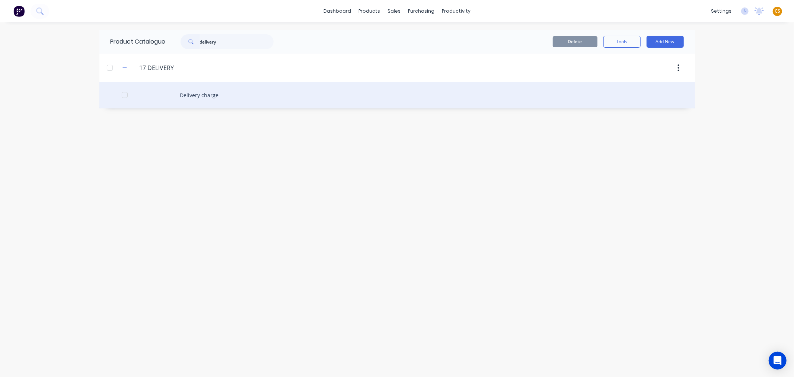
click at [203, 96] on div "Delivery charge" at bounding box center [397, 95] width 596 height 26
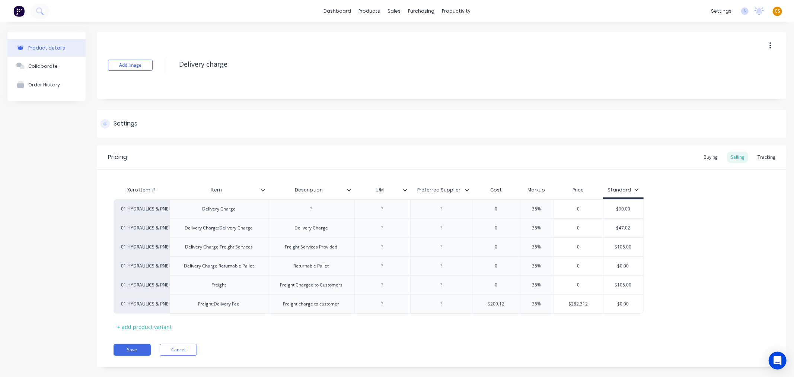
click at [105, 125] on icon at bounding box center [105, 123] width 4 height 5
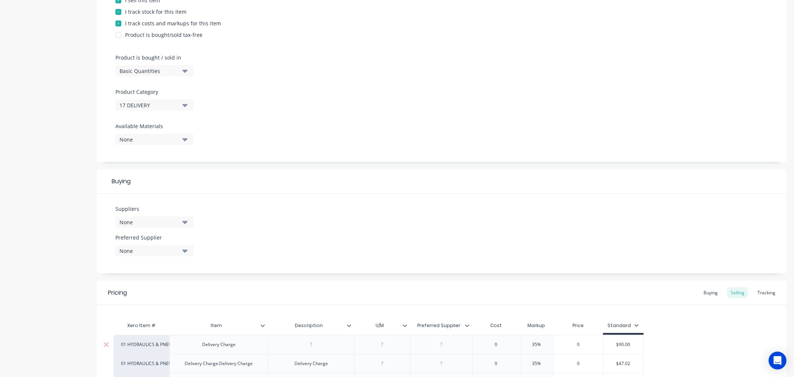
scroll to position [326, 0]
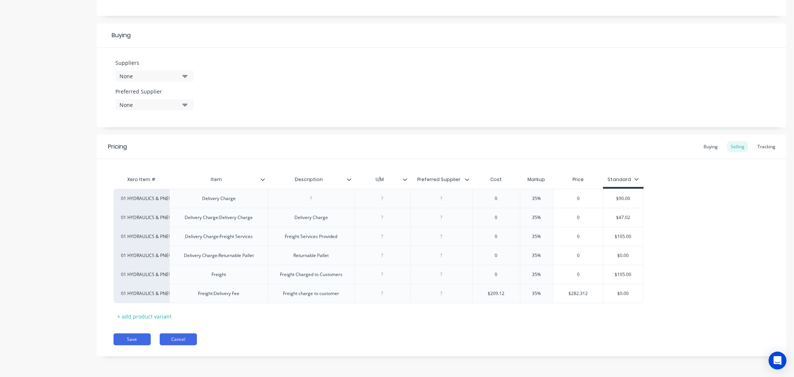
click at [187, 339] on button "Cancel" at bounding box center [178, 339] width 37 height 12
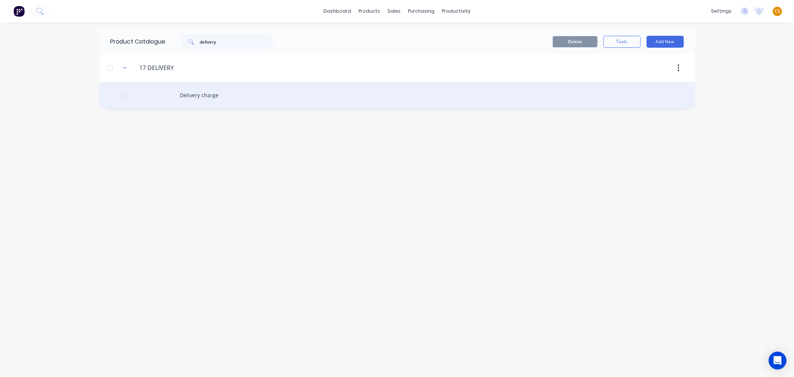
click at [194, 98] on div "Delivery charge" at bounding box center [397, 95] width 596 height 26
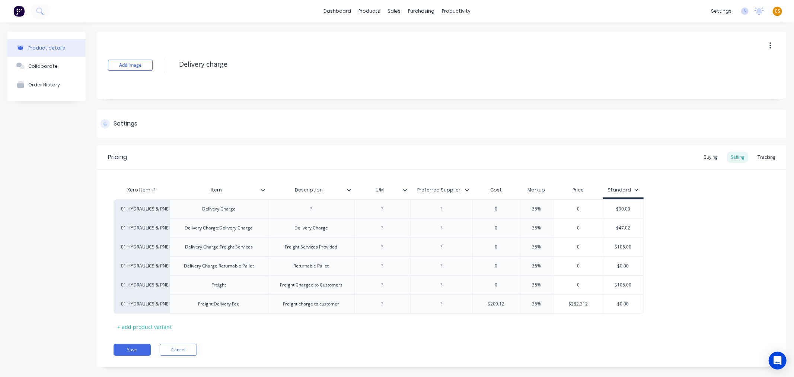
drag, startPoint x: 103, startPoint y: 123, endPoint x: 107, endPoint y: 125, distance: 4.4
click at [104, 124] on icon at bounding box center [105, 123] width 4 height 5
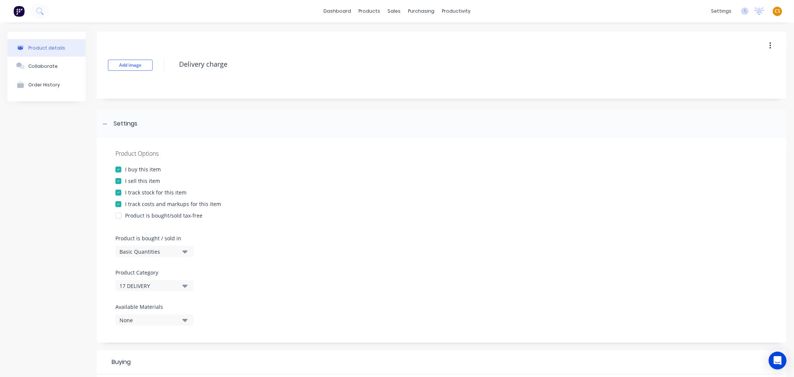
scroll to position [326, 0]
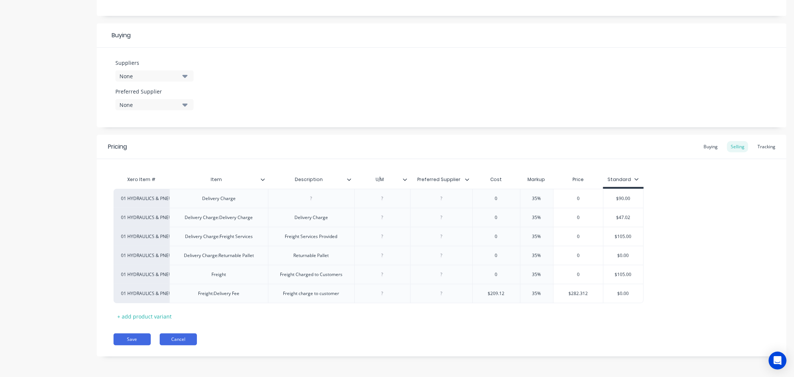
click at [187, 340] on button "Cancel" at bounding box center [178, 339] width 37 height 12
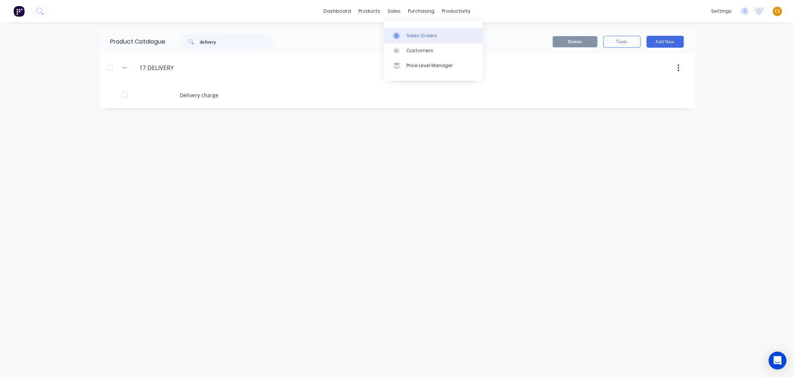
click at [421, 38] on div "Sales Orders" at bounding box center [422, 35] width 31 height 7
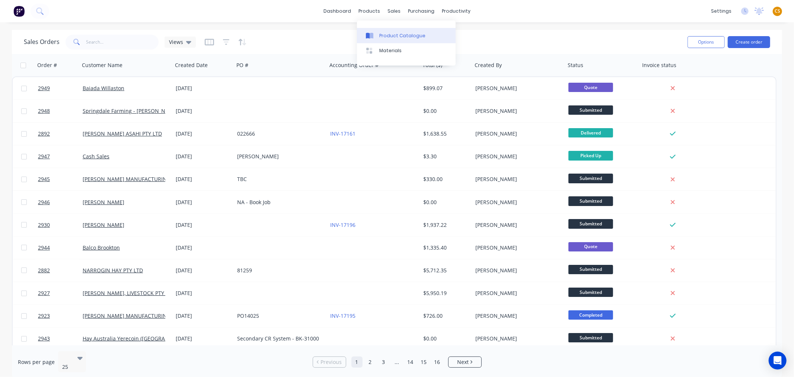
click at [390, 34] on div "Product Catalogue" at bounding box center [402, 35] width 46 height 7
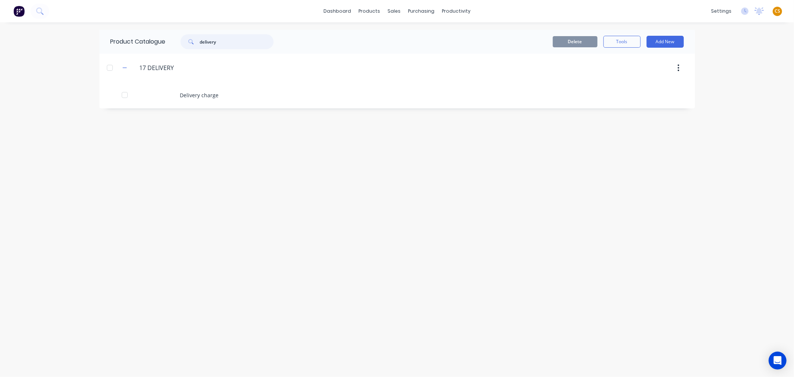
click at [207, 41] on input "delivery" at bounding box center [237, 41] width 74 height 15
click at [34, 121] on div "dashboard products sales purchasing productivity dashboard products Product Cat…" at bounding box center [397, 188] width 794 height 377
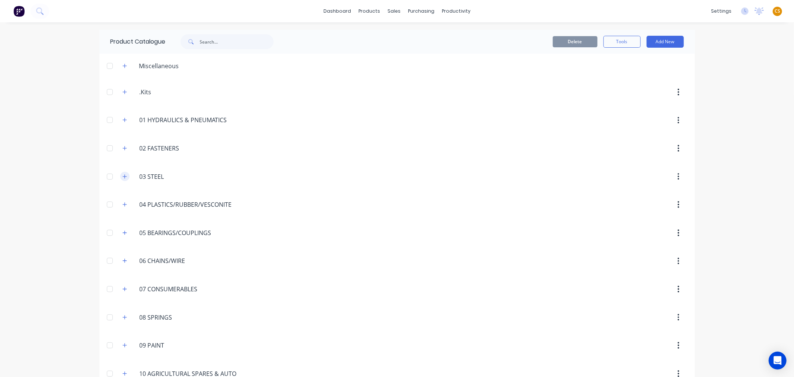
click at [123, 175] on icon "button" at bounding box center [124, 176] width 4 height 5
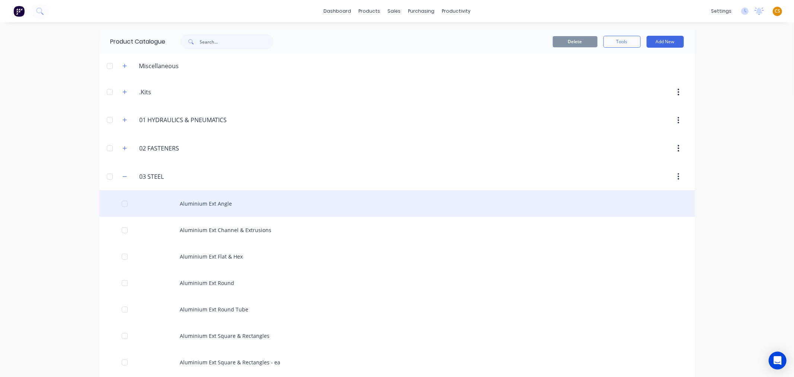
click at [193, 203] on div "Aluminium Ext Angle" at bounding box center [397, 203] width 596 height 26
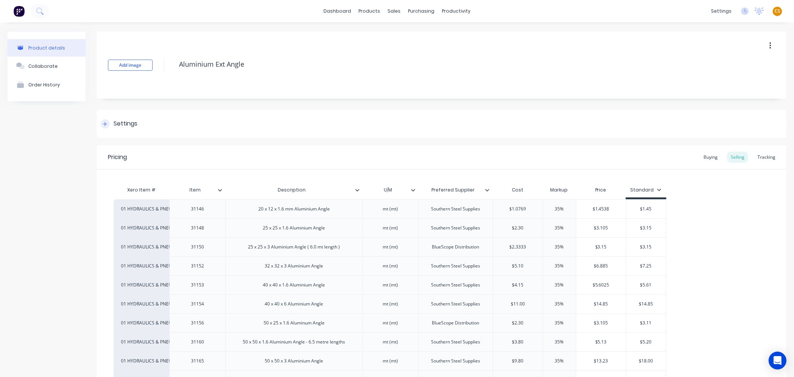
click at [103, 126] on icon at bounding box center [105, 123] width 4 height 5
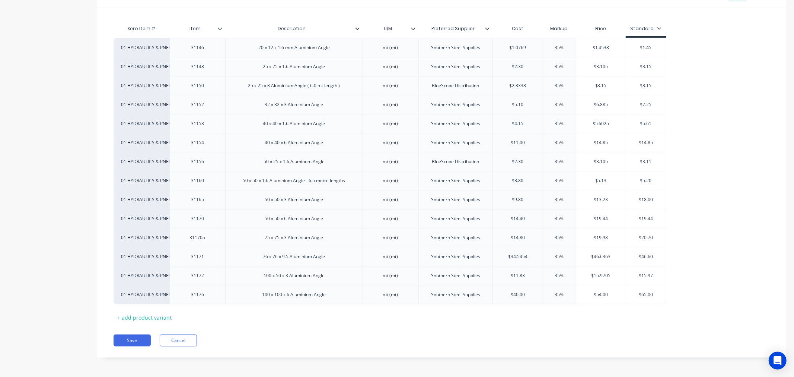
scroll to position [479, 0]
drag, startPoint x: 530, startPoint y: 45, endPoint x: 519, endPoint y: 44, distance: 11.6
click at [519, 44] on input "$1.0769" at bounding box center [518, 46] width 50 height 7
type input "$1.08"
drag, startPoint x: 528, startPoint y: 83, endPoint x: 520, endPoint y: 83, distance: 7.4
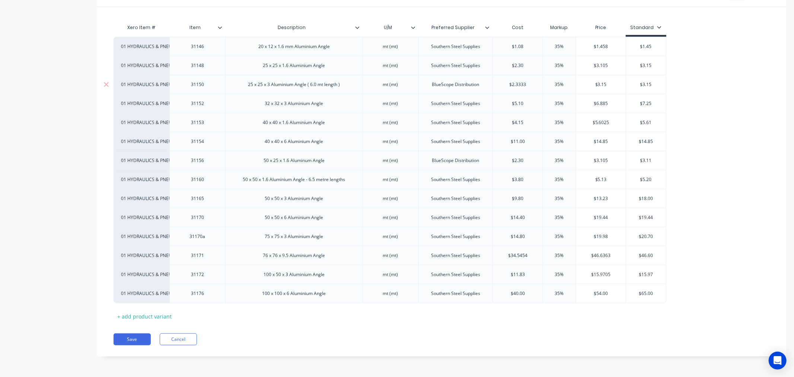
click at [520, 83] on input "$2.3333" at bounding box center [518, 84] width 50 height 7
type input "$2.33"
drag, startPoint x: 531, startPoint y: 255, endPoint x: 520, endPoint y: 254, distance: 10.9
click at [520, 254] on input "$34.5454" at bounding box center [518, 255] width 50 height 7
type input "$34.55"
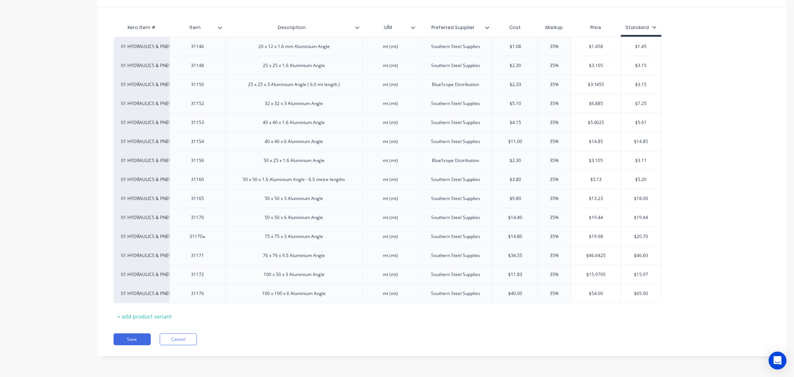
click at [731, 185] on div "01 HYDRAULICS & PNEUMATICS 31146 20 x 12 x 1.6 mm Aluminium Angle mt (mt) South…" at bounding box center [442, 170] width 656 height 266
click at [524, 44] on input "$1.08" at bounding box center [515, 46] width 45 height 7
click at [519, 45] on input "$1.08" at bounding box center [515, 46] width 45 height 7
click at [521, 46] on input "$1.08" at bounding box center [515, 46] width 45 height 7
type input "$1.08"
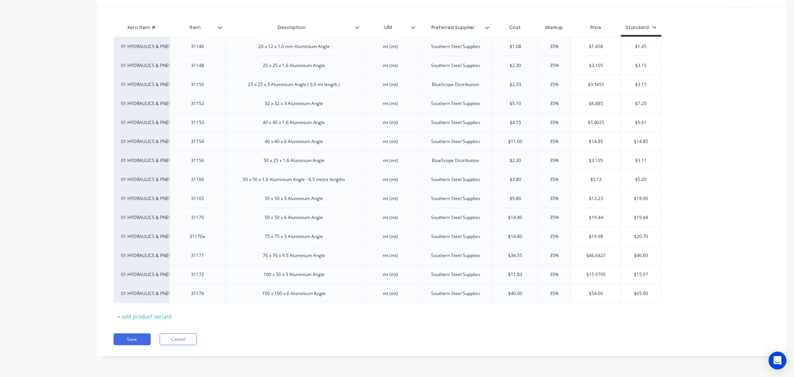
click at [750, 117] on div "01 HYDRAULICS & PNEUMATICS 31146 20 x 12 x 1.6 mm Aluminium Angle mt (mt) South…" at bounding box center [442, 170] width 656 height 266
click at [139, 340] on button "Save" at bounding box center [132, 339] width 37 height 12
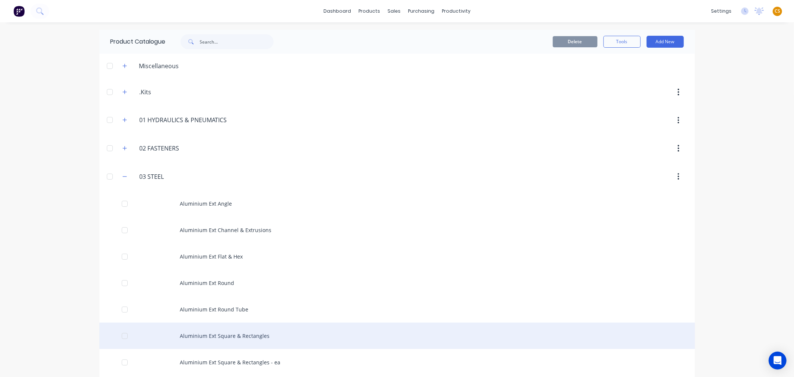
click at [261, 339] on div "Aluminium Ext Square & Rectangles" at bounding box center [397, 335] width 596 height 26
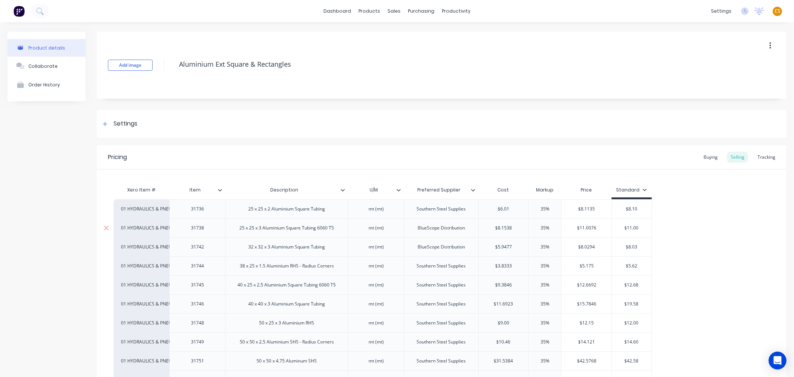
drag, startPoint x: 516, startPoint y: 226, endPoint x: 507, endPoint y: 227, distance: 8.6
click at [507, 227] on input "$8.1538" at bounding box center [504, 227] width 50 height 7
type input "$8.15"
click at [512, 245] on input "$5.9477" at bounding box center [504, 246] width 50 height 7
click at [511, 245] on input "$5.9477" at bounding box center [504, 246] width 50 height 7
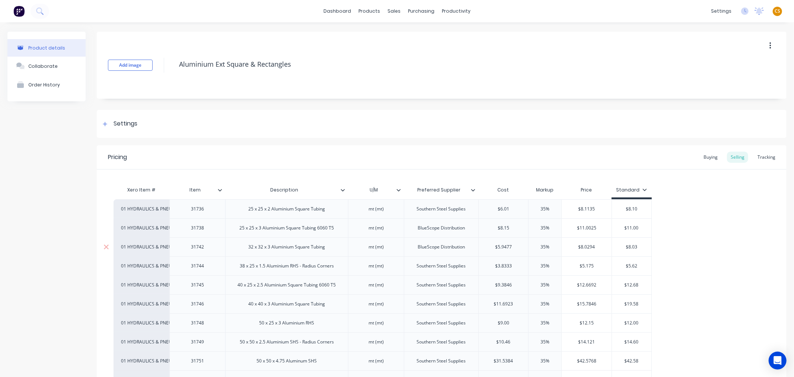
click at [511, 246] on input "$5.9477" at bounding box center [504, 246] width 50 height 7
drag, startPoint x: 511, startPoint y: 246, endPoint x: 505, endPoint y: 246, distance: 6.4
click at [505, 246] on input "$5.9477" at bounding box center [504, 246] width 50 height 7
type input "$5.95"
click at [700, 243] on div "01 HYDRAULICS & PNEUMATICS 31736 25 x 25 x 2 Aluminium Square Tubing mt (mt) So…" at bounding box center [442, 336] width 656 height 274
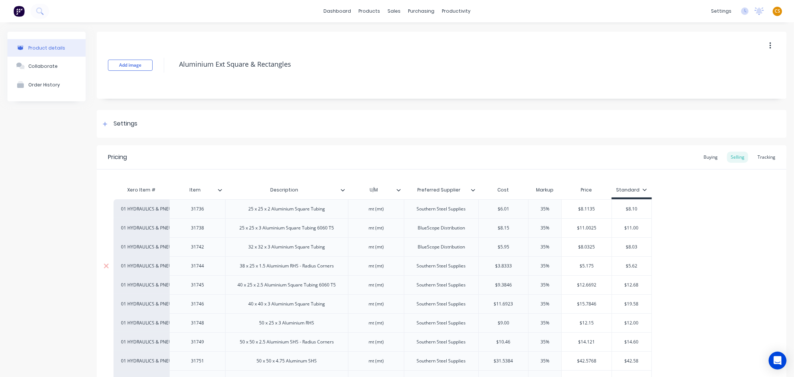
drag, startPoint x: 511, startPoint y: 265, endPoint x: 507, endPoint y: 265, distance: 4.5
click at [507, 265] on input "$3.8333" at bounding box center [504, 265] width 50 height 7
type input "$3.83"
drag, startPoint x: 513, startPoint y: 285, endPoint x: 504, endPoint y: 285, distance: 8.6
click at [504, 285] on input "$9.3846" at bounding box center [504, 284] width 50 height 7
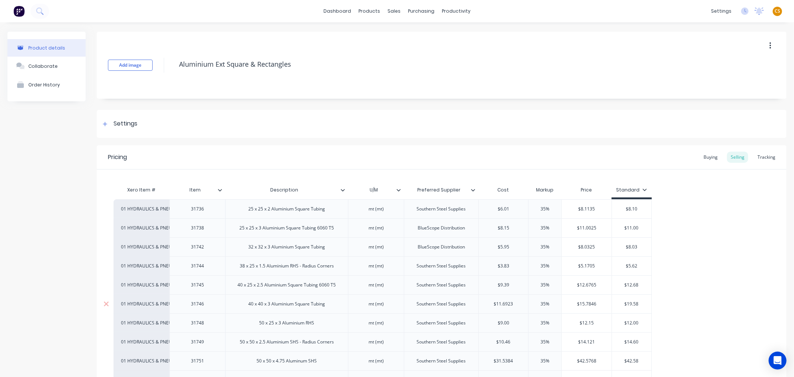
type input "$9.39"
drag, startPoint x: 514, startPoint y: 303, endPoint x: 507, endPoint y: 303, distance: 7.1
click at [507, 303] on input "$11.6923" at bounding box center [504, 303] width 50 height 7
type input "$11.69"
click at [710, 274] on div "01 HYDRAULICS & PNEUMATICS 31736 25 x 25 x 2 Aluminium Square Tubing mt (mt) So…" at bounding box center [442, 336] width 656 height 274
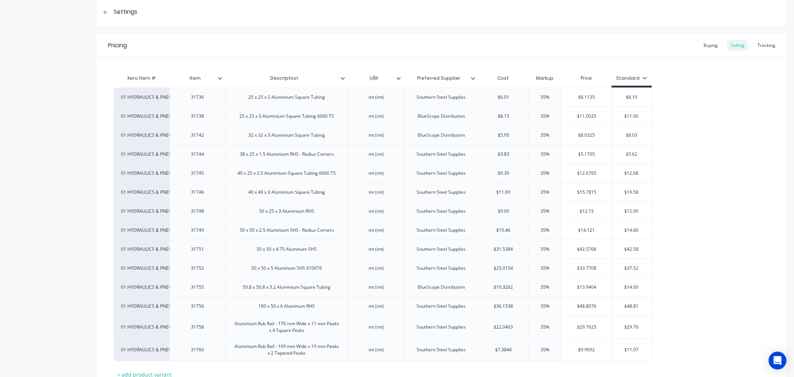
scroll to position [124, 0]
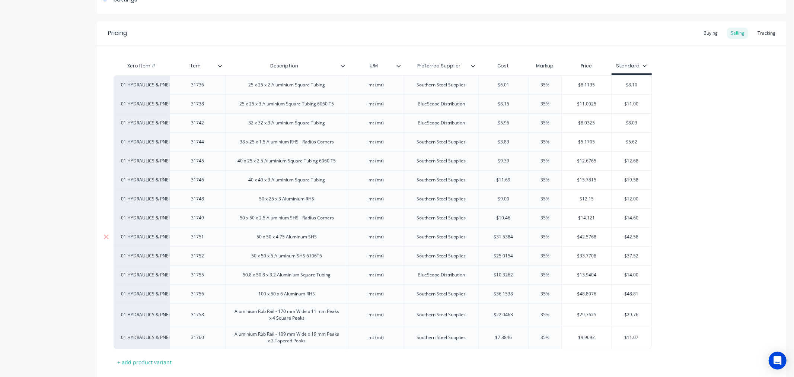
drag, startPoint x: 517, startPoint y: 237, endPoint x: 505, endPoint y: 236, distance: 12.3
click at [505, 236] on input "$31.5384" at bounding box center [504, 236] width 50 height 7
type input "$31.54"
drag, startPoint x: 513, startPoint y: 255, endPoint x: 504, endPoint y: 255, distance: 8.6
click at [504, 255] on input "$25.0154" at bounding box center [504, 255] width 50 height 7
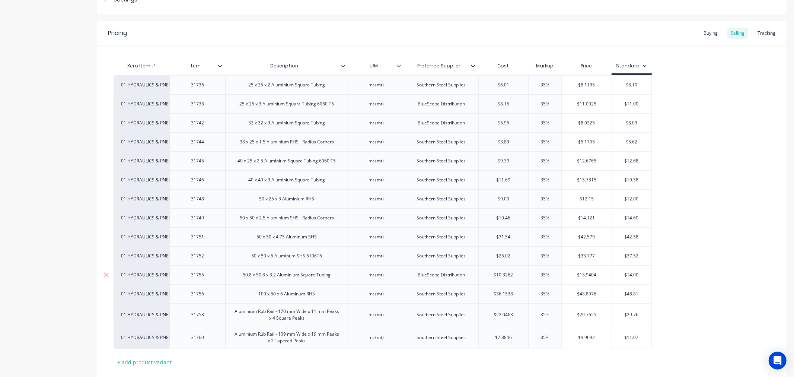
type input "$25.02"
drag, startPoint x: 516, startPoint y: 275, endPoint x: 505, endPoint y: 274, distance: 11.2
click at [505, 274] on input "$10.3262" at bounding box center [504, 274] width 50 height 7
type input "$10.33"
drag, startPoint x: 514, startPoint y: 293, endPoint x: 508, endPoint y: 293, distance: 6.4
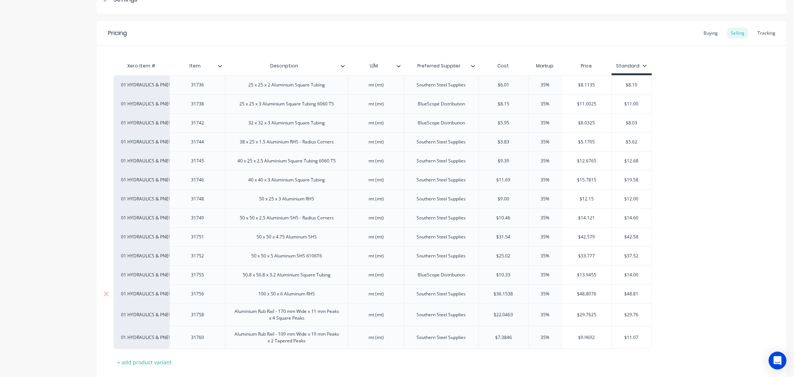
click at [508, 293] on input "$36.1538" at bounding box center [504, 293] width 50 height 7
type input "$36.15"
drag, startPoint x: 512, startPoint y: 313, endPoint x: 505, endPoint y: 313, distance: 7.1
click at [505, 313] on input "$22.0463" at bounding box center [504, 314] width 50 height 7
type input "$22.05"
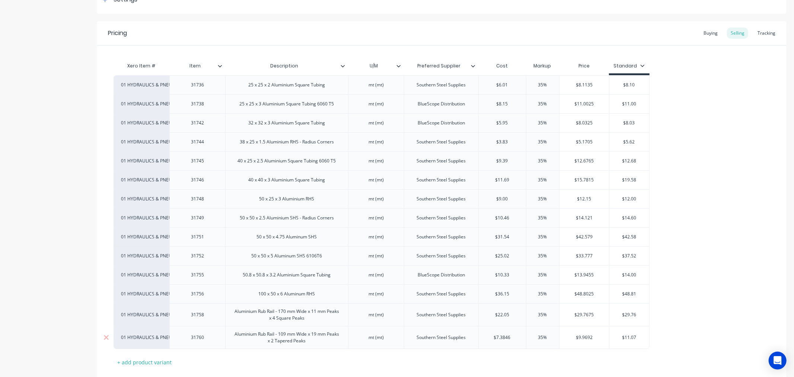
drag, startPoint x: 512, startPoint y: 338, endPoint x: 503, endPoint y: 337, distance: 9.0
click at [503, 337] on input "$7.3846" at bounding box center [502, 337] width 47 height 7
type input "$7.39"
click at [682, 312] on div "01 HYDRAULICS & PNEUMATICS 31736 25 x 25 x 2 Aluminium Square Tubing mt (mt) So…" at bounding box center [442, 212] width 656 height 274
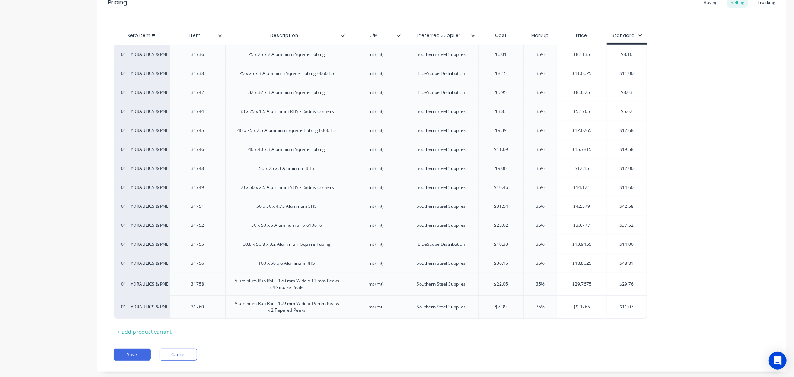
scroll to position [170, 0]
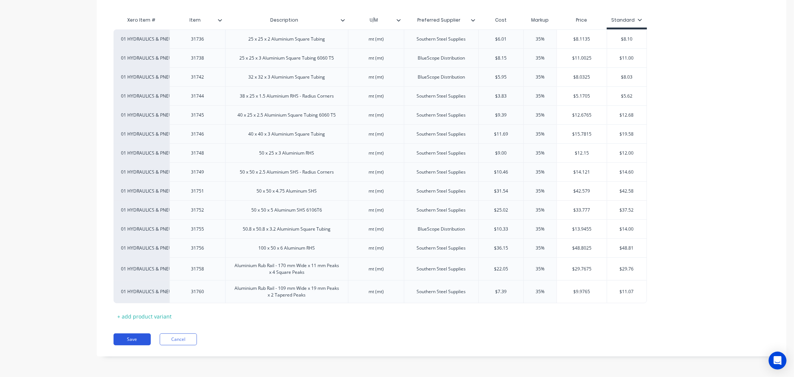
click at [131, 340] on button "Save" at bounding box center [132, 339] width 37 height 12
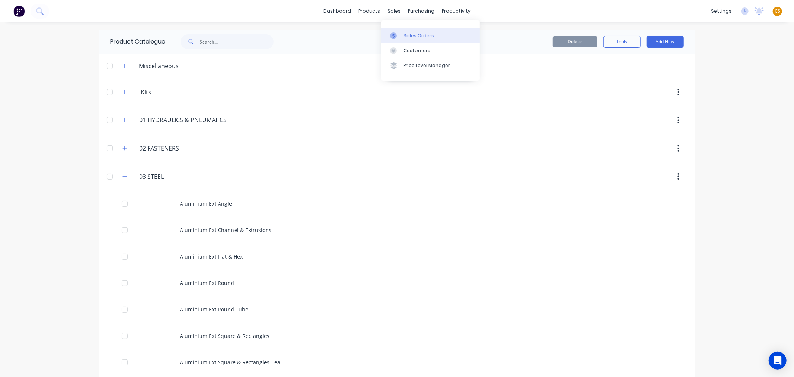
click at [408, 35] on div "Sales Orders" at bounding box center [419, 35] width 31 height 7
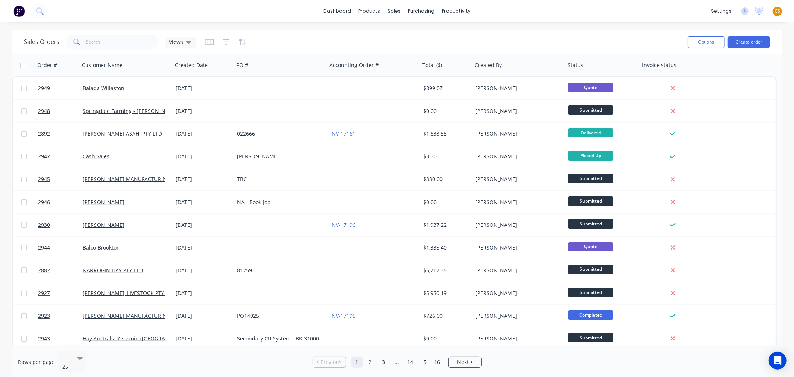
click at [606, 15] on div "dashboard products sales purchasing productivity dashboard products Product Cat…" at bounding box center [397, 11] width 794 height 22
click at [469, 34] on div "Workflow" at bounding box center [469, 35] width 22 height 7
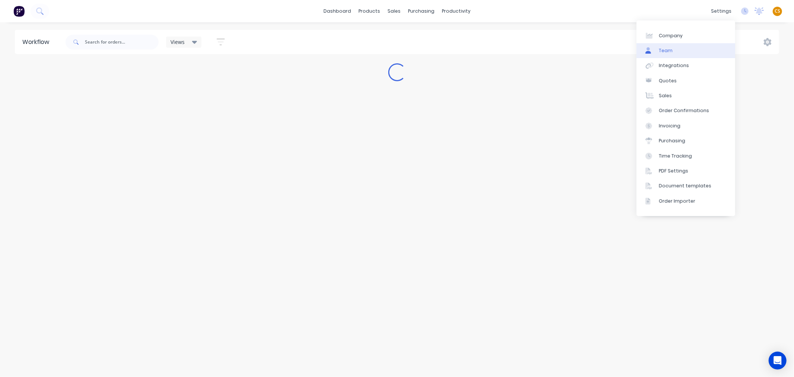
click at [675, 50] on link "Team" at bounding box center [686, 50] width 99 height 15
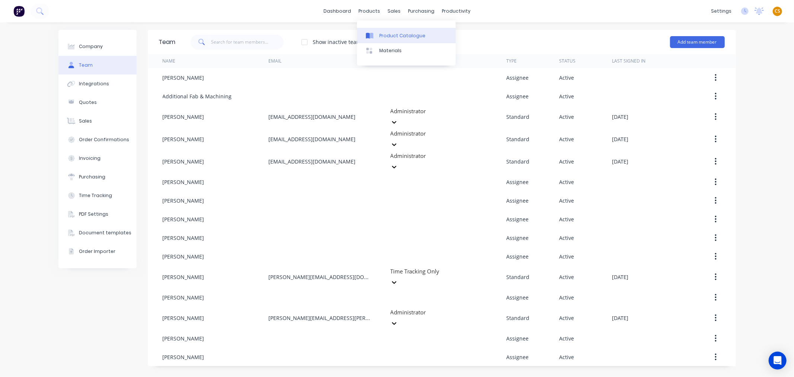
click at [389, 34] on div "Product Catalogue" at bounding box center [402, 35] width 46 height 7
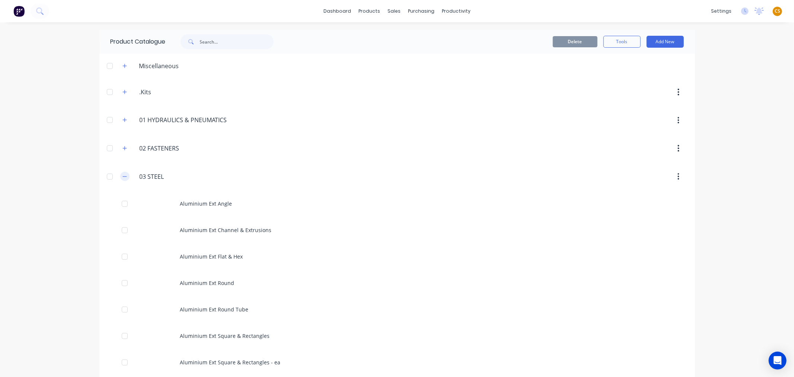
click at [123, 178] on icon "button" at bounding box center [124, 176] width 4 height 5
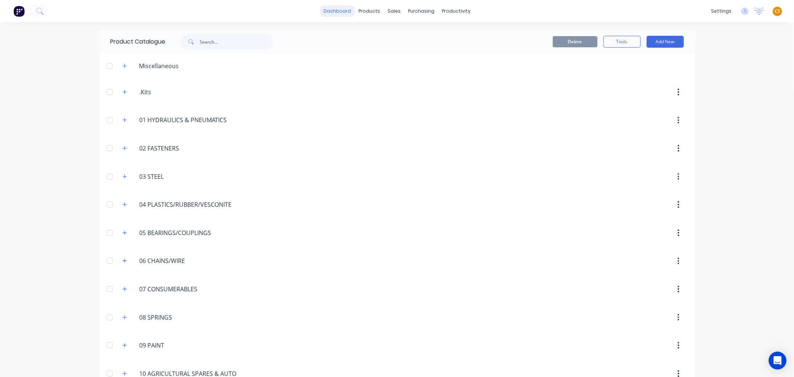
click at [339, 12] on link "dashboard" at bounding box center [337, 11] width 35 height 11
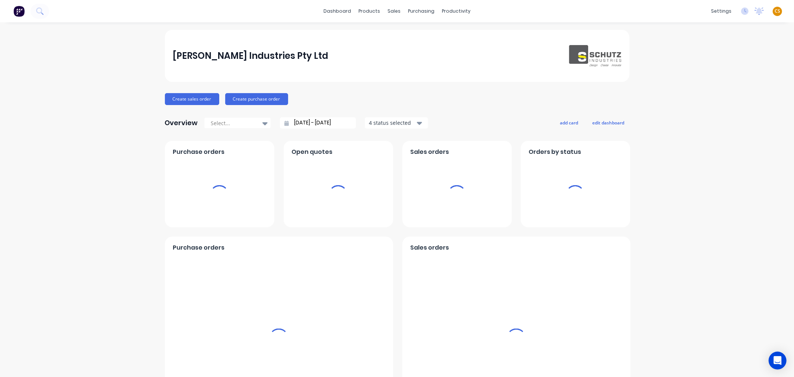
click at [775, 10] on span "CS" at bounding box center [778, 11] width 6 height 7
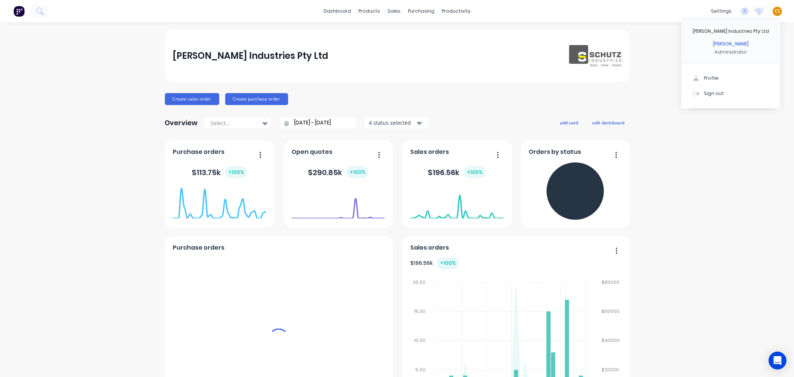
click at [753, 93] on button "Sign out" at bounding box center [731, 93] width 99 height 15
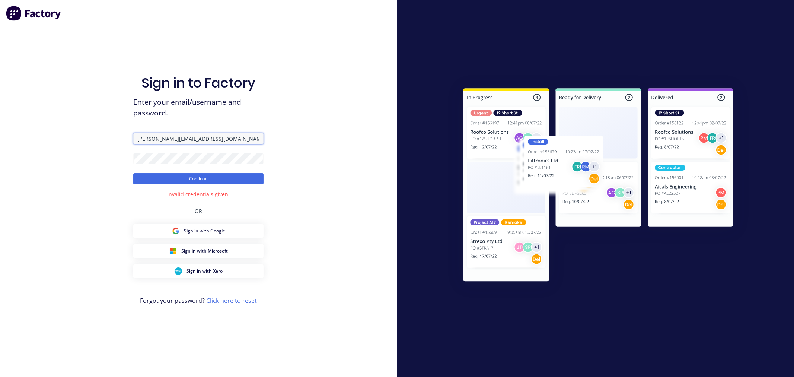
drag, startPoint x: 192, startPoint y: 136, endPoint x: 118, endPoint y: 138, distance: 74.9
click at [118, 138] on div "Sign in to Factory Enter your email/username and password. [PERSON_NAME][EMAIL_…" at bounding box center [198, 188] width 397 height 377
paste input "[PERSON_NAME][EMAIL_ADDRESS][DOMAIN_NAME]"
type input "[PERSON_NAME][EMAIL_ADDRESS][DOMAIN_NAME]"
click at [188, 179] on button "Continue" at bounding box center [198, 178] width 130 height 11
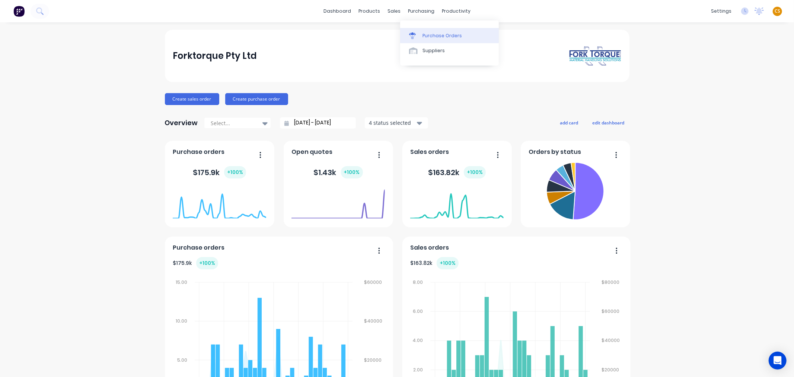
click at [432, 38] on div "Purchase Orders" at bounding box center [442, 35] width 39 height 7
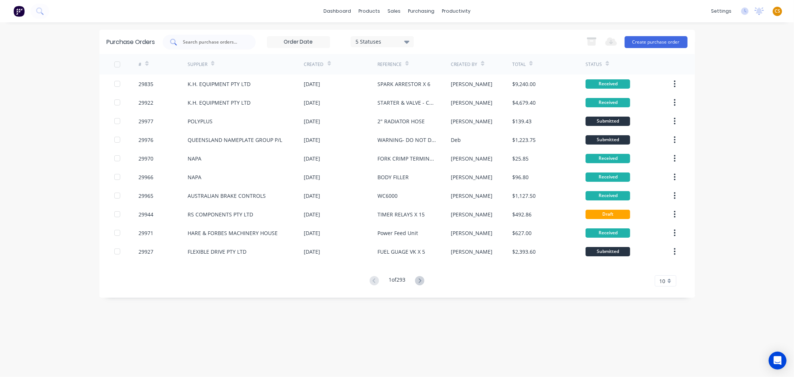
click at [198, 41] on input "text" at bounding box center [213, 41] width 62 height 7
type input "29944"
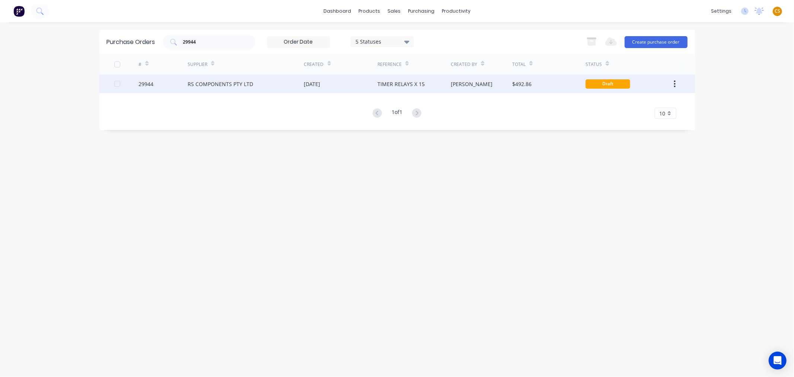
click at [209, 83] on div "RS COMPONENTS PTY LTD" at bounding box center [221, 84] width 66 height 8
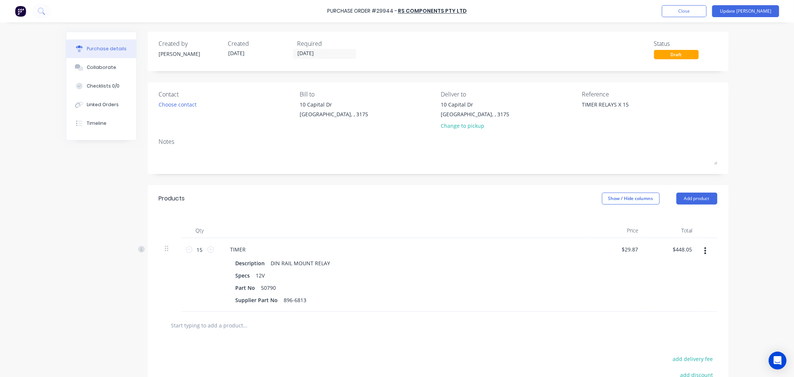
click at [385, 8] on div "Purchase Order #29944 -" at bounding box center [362, 11] width 70 height 8
drag, startPoint x: 393, startPoint y: 9, endPoint x: 380, endPoint y: 9, distance: 13.4
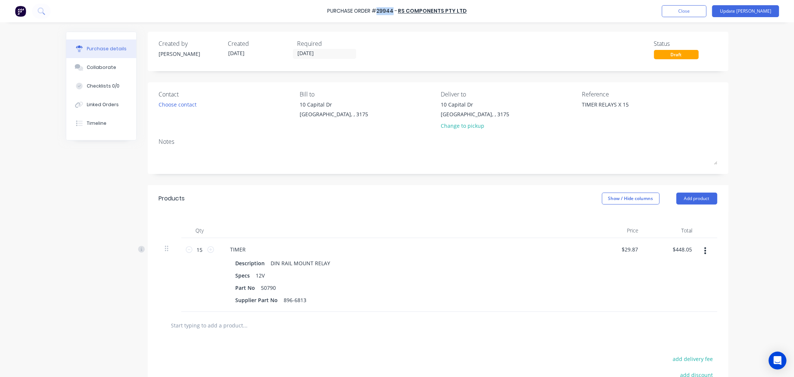
click at [380, 9] on div "Purchase Order #29944 -" at bounding box center [362, 11] width 70 height 8
copy div "29944"
click at [707, 10] on button "Close" at bounding box center [684, 11] width 45 height 12
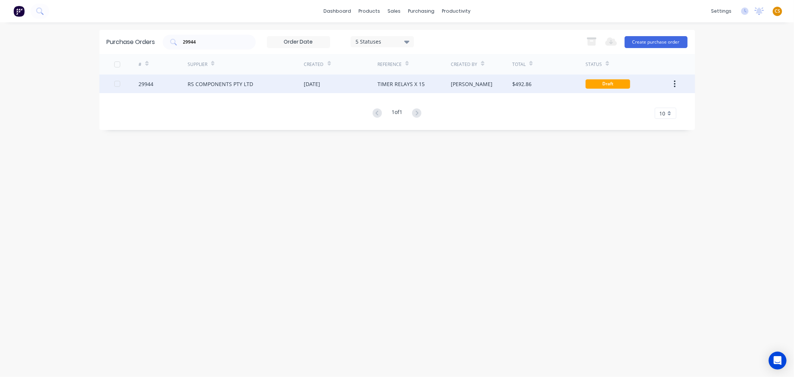
click at [164, 84] on div "29944" at bounding box center [162, 83] width 49 height 19
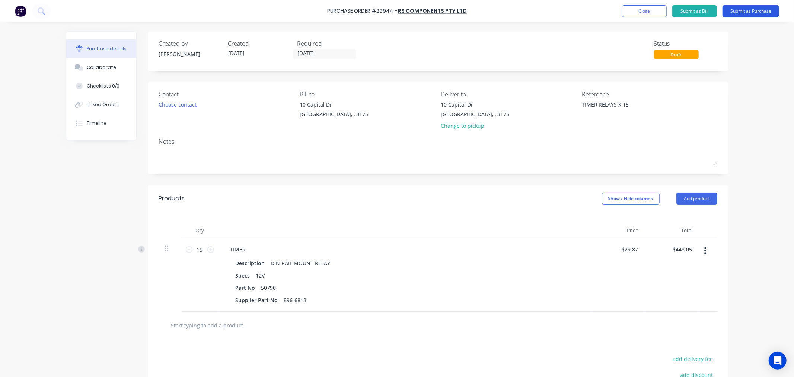
click at [754, 12] on button "Submit as Purchase" at bounding box center [751, 11] width 57 height 12
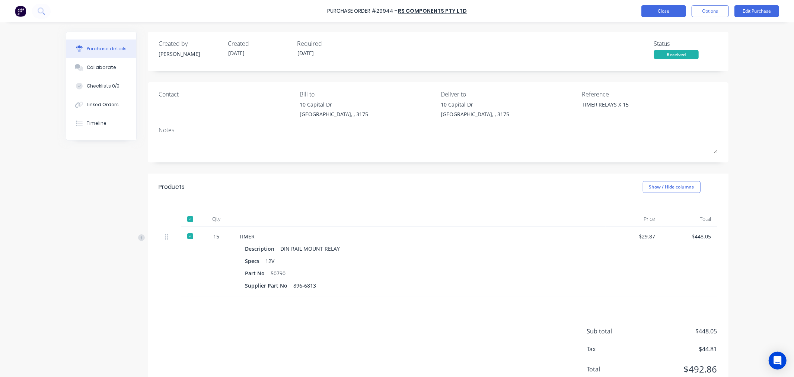
click at [660, 12] on button "Close" at bounding box center [663, 11] width 45 height 12
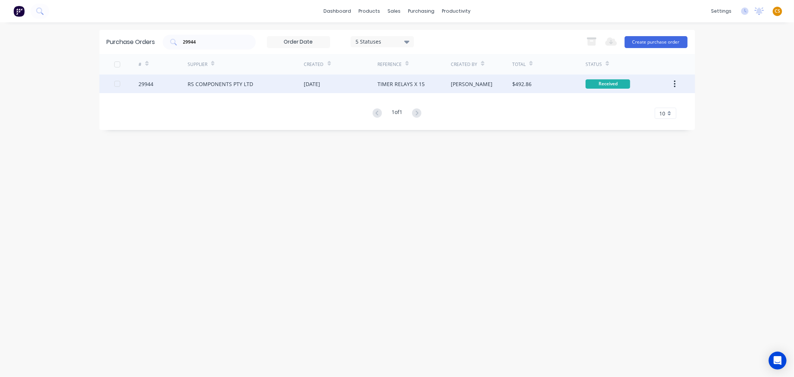
click at [239, 80] on div "RS COMPONENTS PTY LTD" at bounding box center [221, 84] width 66 height 8
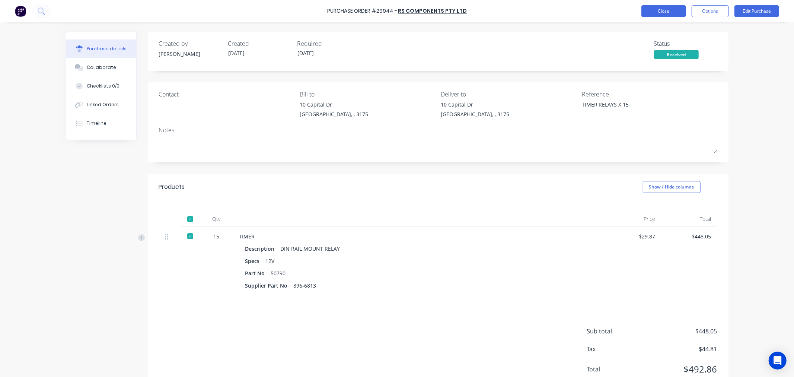
click at [673, 12] on button "Close" at bounding box center [663, 11] width 45 height 12
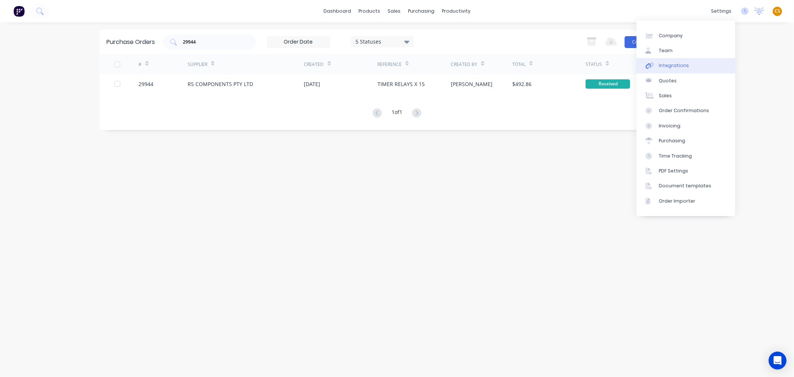
click at [682, 65] on div "Integrations" at bounding box center [674, 65] width 30 height 7
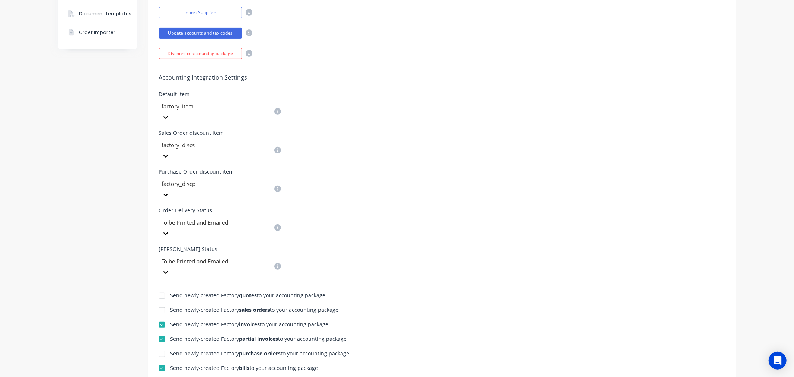
scroll to position [322, 0]
